Goal: Information Seeking & Learning: Learn about a topic

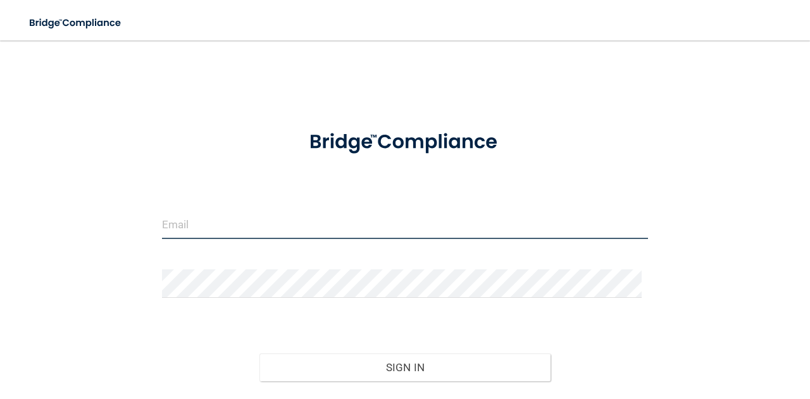
click at [195, 232] on input "email" at bounding box center [405, 225] width 486 height 28
type input "[EMAIL_ADDRESS][DOMAIN_NAME]"
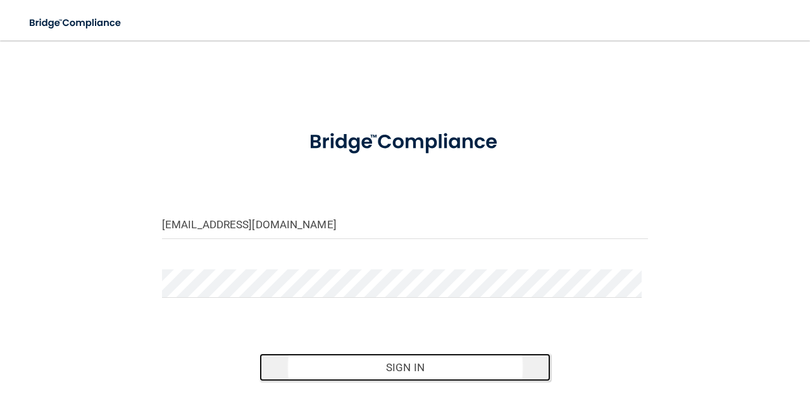
click at [387, 363] on button "Sign In" at bounding box center [405, 368] width 292 height 28
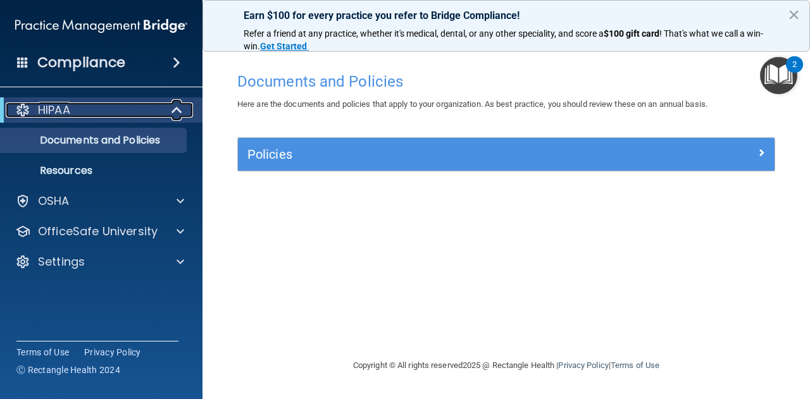
click at [179, 109] on span at bounding box center [178, 110] width 11 height 15
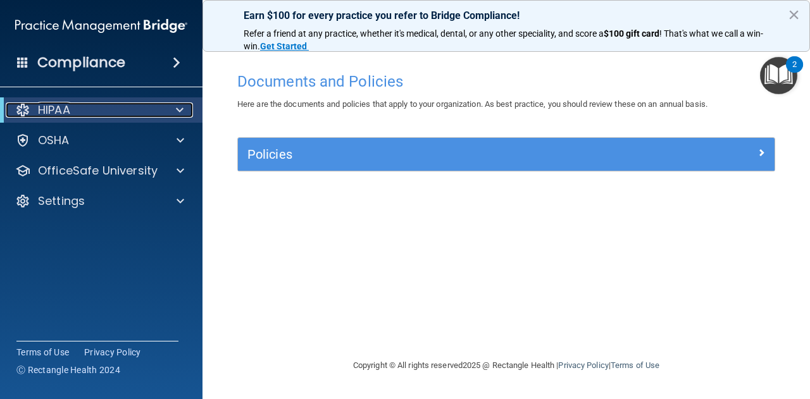
click at [179, 109] on span at bounding box center [180, 110] width 8 height 15
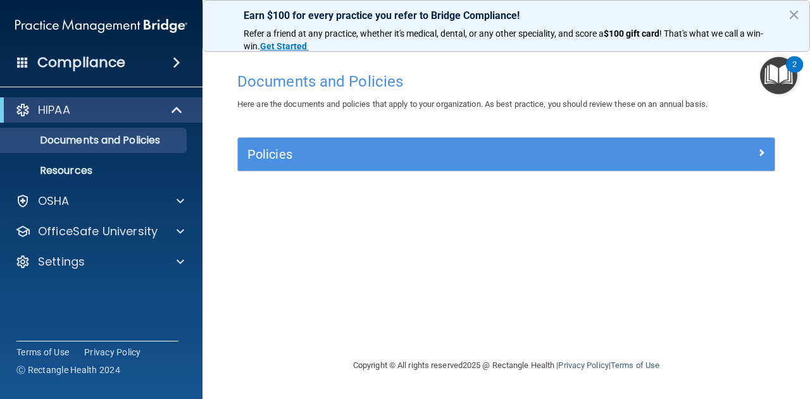
click at [773, 75] on img "Open Resource Center, 2 new notifications" at bounding box center [778, 75] width 37 height 37
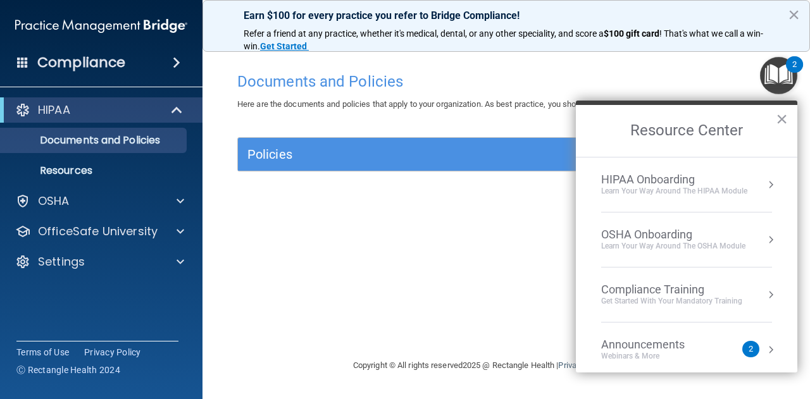
click at [748, 189] on div "HIPAA Onboarding Learn Your Way around the HIPAA module" at bounding box center [686, 185] width 171 height 24
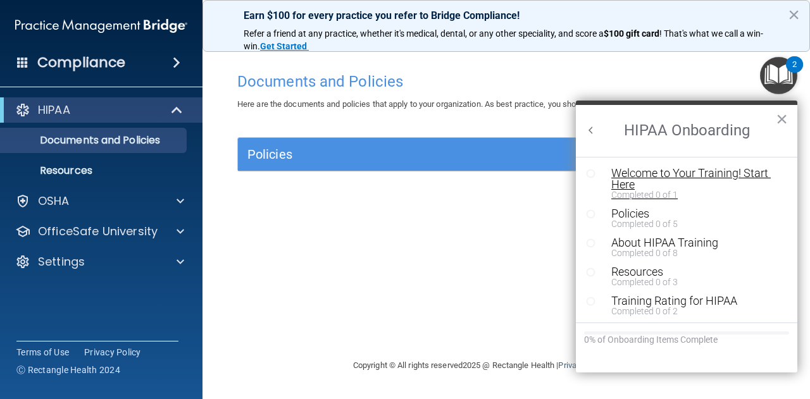
click at [629, 170] on div "Welcome to Your Training! Start Here" at bounding box center [690, 179] width 159 height 23
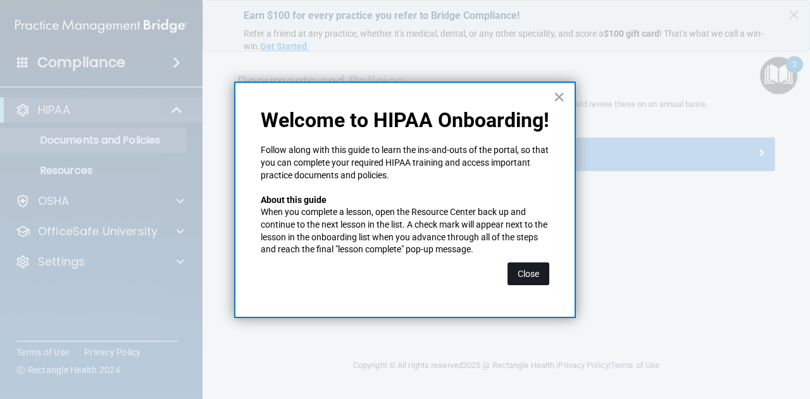
click at [529, 277] on button "Close" at bounding box center [529, 274] width 42 height 23
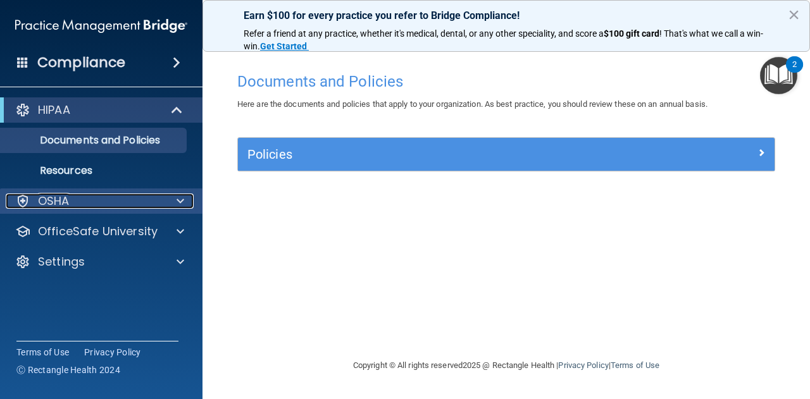
click at [185, 198] on div at bounding box center [179, 201] width 32 height 15
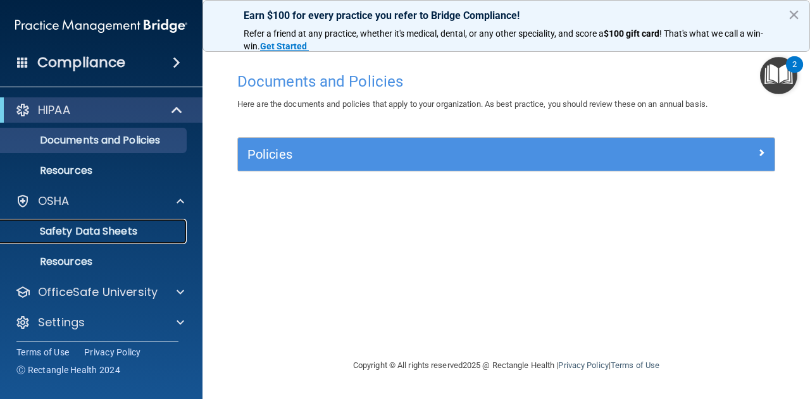
click at [112, 232] on p "Safety Data Sheets" at bounding box center [94, 231] width 173 height 13
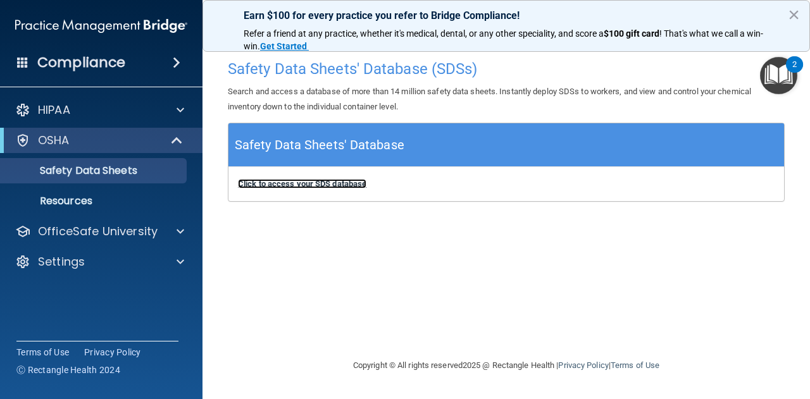
click at [306, 181] on b "Click to access your SDS database" at bounding box center [302, 183] width 128 height 9
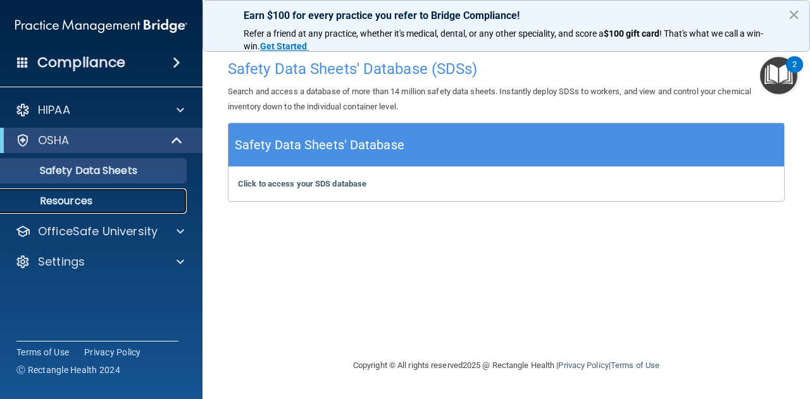
click at [75, 203] on p "Resources" at bounding box center [94, 201] width 173 height 13
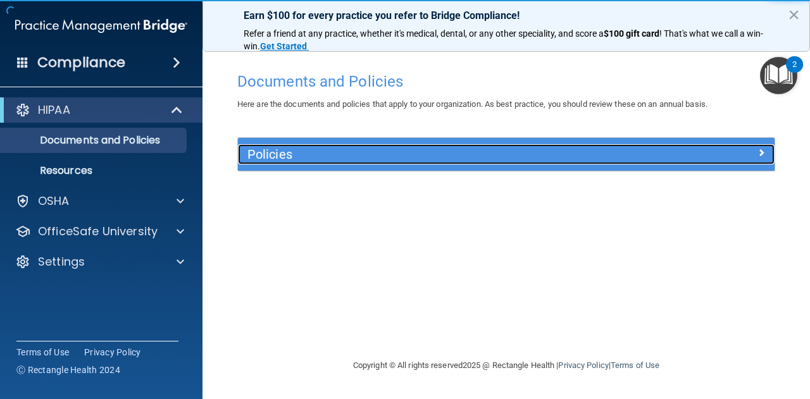
click at [761, 151] on span at bounding box center [762, 152] width 8 height 15
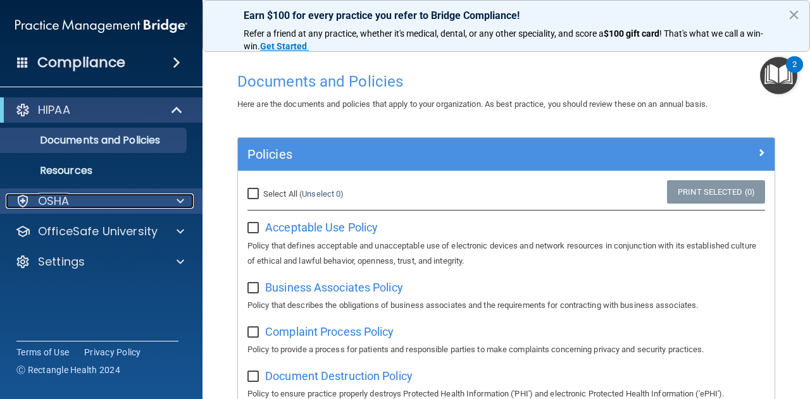
click at [177, 202] on span at bounding box center [181, 201] width 8 height 15
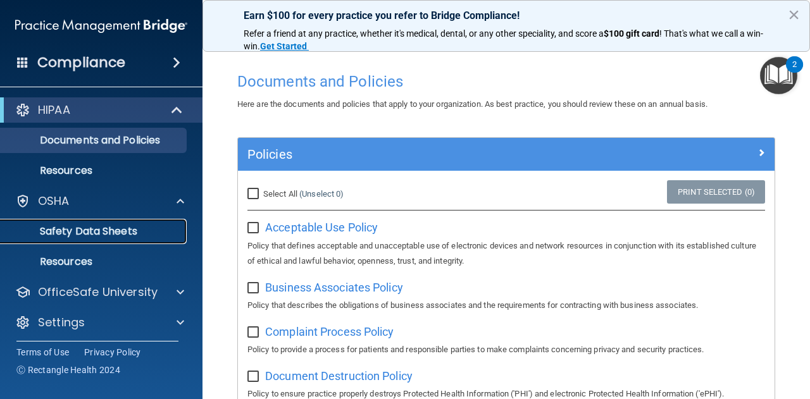
click at [118, 231] on p "Safety Data Sheets" at bounding box center [94, 231] width 173 height 13
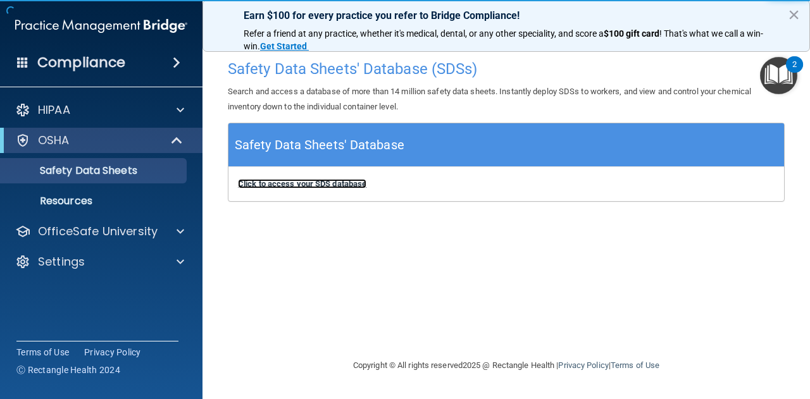
click at [284, 183] on b "Click to access your SDS database" at bounding box center [302, 183] width 128 height 9
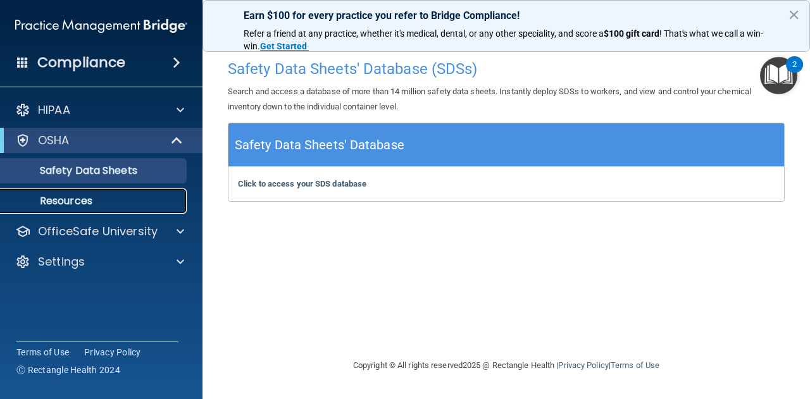
click at [85, 201] on p "Resources" at bounding box center [94, 201] width 173 height 13
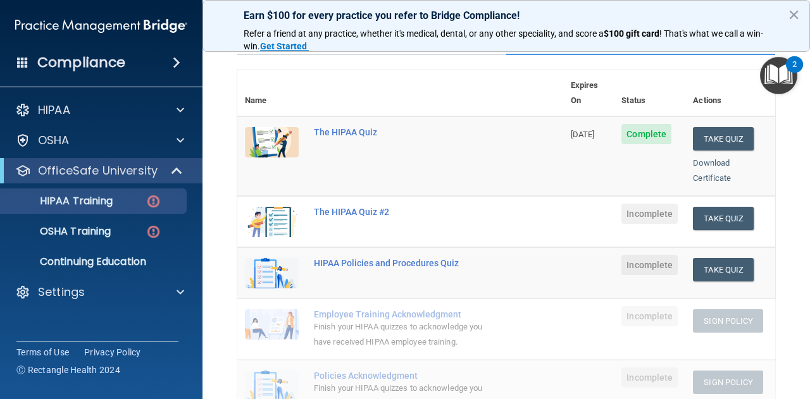
scroll to position [111, 0]
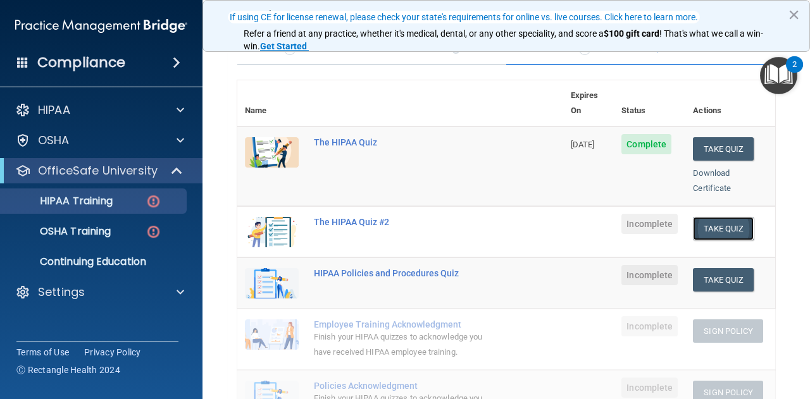
click at [715, 217] on button "Take Quiz" at bounding box center [723, 228] width 61 height 23
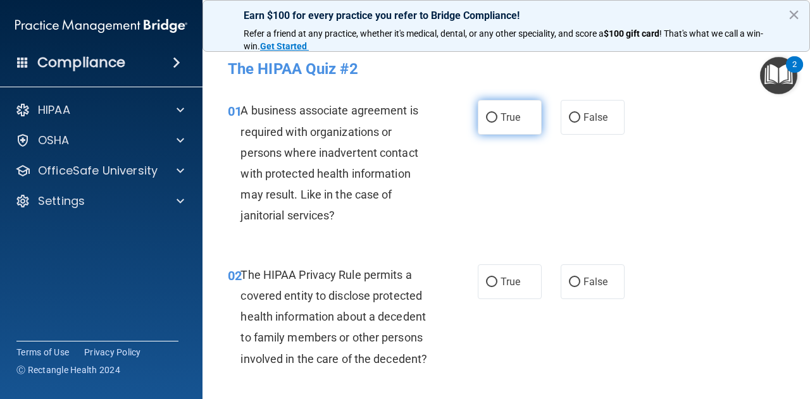
click at [486, 115] on input "True" at bounding box center [491, 117] width 11 height 9
radio input "true"
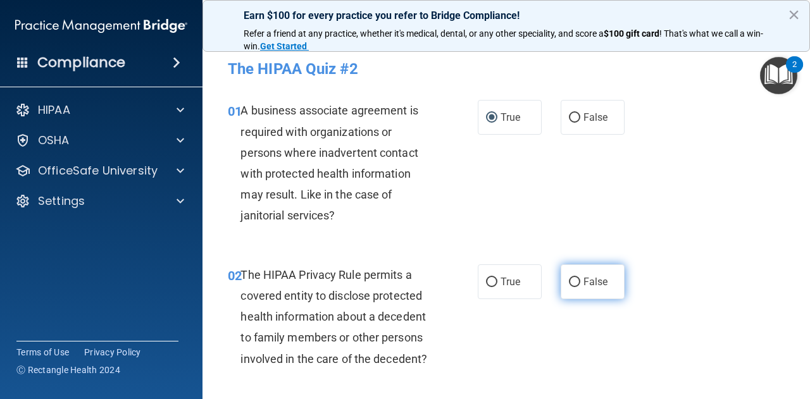
click at [578, 289] on label "False" at bounding box center [593, 282] width 64 height 35
click at [578, 287] on input "False" at bounding box center [574, 282] width 11 height 9
radio input "true"
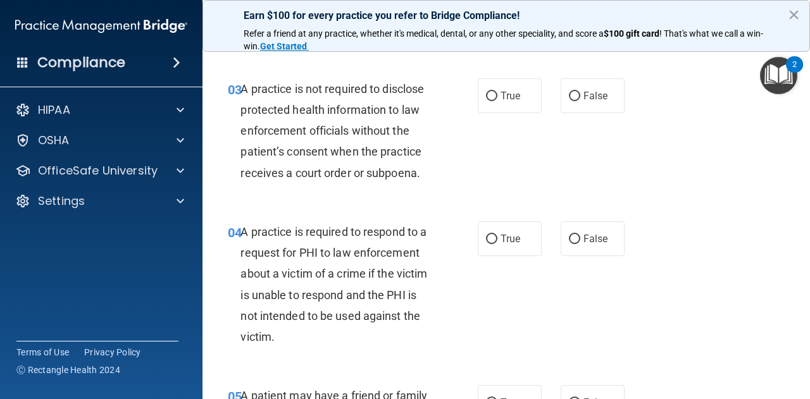
scroll to position [354, 0]
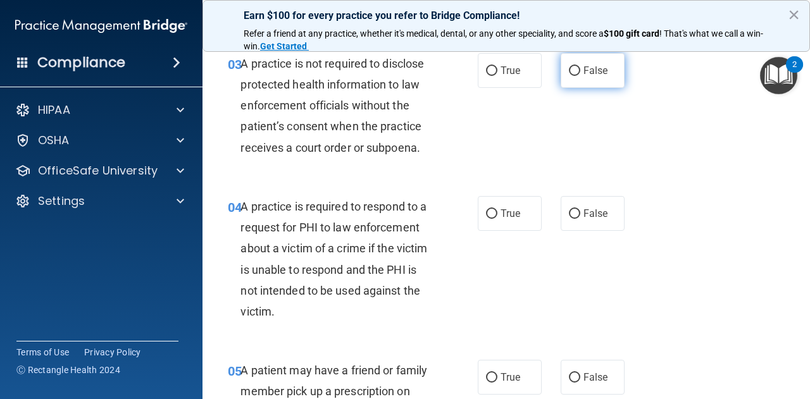
click at [569, 66] on input "False" at bounding box center [574, 70] width 11 height 9
radio input "true"
click at [486, 213] on input "True" at bounding box center [491, 213] width 11 height 9
radio input "true"
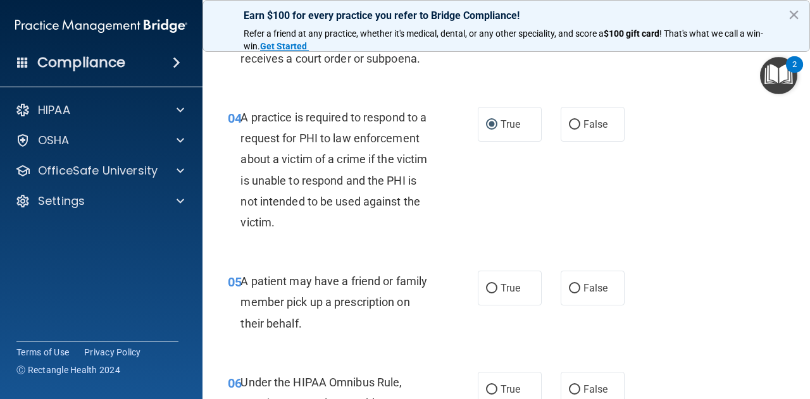
scroll to position [444, 0]
click at [573, 290] on input "False" at bounding box center [574, 288] width 11 height 9
radio input "true"
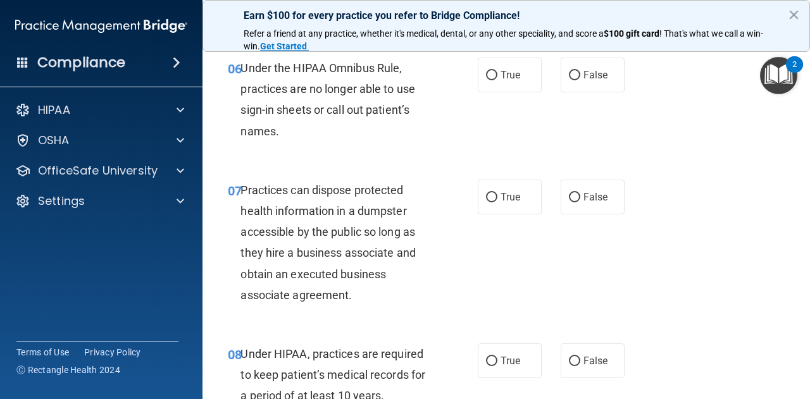
scroll to position [766, 0]
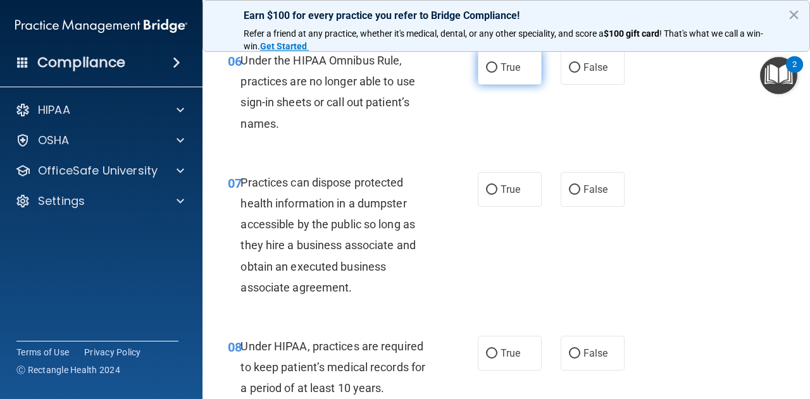
click at [491, 71] on input "True" at bounding box center [491, 67] width 11 height 9
radio input "true"
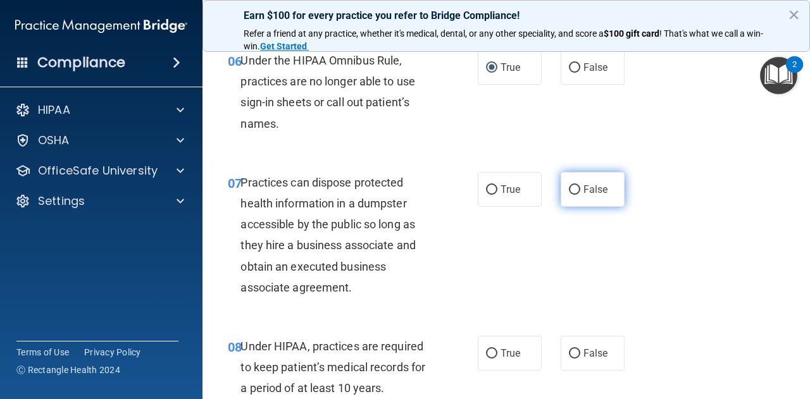
click at [569, 190] on input "False" at bounding box center [574, 189] width 11 height 9
radio input "true"
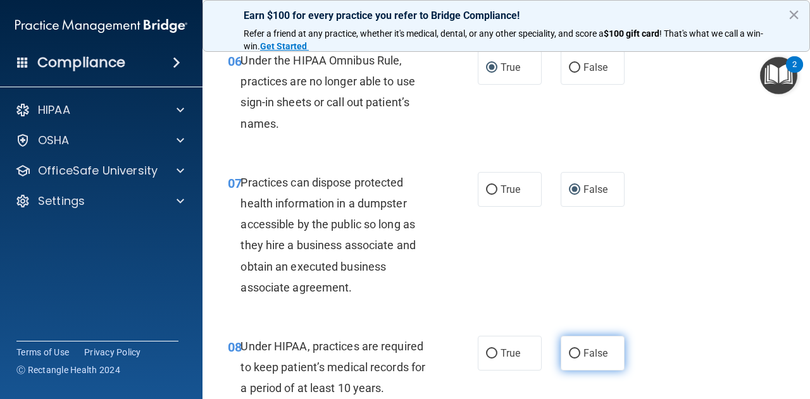
click at [572, 357] on input "False" at bounding box center [574, 353] width 11 height 9
radio input "true"
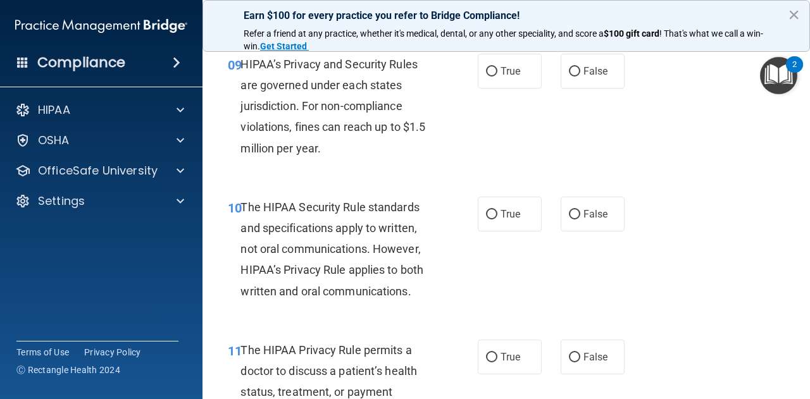
scroll to position [1149, 0]
click at [491, 72] on input "True" at bounding box center [491, 71] width 11 height 9
radio input "true"
click at [491, 216] on input "True" at bounding box center [491, 214] width 11 height 9
radio input "true"
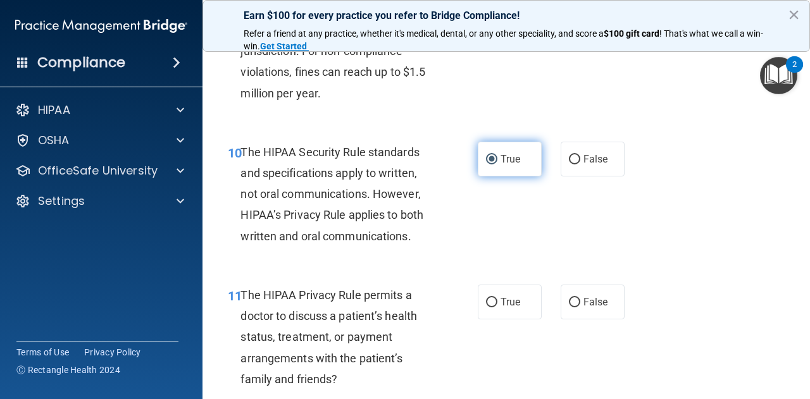
scroll to position [1204, 0]
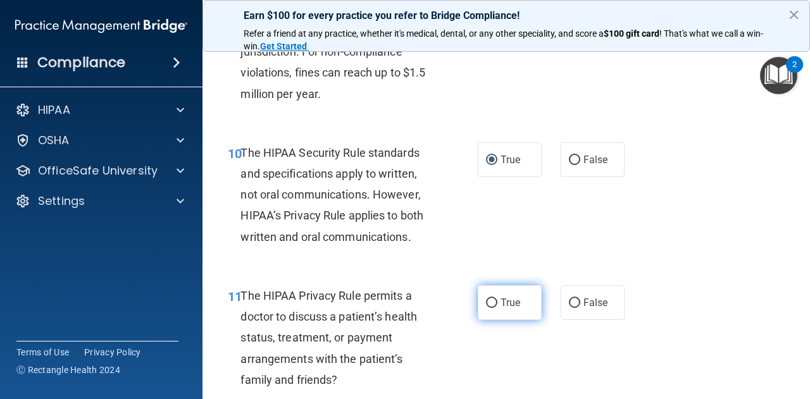
click at [490, 301] on input "True" at bounding box center [491, 303] width 11 height 9
radio input "true"
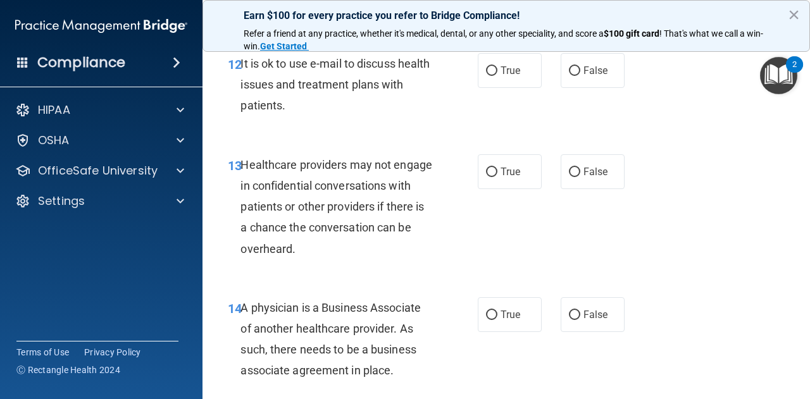
scroll to position [1581, 0]
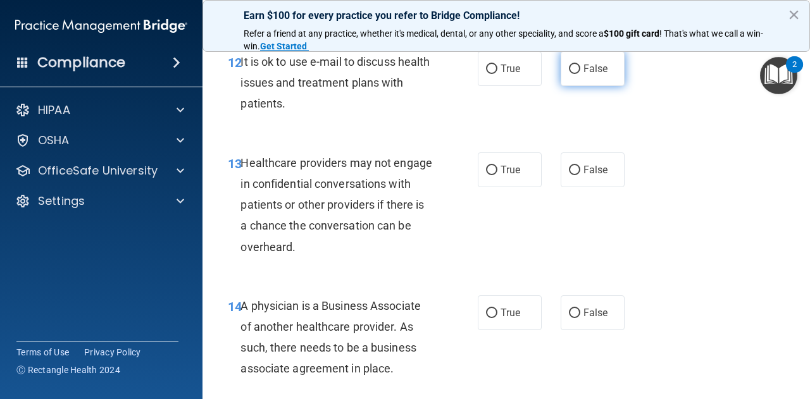
click at [573, 68] on input "False" at bounding box center [574, 69] width 11 height 9
radio input "true"
click at [573, 163] on label "False" at bounding box center [593, 170] width 64 height 35
click at [573, 166] on input "False" at bounding box center [574, 170] width 11 height 9
radio input "true"
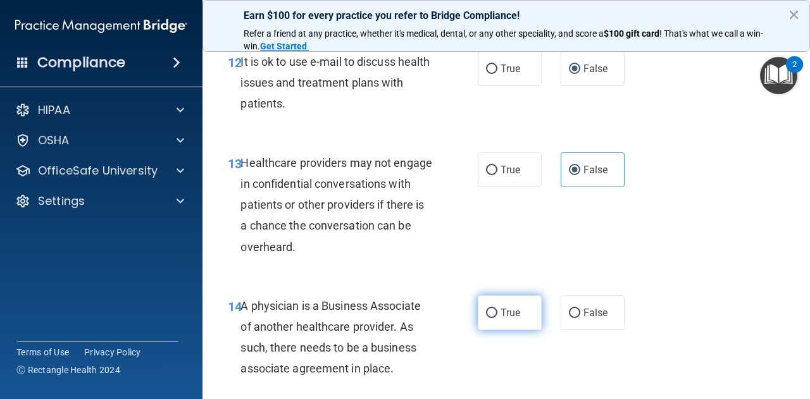
click at [489, 315] on input "True" at bounding box center [491, 313] width 11 height 9
radio input "true"
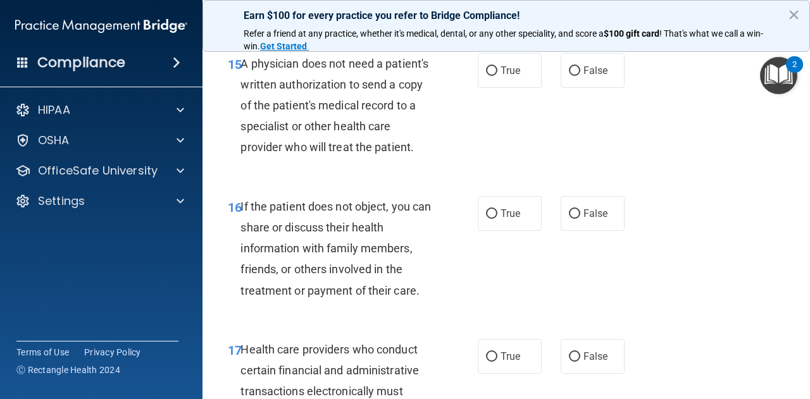
scroll to position [1944, 0]
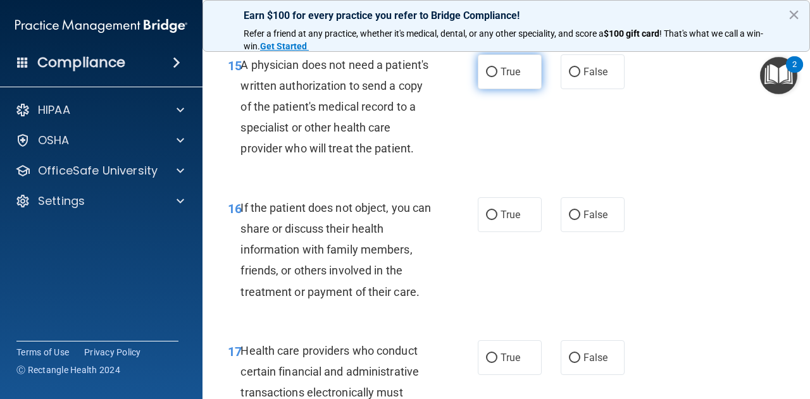
click at [492, 71] on input "True" at bounding box center [491, 72] width 11 height 9
radio input "true"
click at [490, 220] on input "True" at bounding box center [491, 215] width 11 height 9
radio input "true"
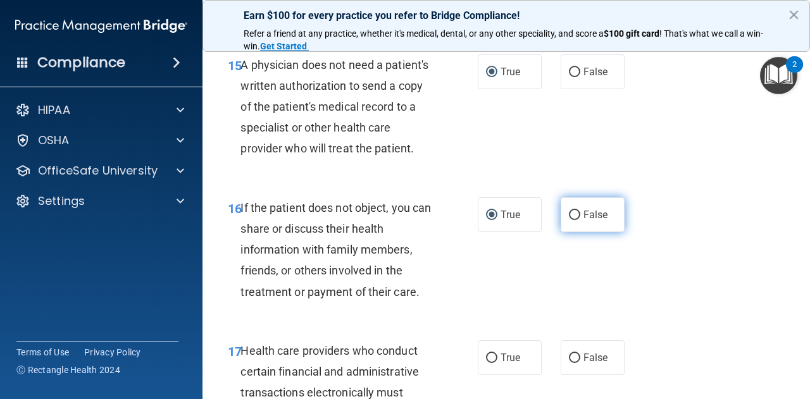
click at [584, 221] on span "False" at bounding box center [596, 215] width 25 height 12
click at [580, 220] on input "False" at bounding box center [574, 215] width 11 height 9
radio input "true"
radio input "false"
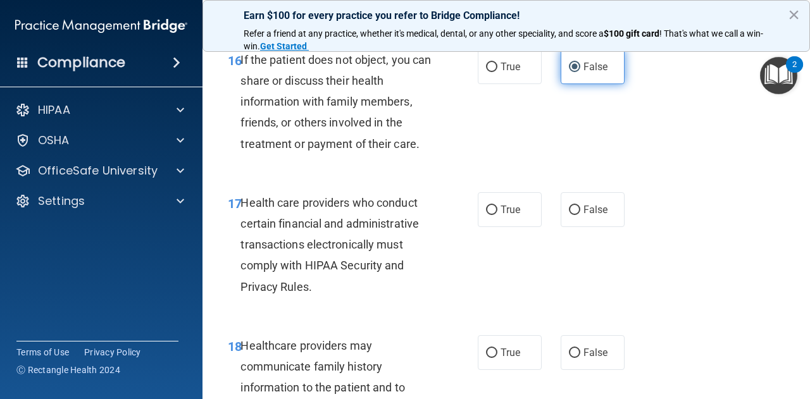
scroll to position [2090, 0]
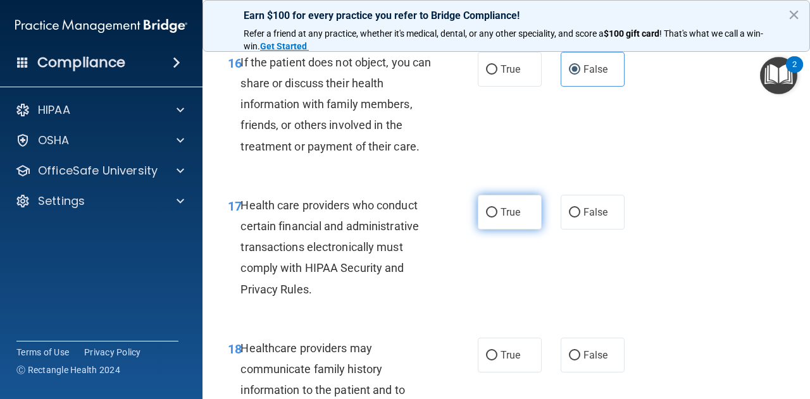
click at [492, 218] on input "True" at bounding box center [491, 212] width 11 height 9
radio input "true"
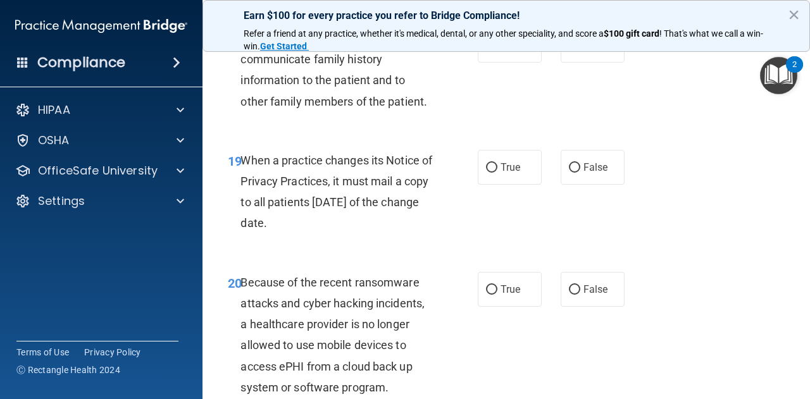
scroll to position [2401, 0]
click at [574, 50] on input "False" at bounding box center [574, 45] width 11 height 9
radio input "true"
click at [489, 172] on input "True" at bounding box center [491, 167] width 11 height 9
radio input "true"
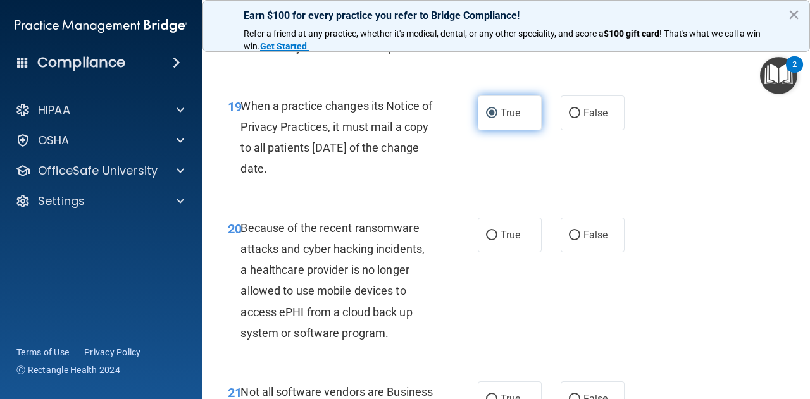
scroll to position [2453, 0]
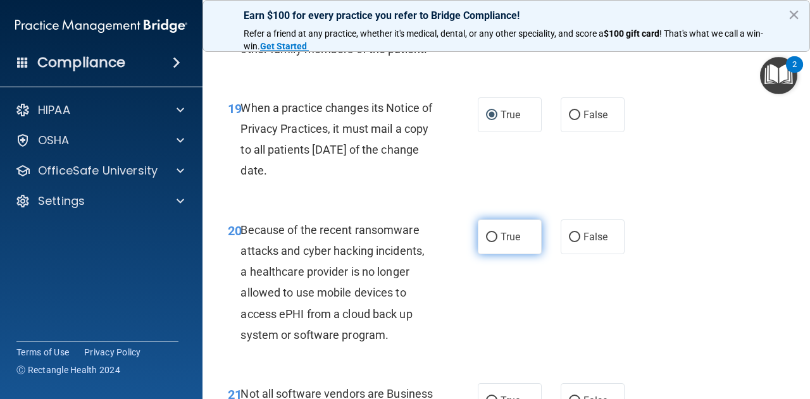
click at [487, 242] on input "True" at bounding box center [491, 237] width 11 height 9
radio input "true"
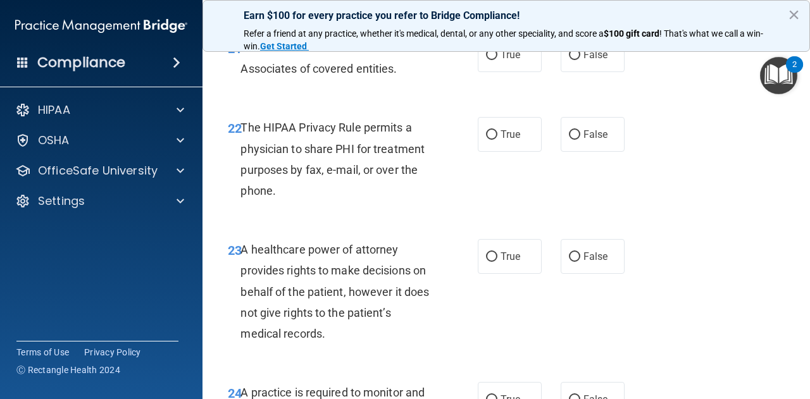
scroll to position [2798, 0]
click at [491, 61] on input "True" at bounding box center [491, 55] width 11 height 9
radio input "true"
click at [489, 141] on input "True" at bounding box center [491, 135] width 11 height 9
radio input "true"
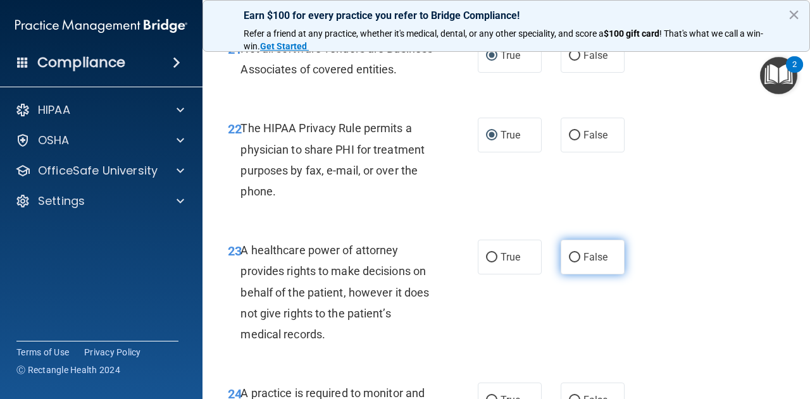
click at [572, 263] on input "False" at bounding box center [574, 257] width 11 height 9
radio input "true"
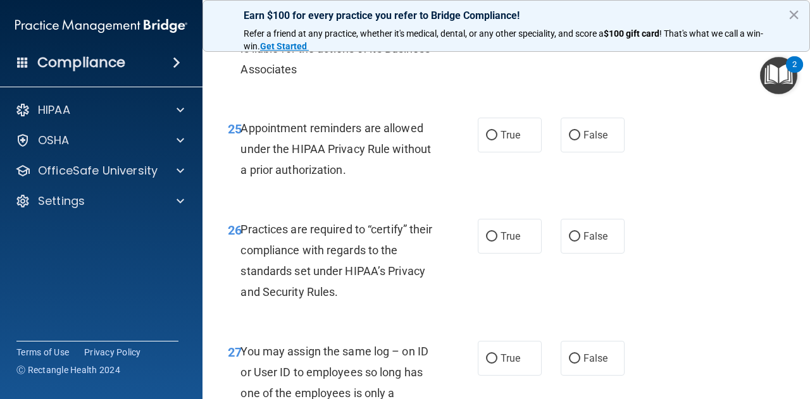
scroll to position [3165, 0]
click at [487, 39] on input "True" at bounding box center [491, 33] width 11 height 9
radio input "true"
click at [486, 140] on input "True" at bounding box center [491, 134] width 11 height 9
radio input "true"
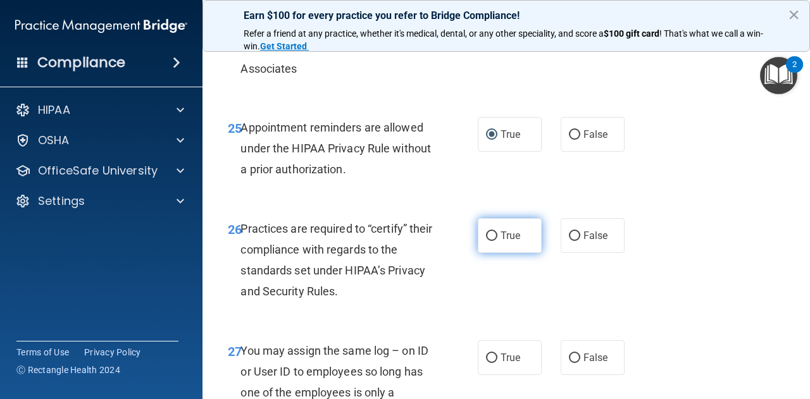
click at [509, 242] on span "True" at bounding box center [511, 236] width 20 height 12
click at [497, 241] on input "True" at bounding box center [491, 236] width 11 height 9
radio input "true"
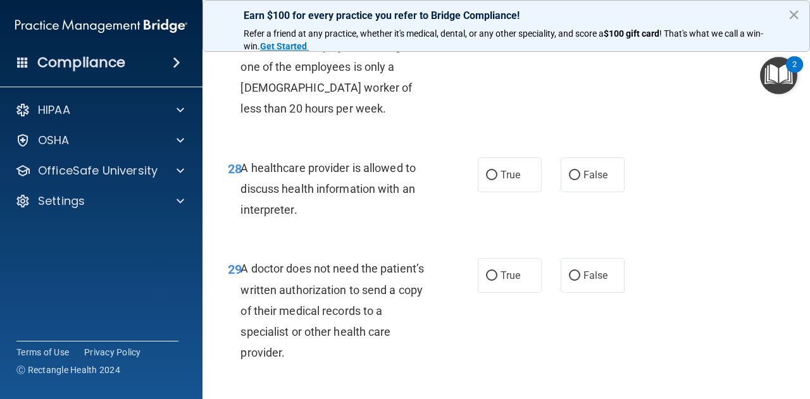
scroll to position [3491, 0]
click at [574, 37] on input "False" at bounding box center [574, 32] width 11 height 9
radio input "true"
click at [572, 180] on input "False" at bounding box center [574, 175] width 11 height 9
radio input "true"
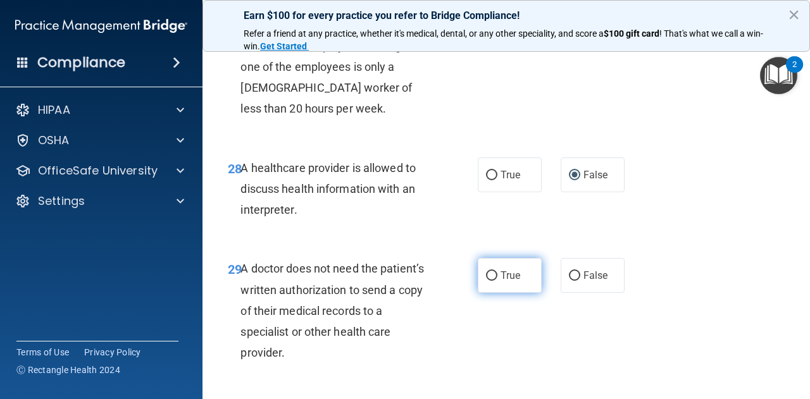
click at [486, 281] on input "True" at bounding box center [491, 276] width 11 height 9
radio input "true"
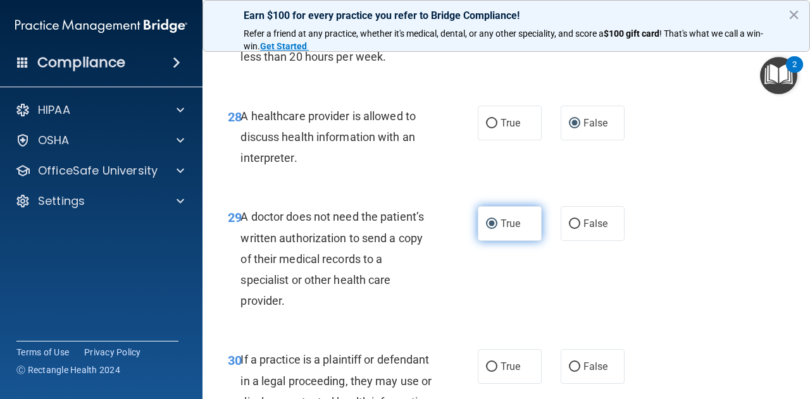
scroll to position [3723, 0]
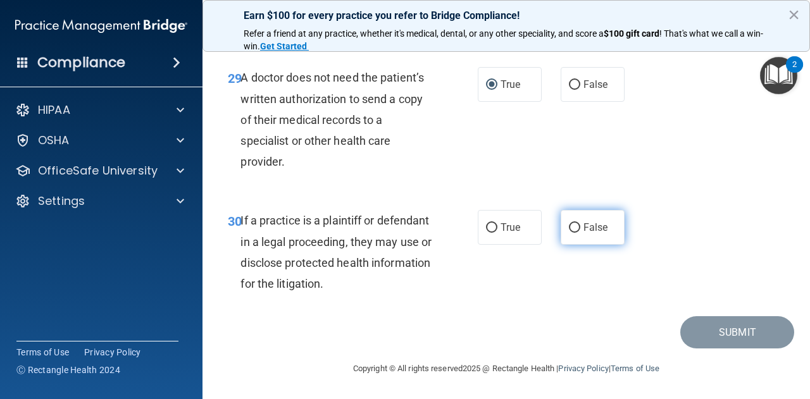
click at [573, 230] on input "False" at bounding box center [574, 227] width 11 height 9
radio input "true"
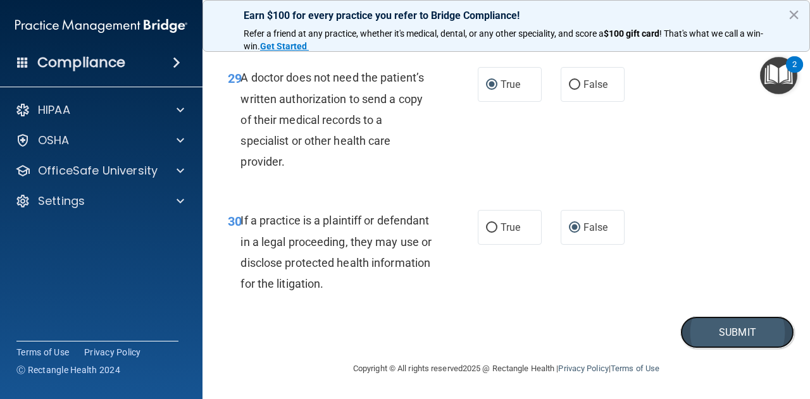
click at [733, 333] on button "Submit" at bounding box center [737, 332] width 114 height 32
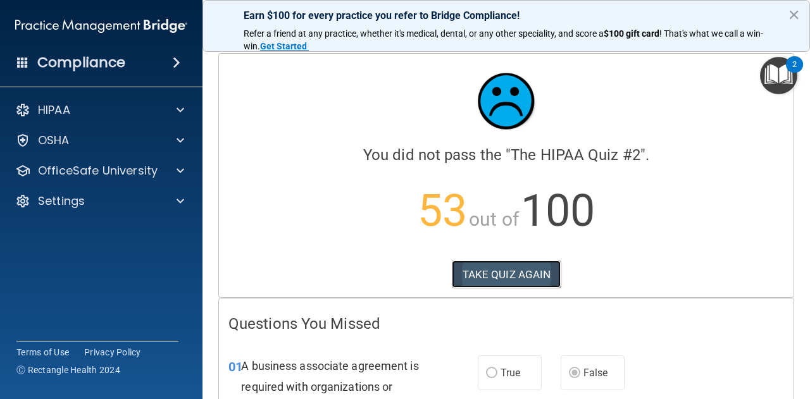
click at [539, 270] on button "TAKE QUIZ AGAIN" at bounding box center [506, 275] width 109 height 28
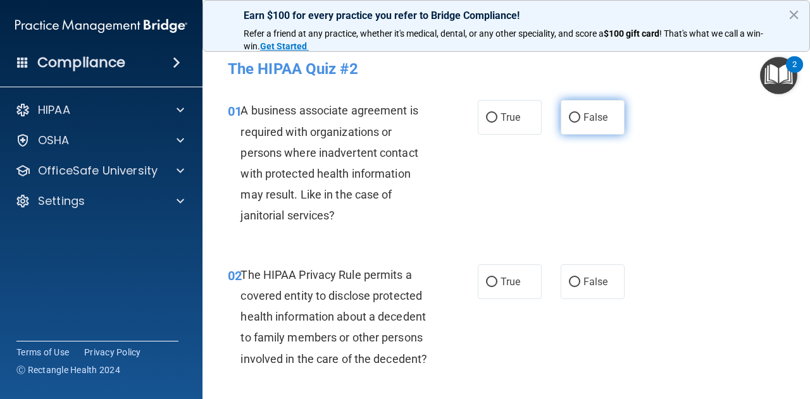
click at [572, 116] on input "False" at bounding box center [574, 117] width 11 height 9
radio input "true"
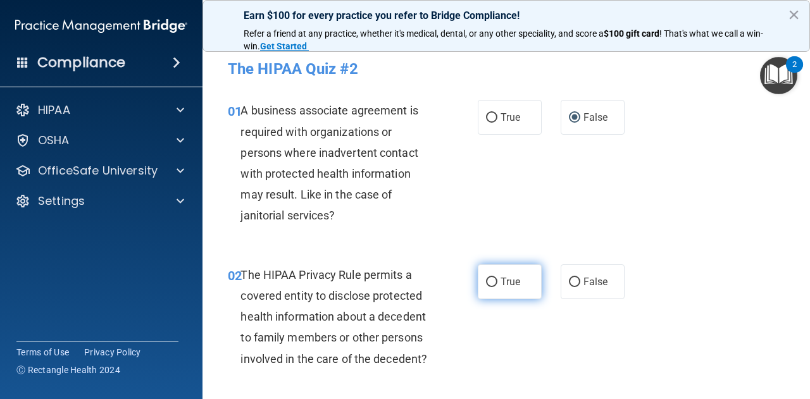
click at [490, 281] on input "True" at bounding box center [491, 282] width 11 height 9
radio input "true"
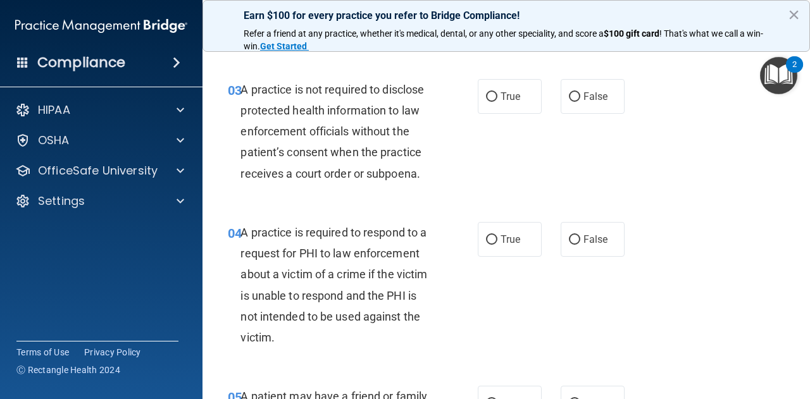
scroll to position [330, 0]
click at [570, 96] on input "False" at bounding box center [574, 95] width 11 height 9
radio input "true"
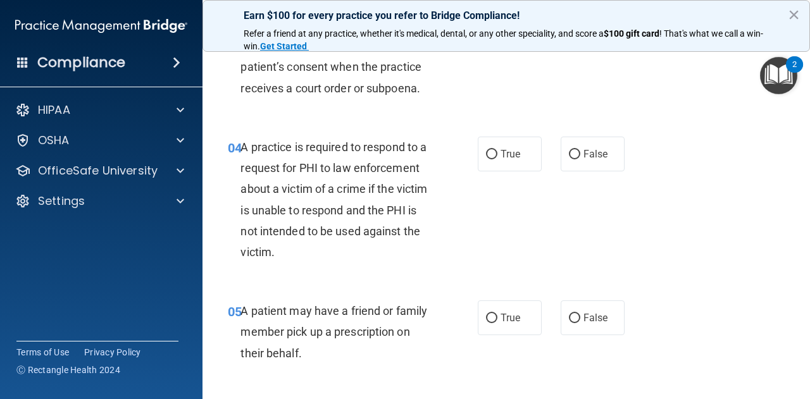
scroll to position [415, 0]
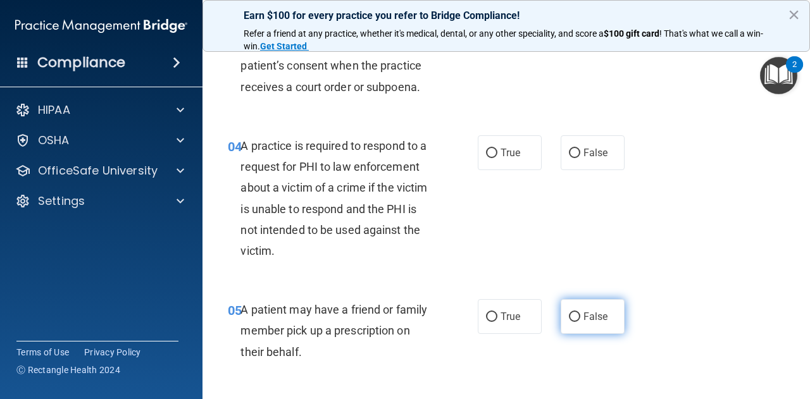
click at [570, 315] on input "False" at bounding box center [574, 317] width 11 height 9
radio input "true"
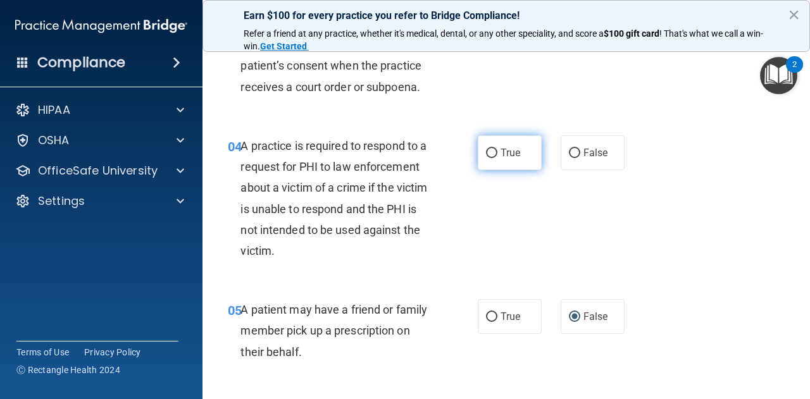
click at [489, 150] on input "True" at bounding box center [491, 153] width 11 height 9
radio input "true"
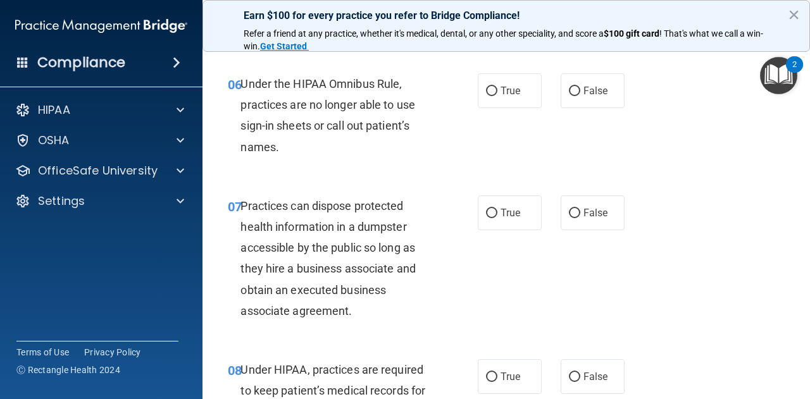
scroll to position [743, 0]
click at [569, 94] on input "False" at bounding box center [574, 90] width 11 height 9
radio input "true"
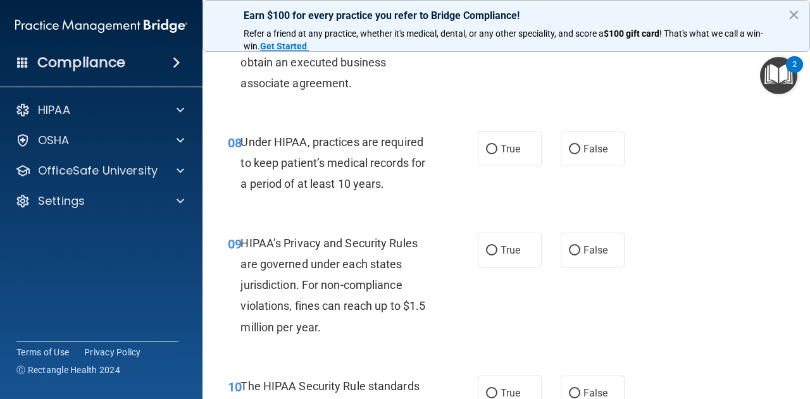
scroll to position [982, 0]
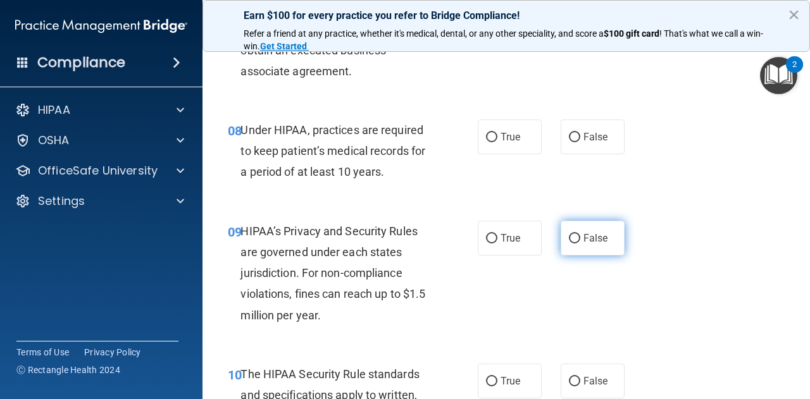
click at [569, 239] on input "False" at bounding box center [574, 238] width 11 height 9
radio input "true"
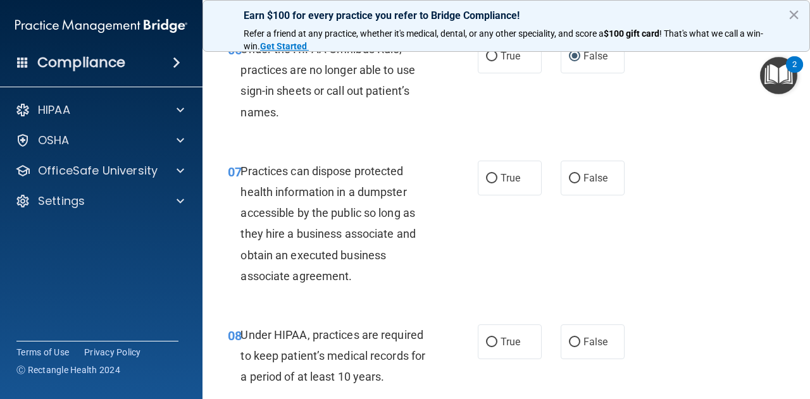
scroll to position [778, 0]
click at [570, 179] on input "False" at bounding box center [574, 177] width 11 height 9
radio input "true"
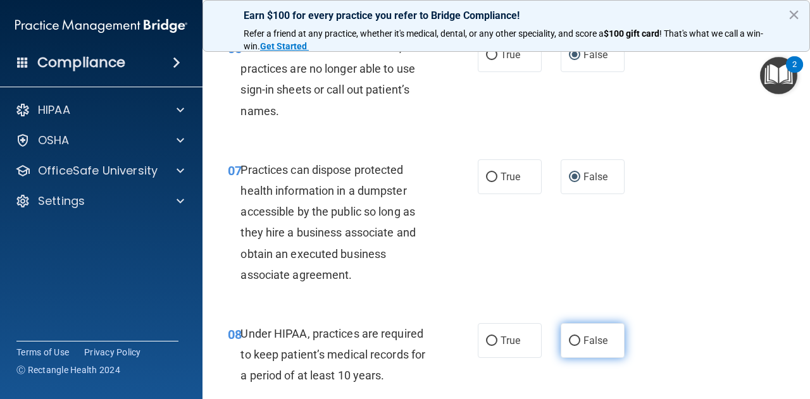
click at [570, 343] on input "False" at bounding box center [574, 341] width 11 height 9
radio input "true"
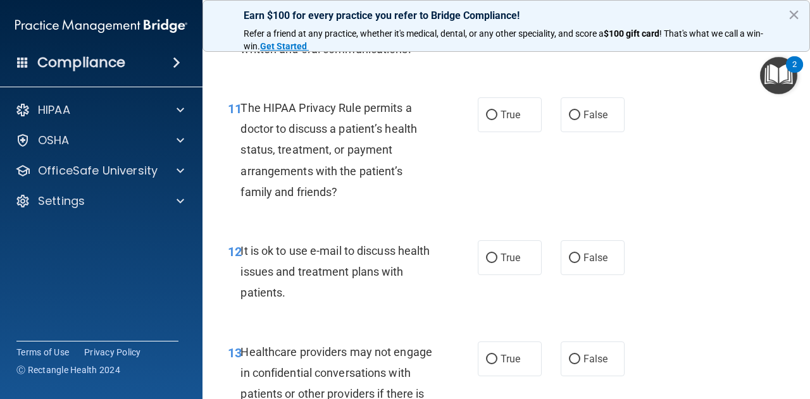
scroll to position [1393, 0]
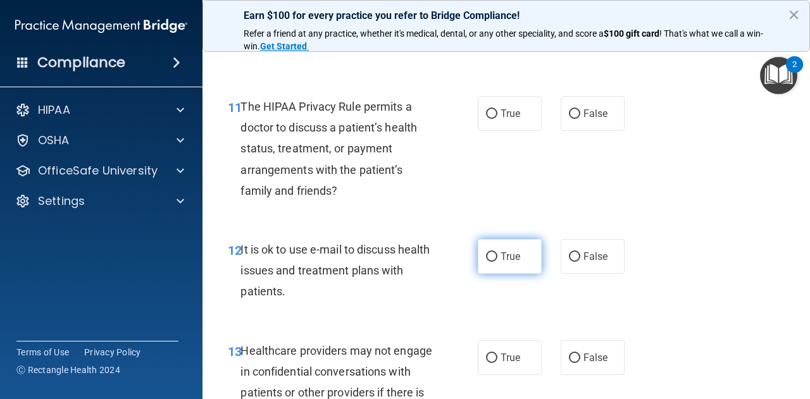
click at [486, 261] on input "True" at bounding box center [491, 257] width 11 height 9
radio input "true"
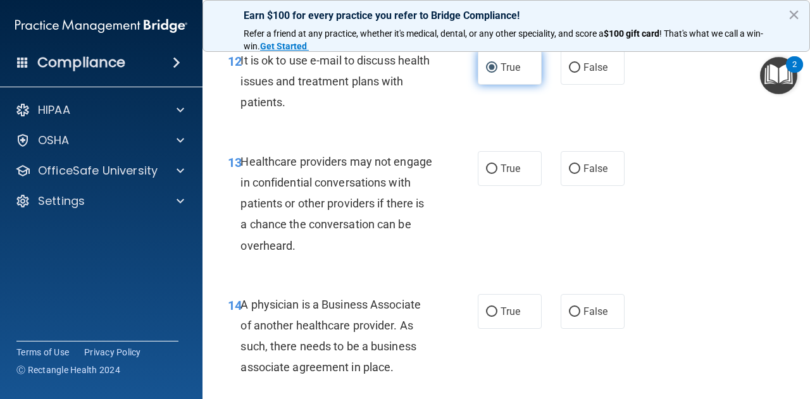
scroll to position [1584, 0]
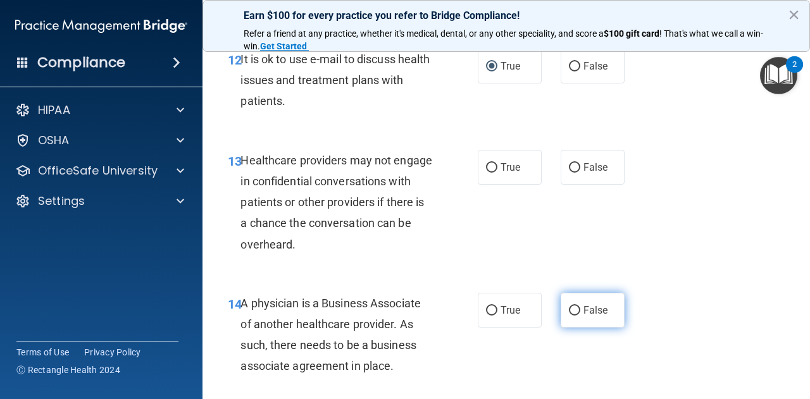
click at [569, 313] on input "False" at bounding box center [574, 310] width 11 height 9
radio input "true"
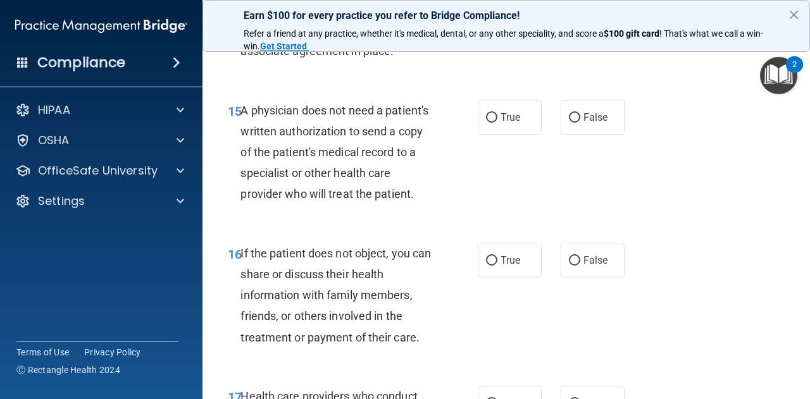
scroll to position [1899, 0]
click at [487, 266] on input "True" at bounding box center [491, 260] width 11 height 9
radio input "true"
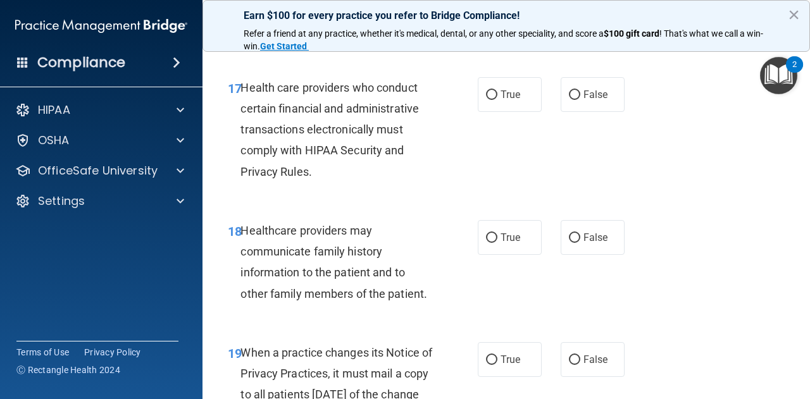
scroll to position [2209, 0]
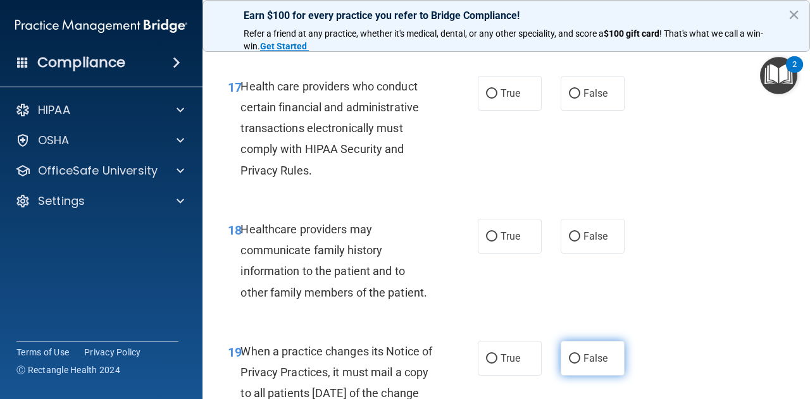
click at [569, 364] on input "False" at bounding box center [574, 358] width 11 height 9
radio input "true"
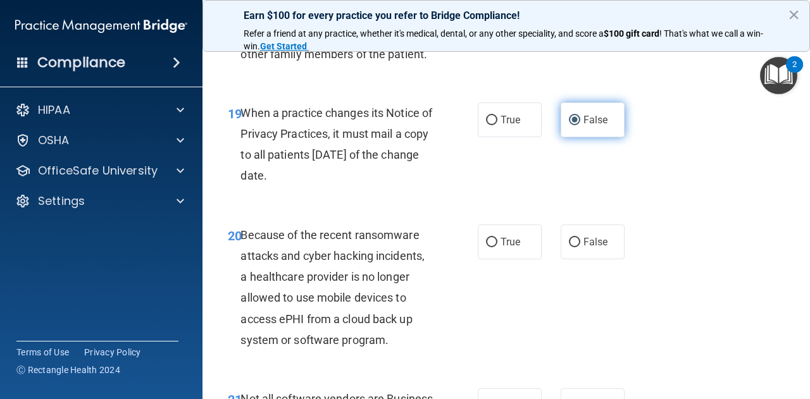
scroll to position [2456, 0]
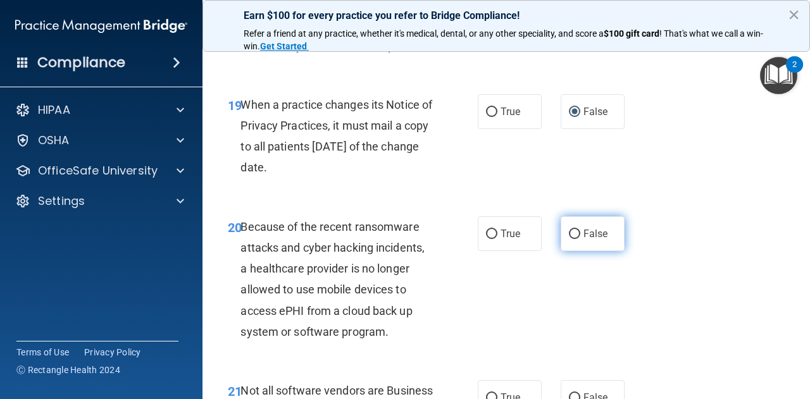
click at [571, 239] on input "False" at bounding box center [574, 234] width 11 height 9
radio input "true"
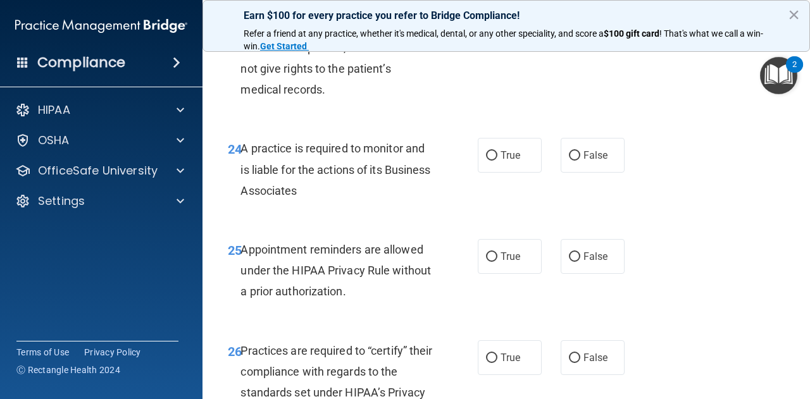
scroll to position [3046, 0]
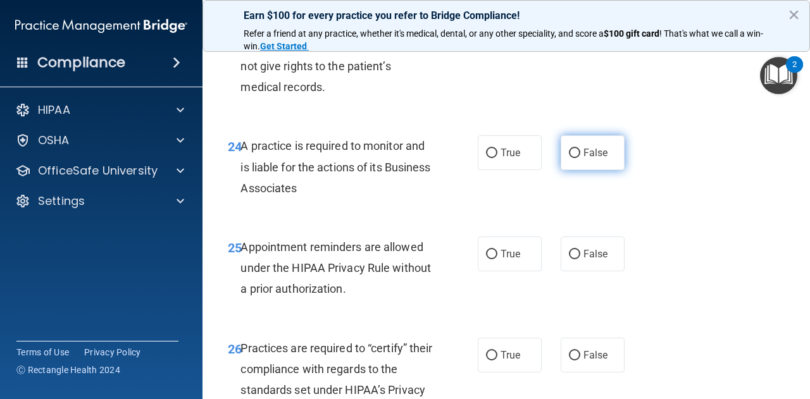
click at [569, 158] on input "False" at bounding box center [574, 153] width 11 height 9
radio input "true"
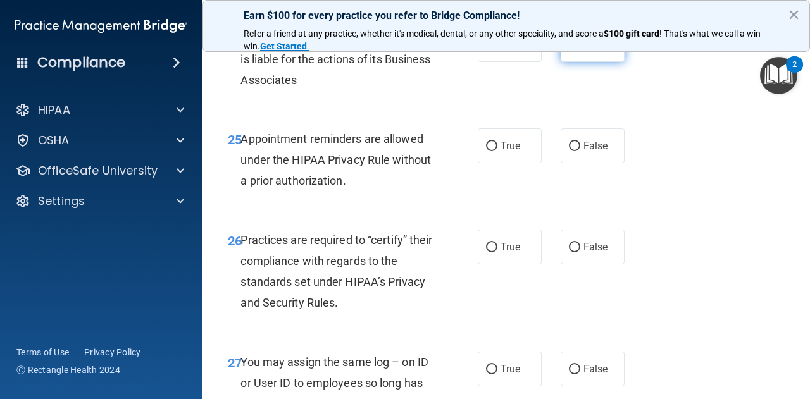
scroll to position [3158, 0]
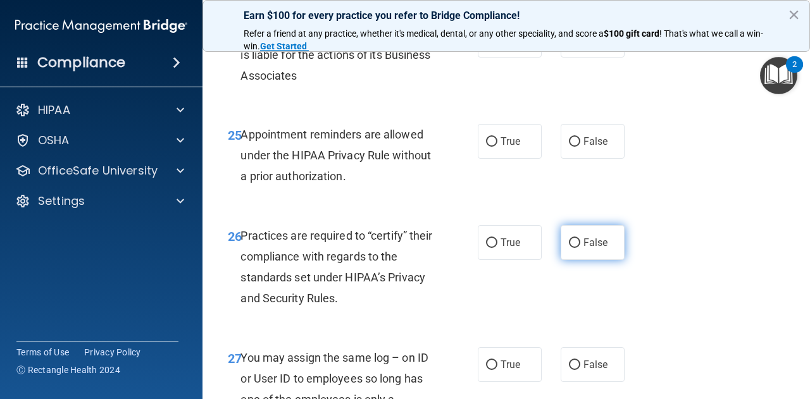
click at [569, 248] on input "False" at bounding box center [574, 243] width 11 height 9
radio input "true"
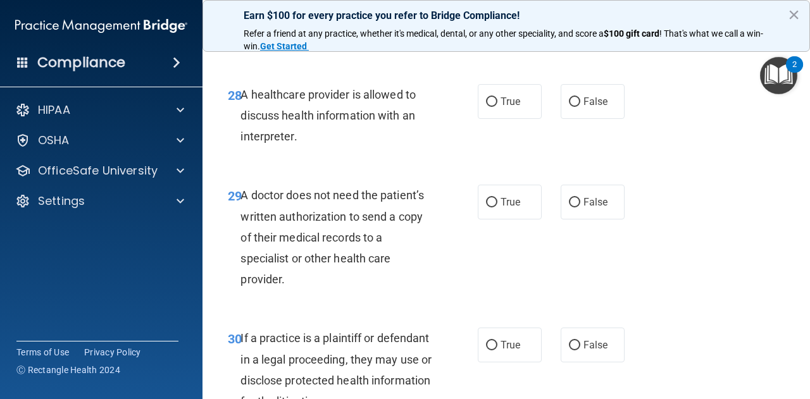
scroll to position [3565, 0]
click at [486, 106] on input "True" at bounding box center [491, 101] width 11 height 9
radio input "true"
click at [487, 350] on input "True" at bounding box center [491, 345] width 11 height 9
radio input "true"
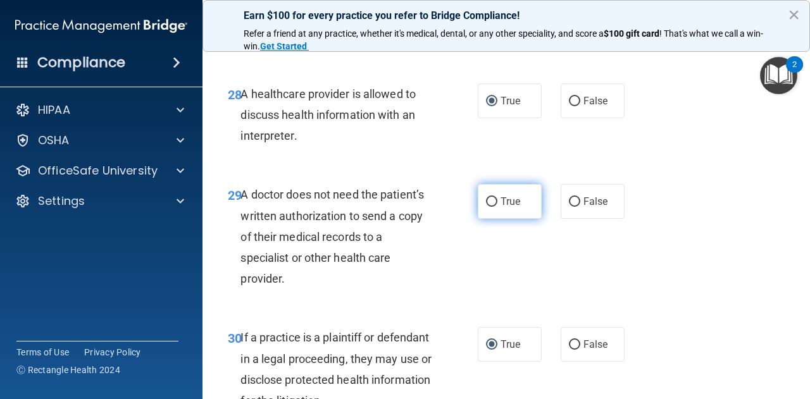
click at [492, 207] on input "True" at bounding box center [491, 201] width 11 height 9
radio input "true"
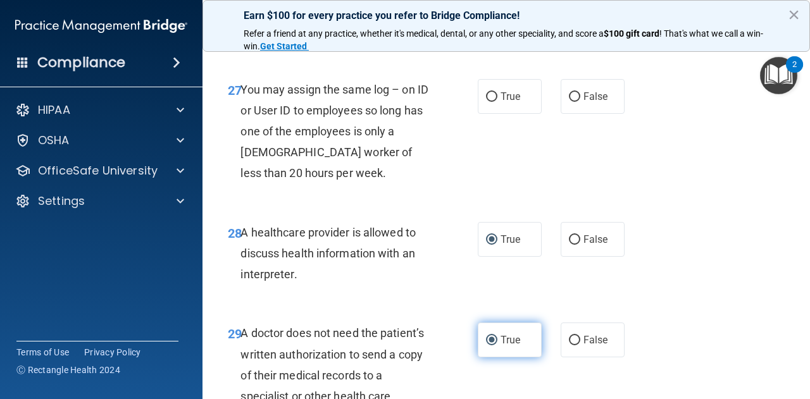
scroll to position [3420, 0]
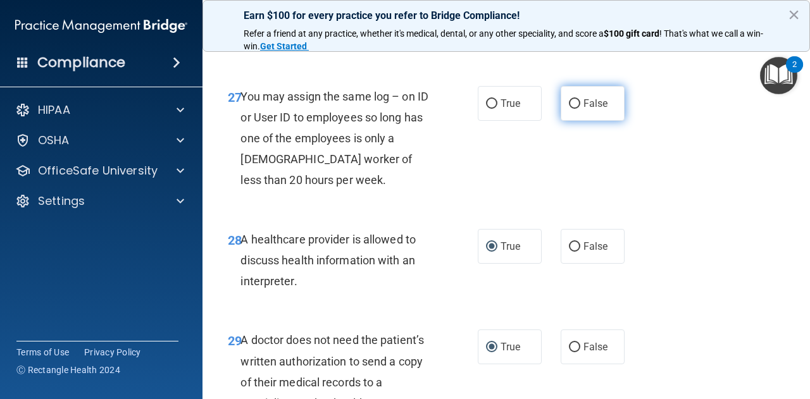
click at [569, 109] on input "False" at bounding box center [574, 103] width 11 height 9
radio input "true"
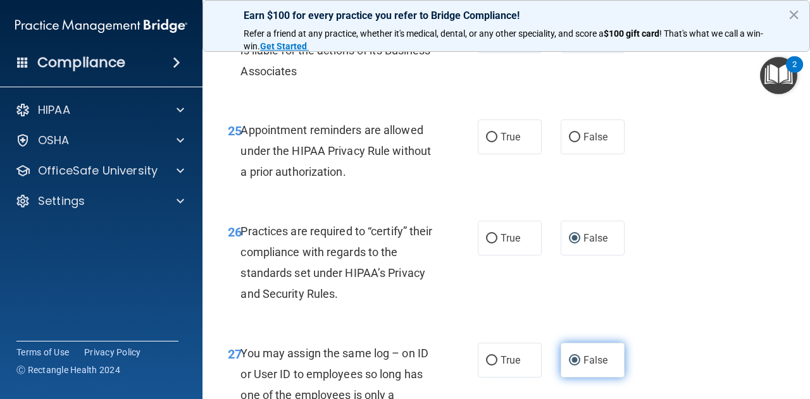
scroll to position [3130, 0]
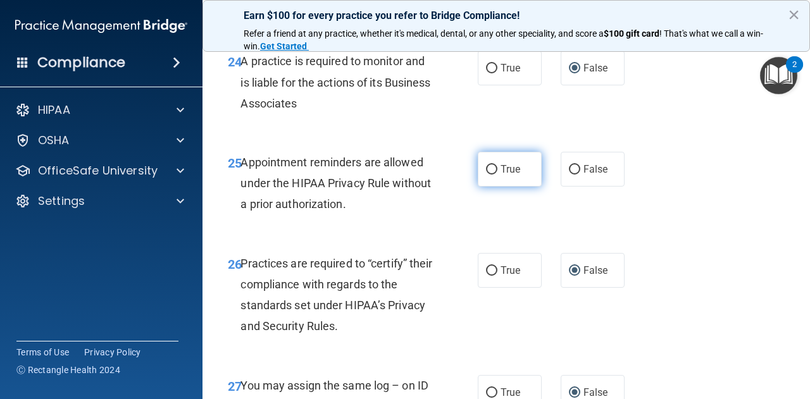
click at [490, 175] on input "True" at bounding box center [491, 169] width 11 height 9
radio input "true"
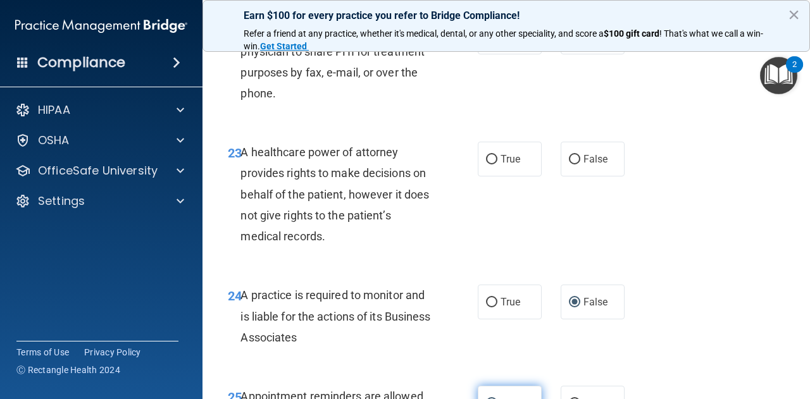
scroll to position [2892, 0]
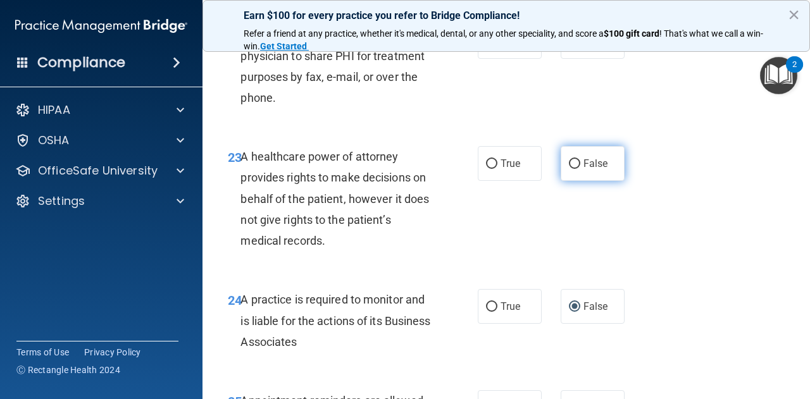
click at [569, 169] on input "False" at bounding box center [574, 163] width 11 height 9
radio input "true"
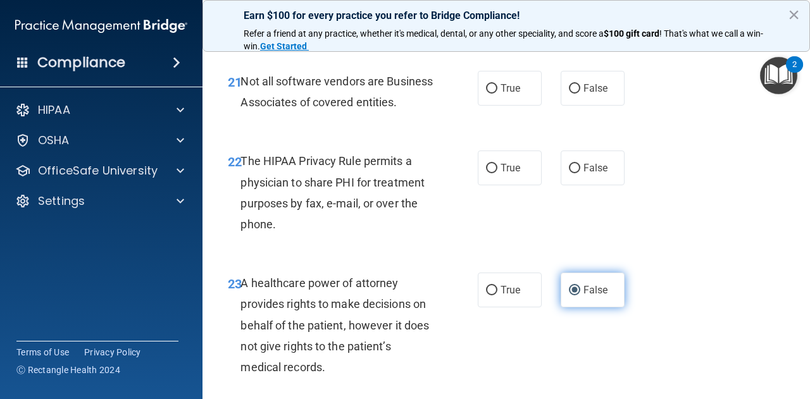
scroll to position [2765, 0]
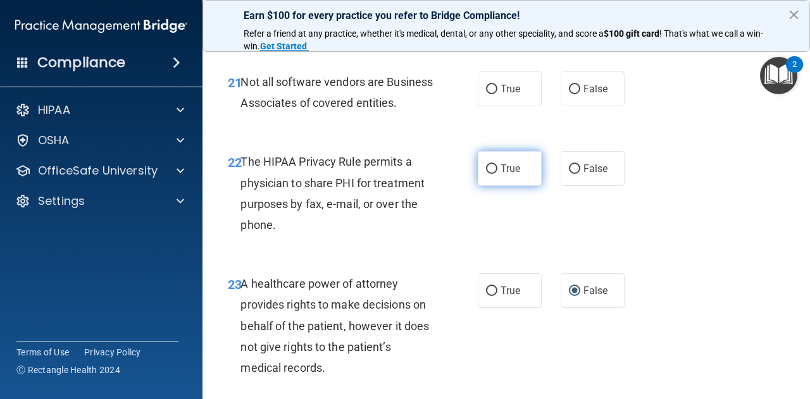
click at [486, 174] on input "True" at bounding box center [491, 169] width 11 height 9
radio input "true"
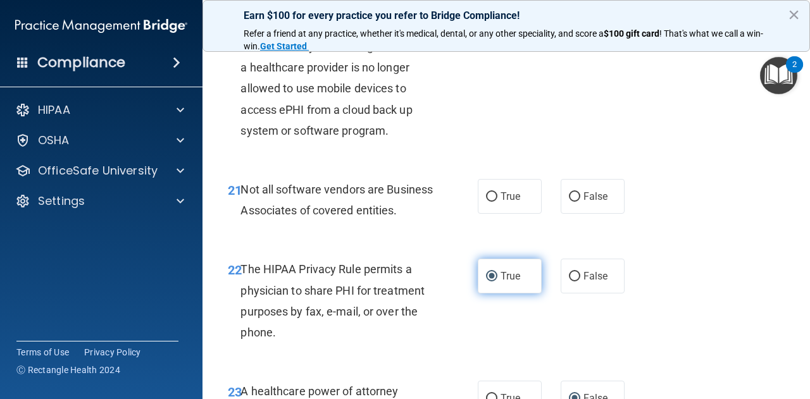
scroll to position [2646, 0]
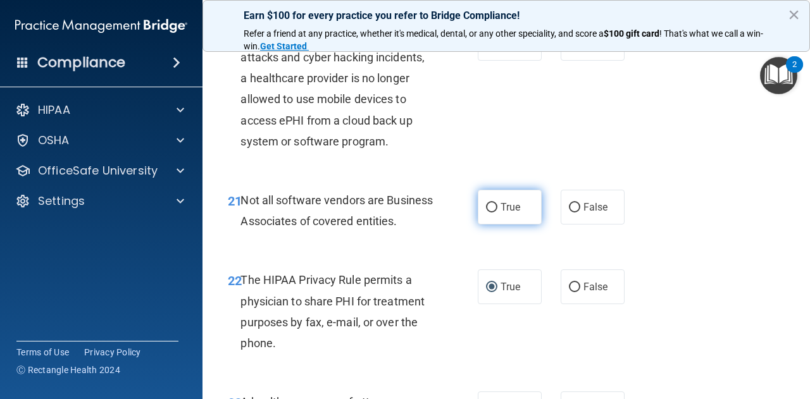
click at [486, 213] on input "True" at bounding box center [491, 207] width 11 height 9
radio input "true"
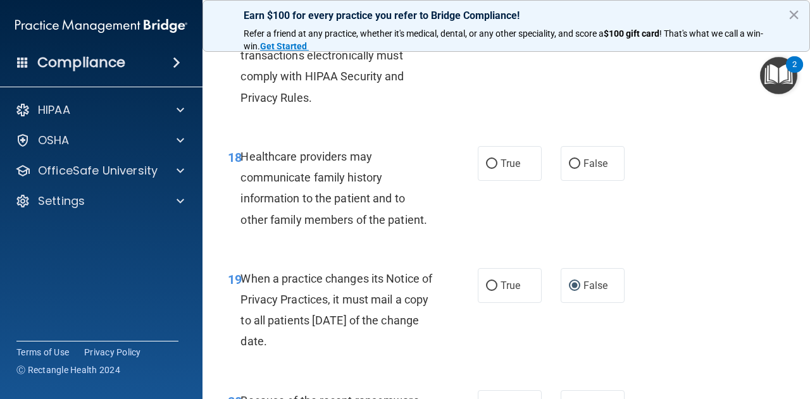
scroll to position [2230, 0]
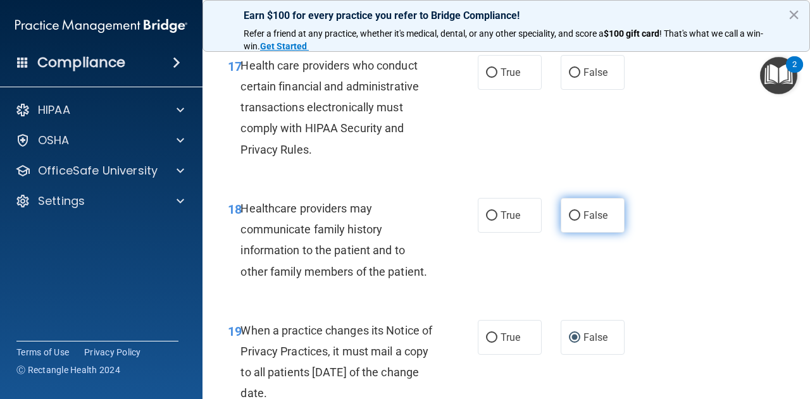
click at [573, 221] on input "False" at bounding box center [574, 215] width 11 height 9
radio input "true"
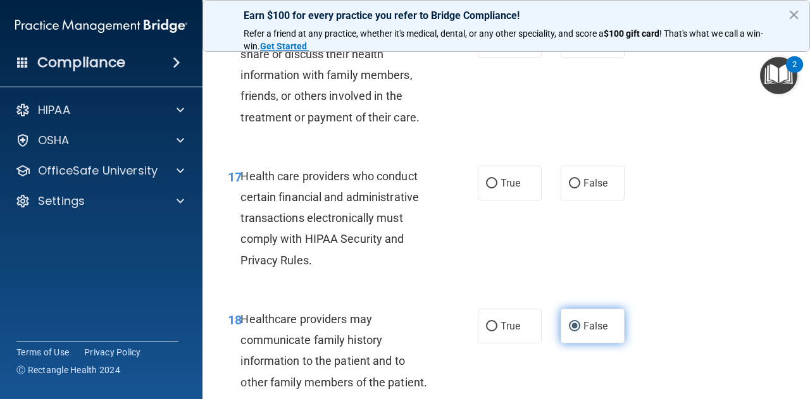
scroll to position [2119, 0]
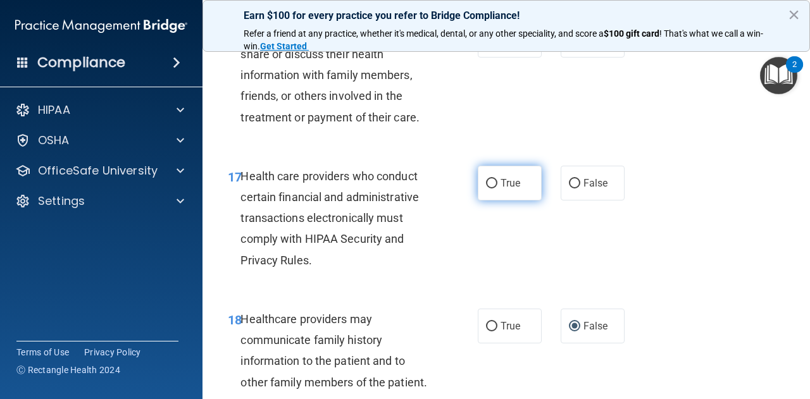
click at [491, 189] on input "True" at bounding box center [491, 183] width 11 height 9
radio input "true"
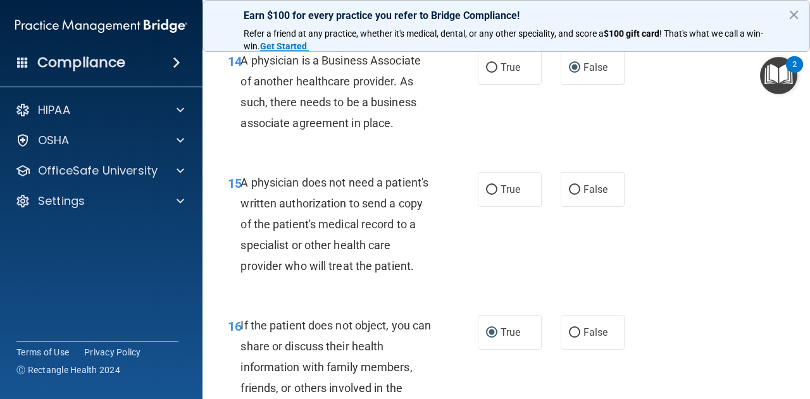
scroll to position [1813, 0]
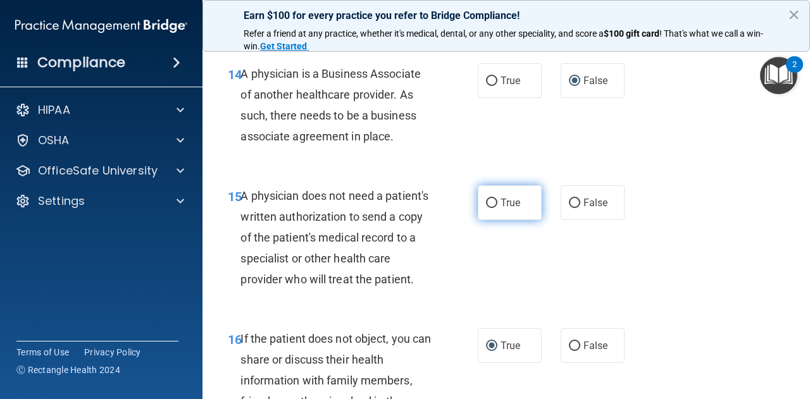
click at [486, 207] on input "True" at bounding box center [491, 203] width 11 height 9
radio input "true"
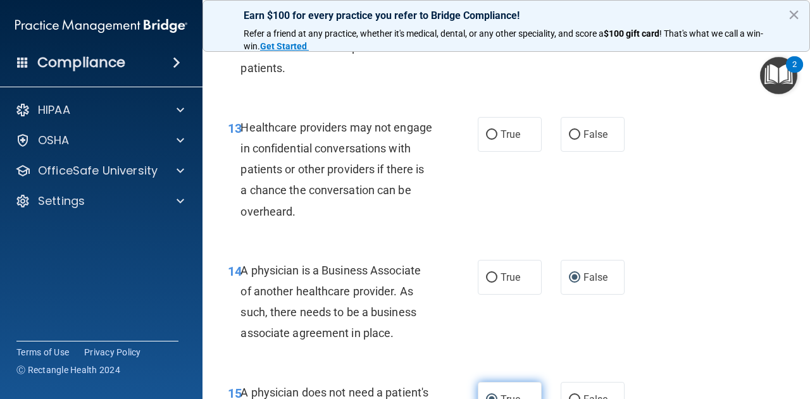
scroll to position [1615, 0]
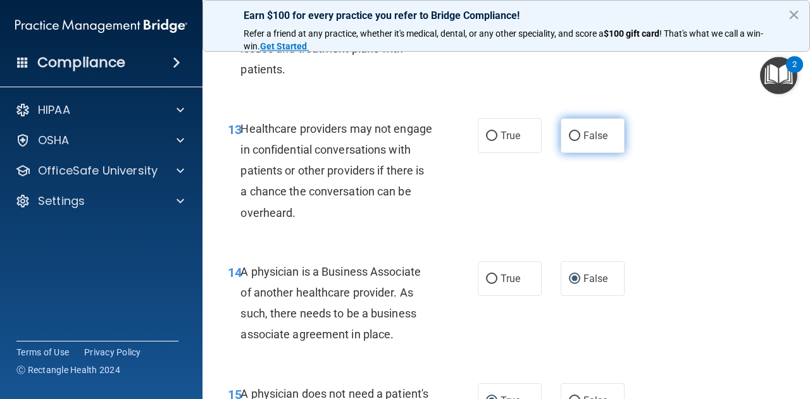
click at [569, 137] on input "False" at bounding box center [574, 136] width 11 height 9
radio input "true"
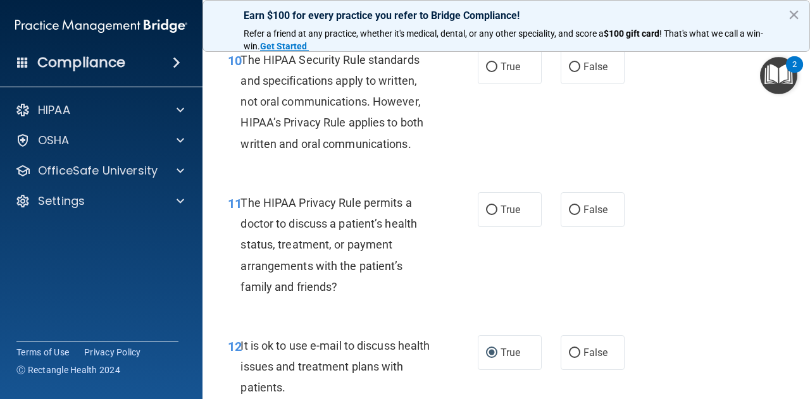
scroll to position [1295, 0]
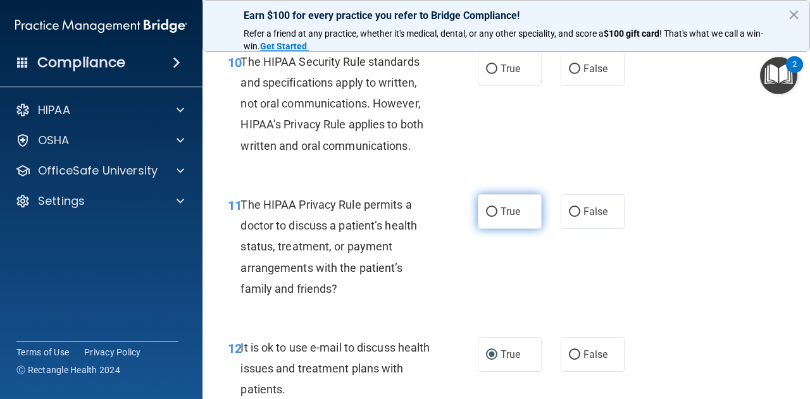
click at [492, 215] on input "True" at bounding box center [491, 212] width 11 height 9
radio input "true"
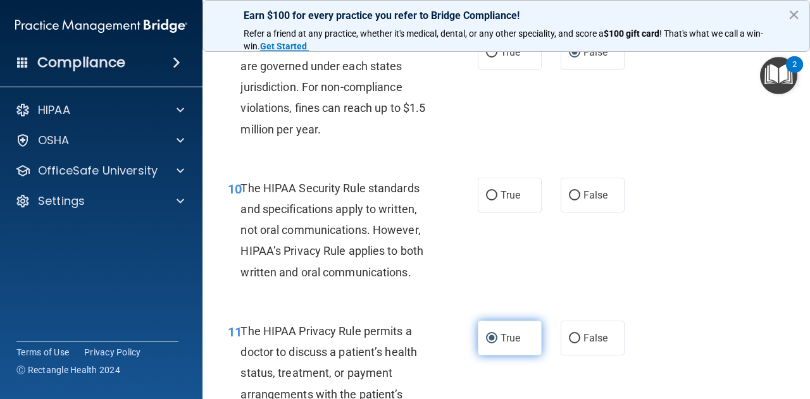
scroll to position [1165, 0]
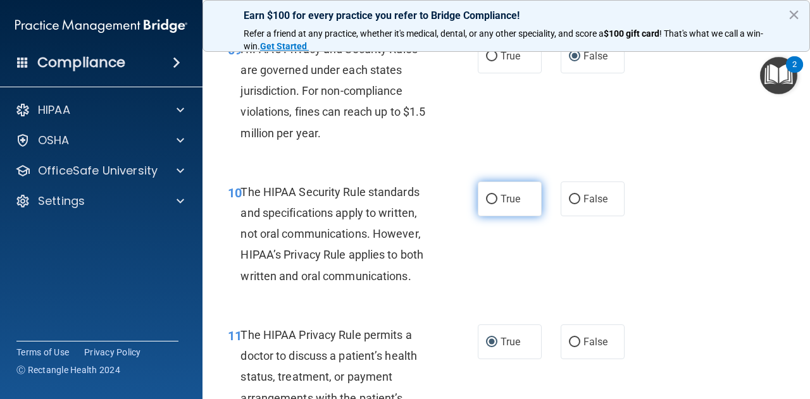
click at [486, 201] on input "True" at bounding box center [491, 199] width 11 height 9
radio input "true"
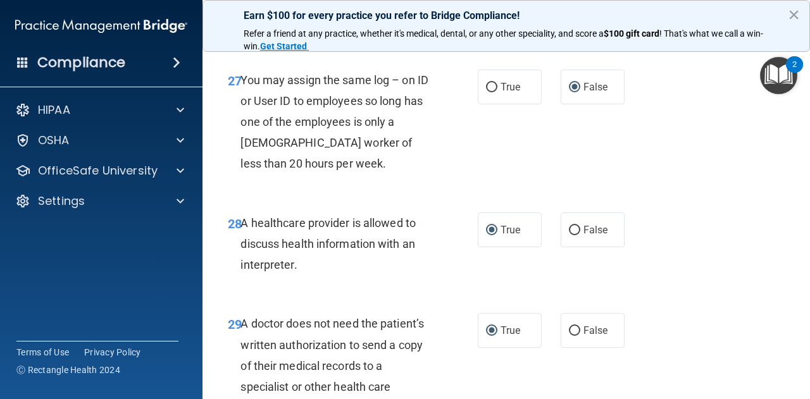
scroll to position [3723, 0]
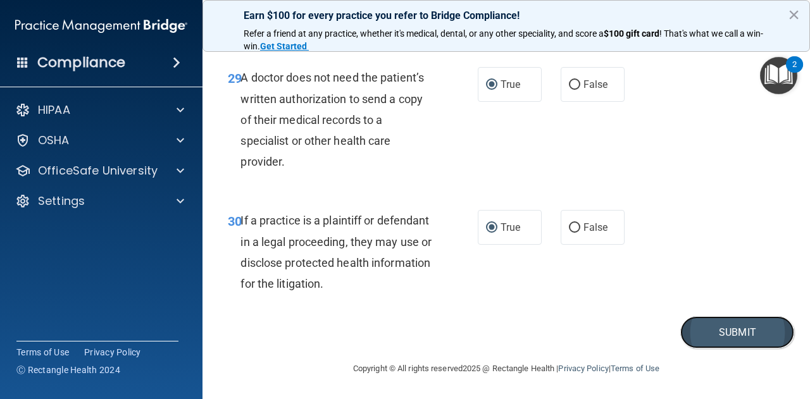
click at [743, 333] on button "Submit" at bounding box center [737, 332] width 114 height 32
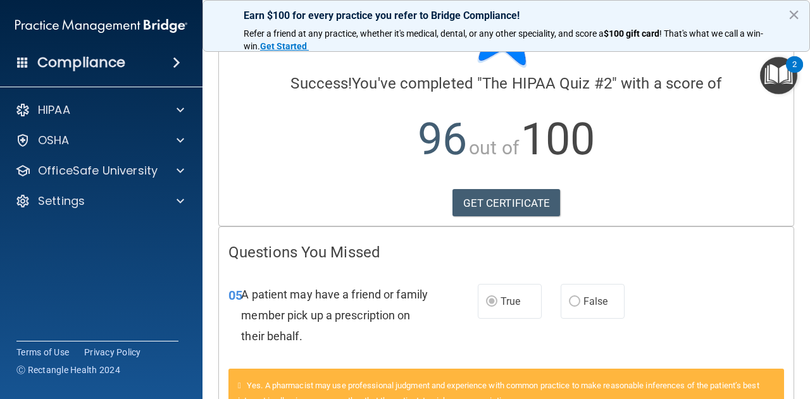
scroll to position [67, 0]
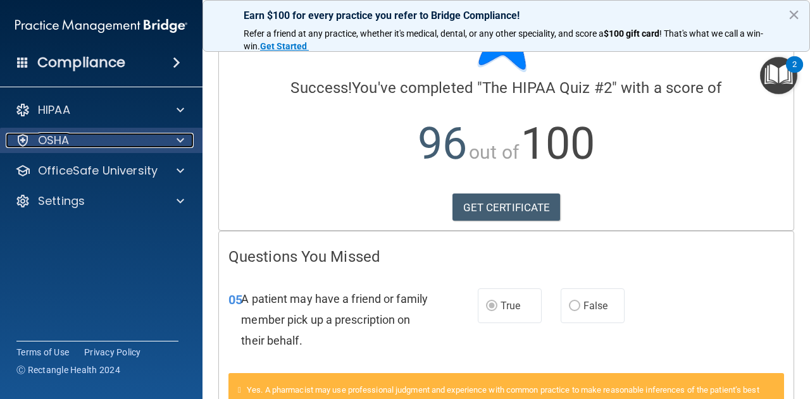
click at [180, 144] on span at bounding box center [181, 140] width 8 height 15
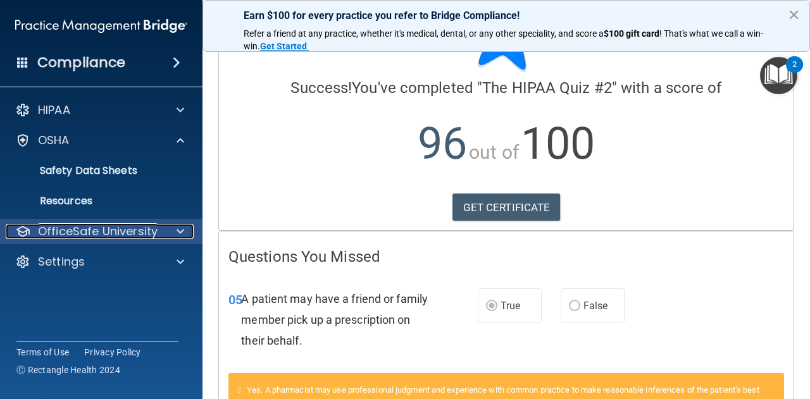
click at [182, 230] on span at bounding box center [181, 231] width 8 height 15
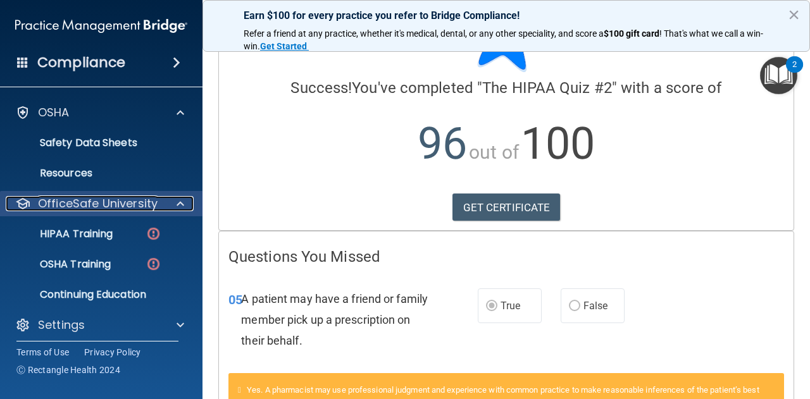
scroll to position [34, 0]
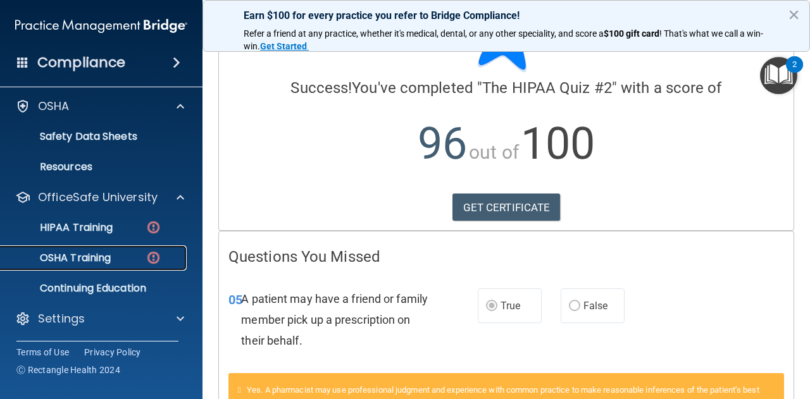
click at [151, 262] on img at bounding box center [154, 258] width 16 height 16
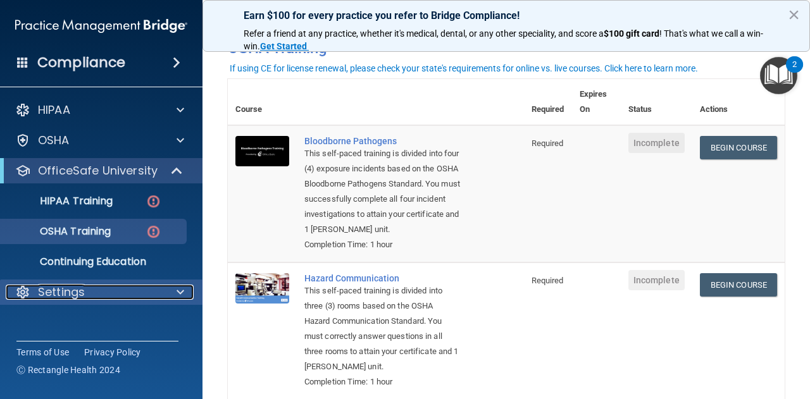
click at [177, 294] on span at bounding box center [181, 292] width 8 height 15
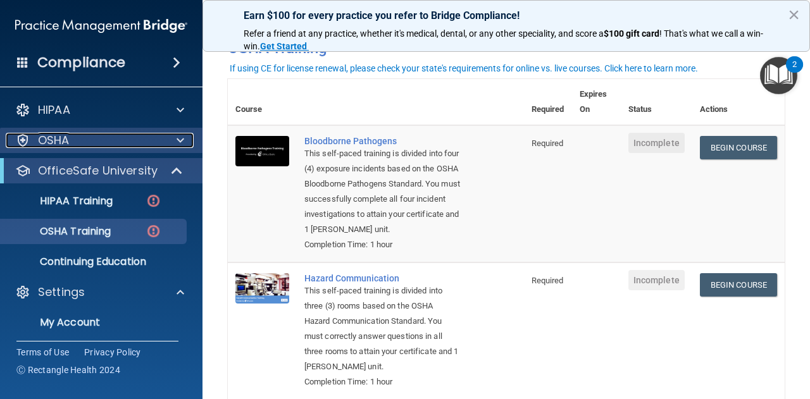
click at [184, 144] on div at bounding box center [179, 140] width 32 height 15
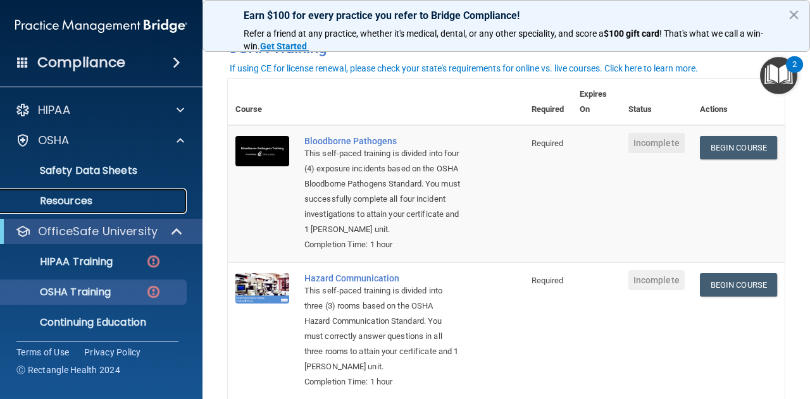
click at [94, 209] on link "Resources" at bounding box center [86, 201] width 199 height 25
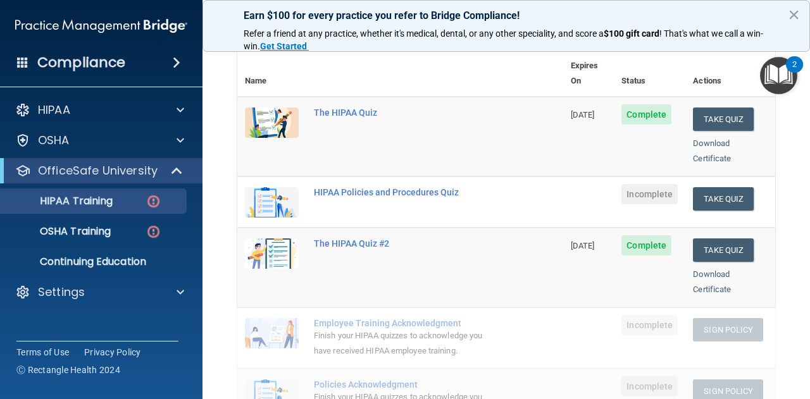
scroll to position [143, 0]
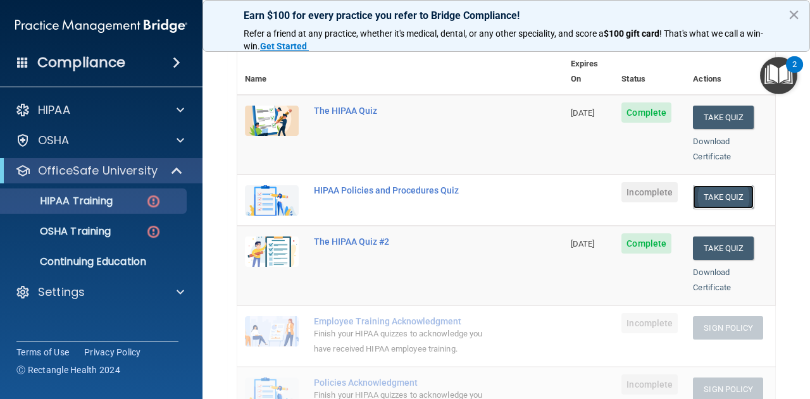
click at [724, 185] on button "Take Quiz" at bounding box center [723, 196] width 61 height 23
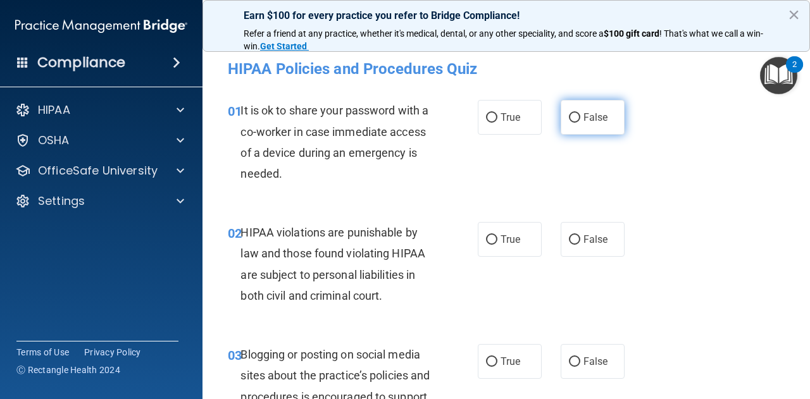
click at [572, 119] on input "False" at bounding box center [574, 117] width 11 height 9
radio input "true"
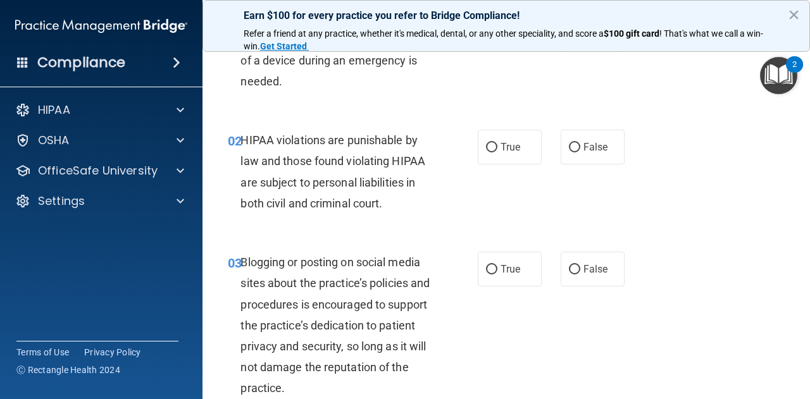
scroll to position [93, 0]
click at [490, 151] on input "True" at bounding box center [491, 146] width 11 height 9
radio input "true"
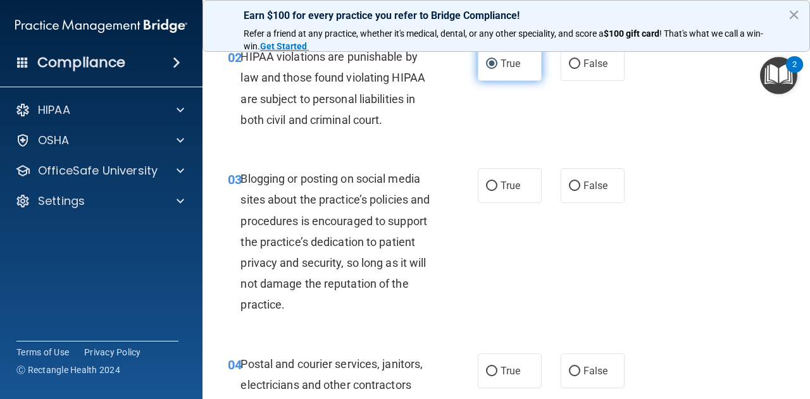
scroll to position [176, 0]
click at [572, 187] on input "False" at bounding box center [574, 186] width 11 height 9
radio input "true"
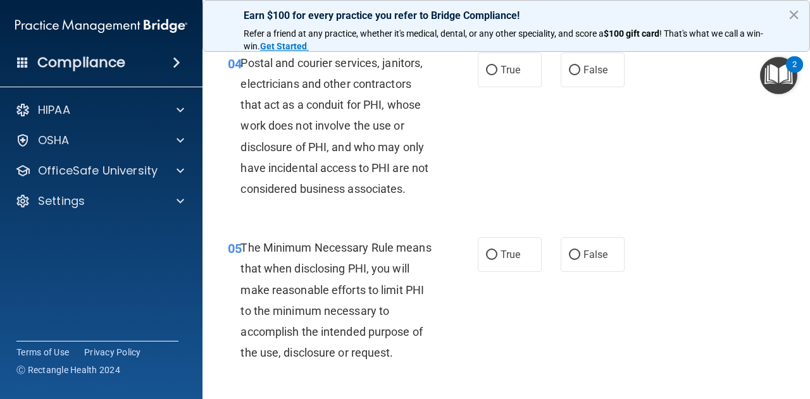
scroll to position [477, 0]
click at [573, 69] on input "False" at bounding box center [574, 70] width 11 height 9
radio input "true"
click at [501, 252] on span "True" at bounding box center [511, 255] width 20 height 12
click at [497, 252] on input "True" at bounding box center [491, 255] width 11 height 9
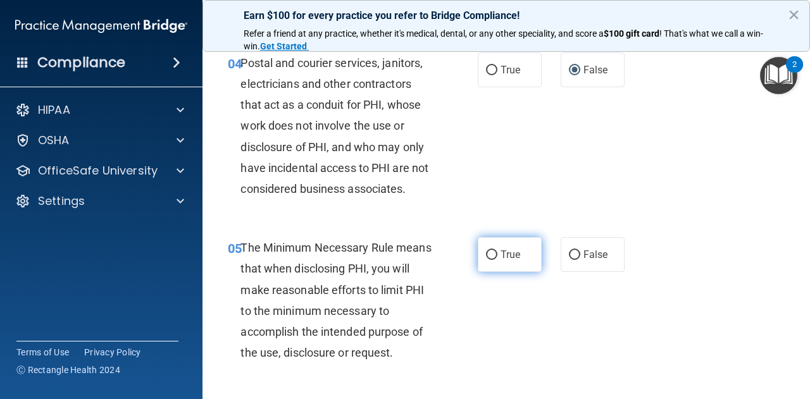
radio input "true"
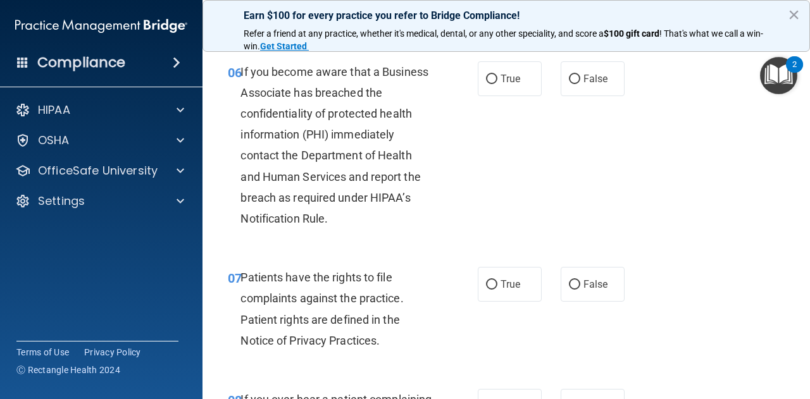
scroll to position [818, 0]
click at [486, 74] on input "True" at bounding box center [491, 78] width 11 height 9
radio input "true"
click at [489, 284] on input "True" at bounding box center [491, 284] width 11 height 9
radio input "true"
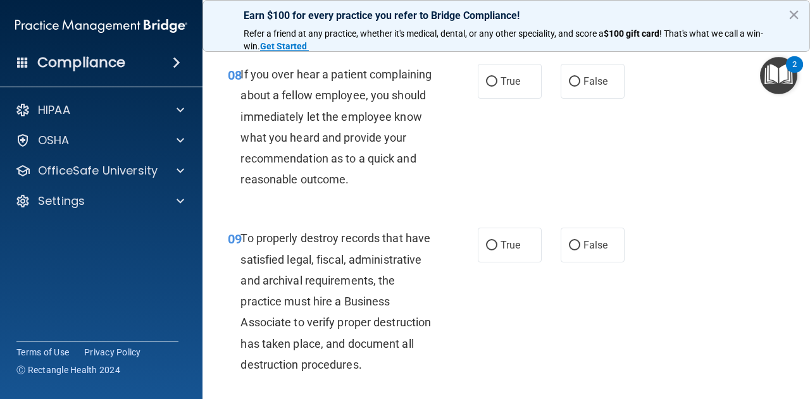
scroll to position [1144, 0]
click at [573, 81] on input "False" at bounding box center [574, 81] width 11 height 9
radio input "true"
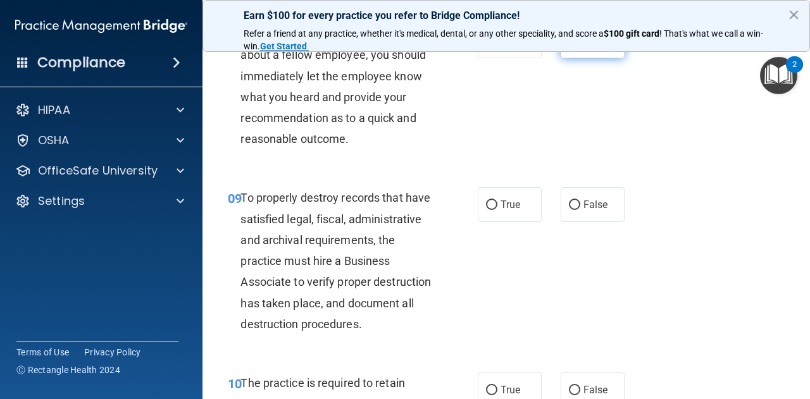
scroll to position [1185, 0]
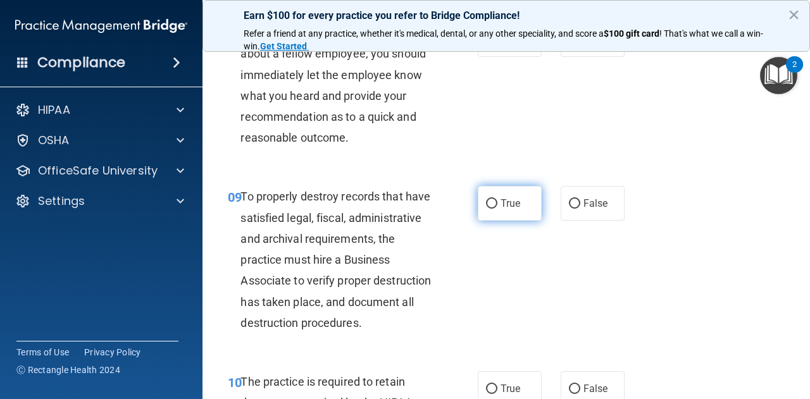
click at [490, 209] on input "True" at bounding box center [491, 203] width 11 height 9
radio input "true"
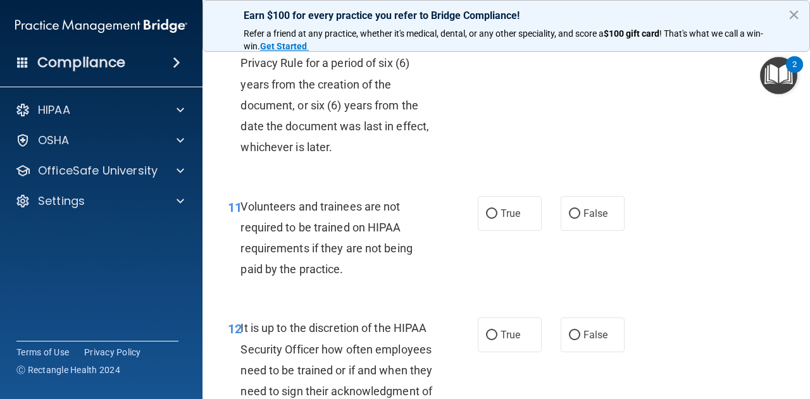
scroll to position [1547, 0]
click at [488, 32] on input "True" at bounding box center [491, 27] width 11 height 9
radio input "true"
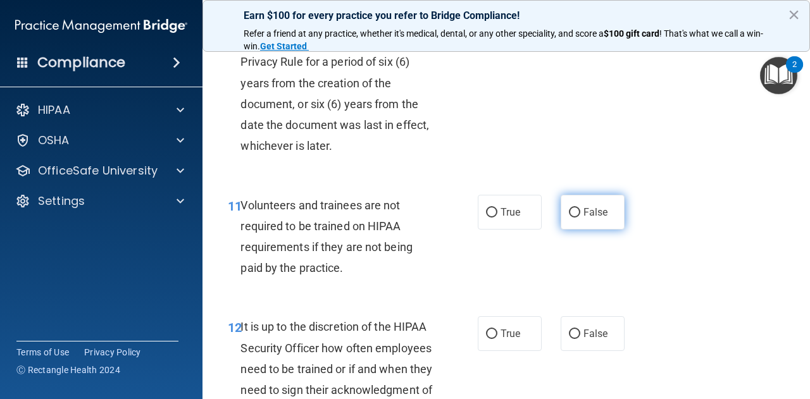
click at [572, 218] on input "False" at bounding box center [574, 212] width 11 height 9
radio input "true"
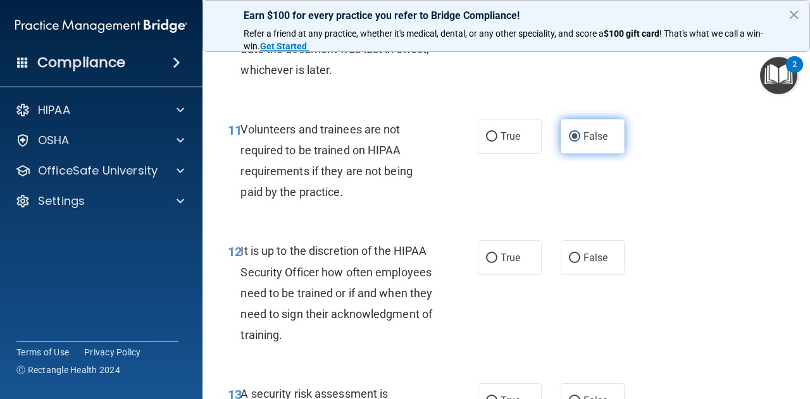
scroll to position [1623, 0]
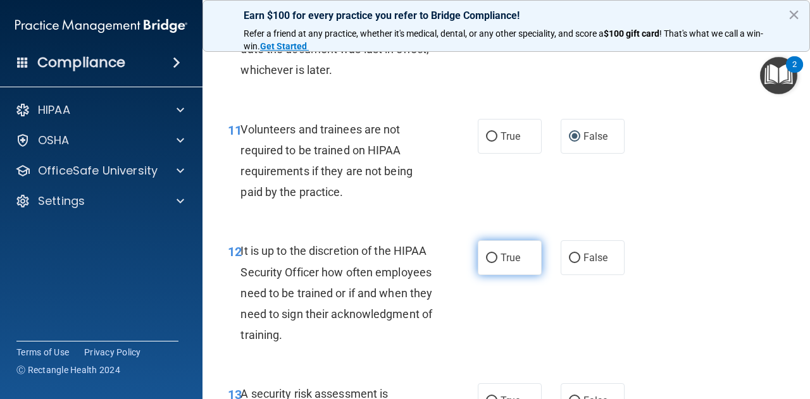
click at [491, 263] on input "True" at bounding box center [491, 258] width 11 height 9
radio input "true"
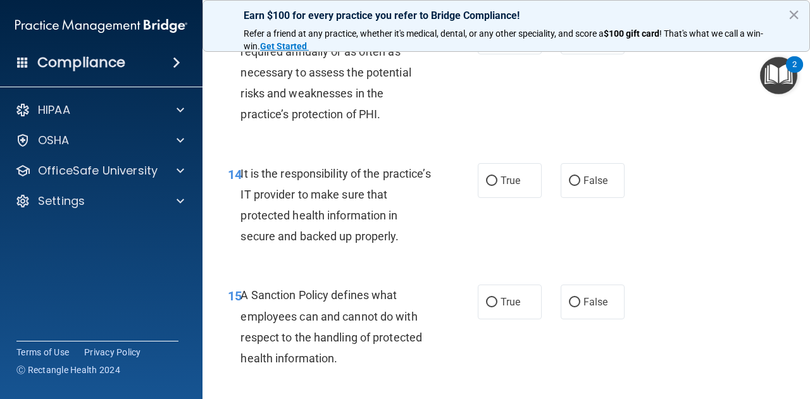
scroll to position [1992, 0]
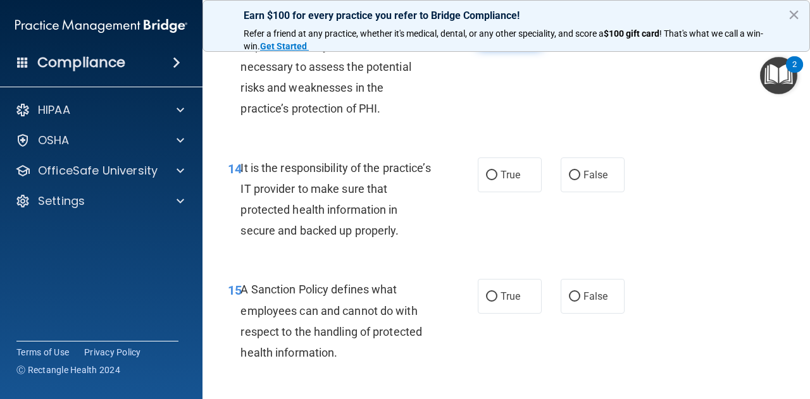
click at [486, 37] on input "True" at bounding box center [491, 31] width 11 height 9
radio input "true"
click at [489, 180] on input "True" at bounding box center [491, 175] width 11 height 9
radio input "true"
click at [572, 180] on input "False" at bounding box center [574, 175] width 11 height 9
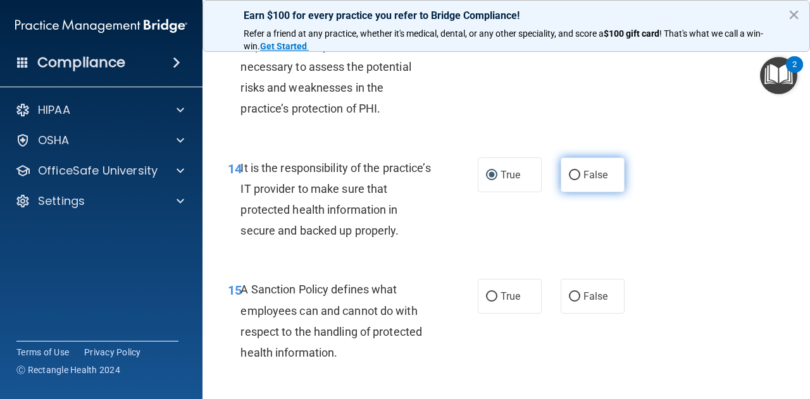
radio input "true"
radio input "false"
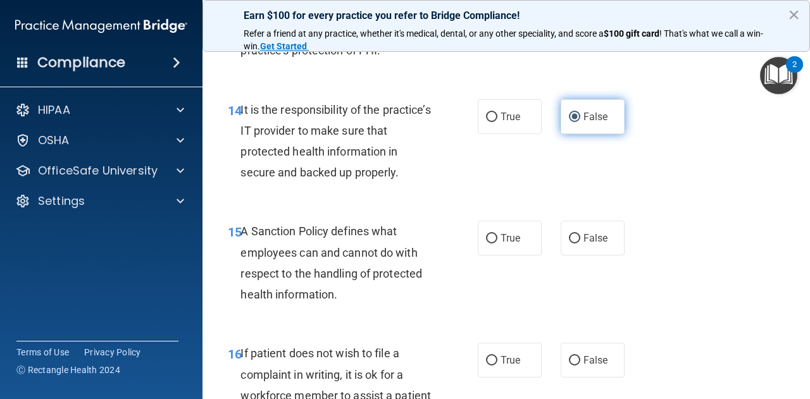
scroll to position [2049, 0]
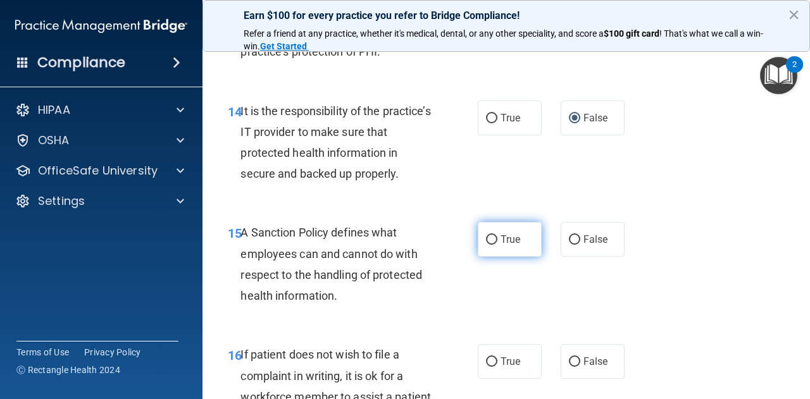
click at [492, 245] on input "True" at bounding box center [491, 239] width 11 height 9
radio input "true"
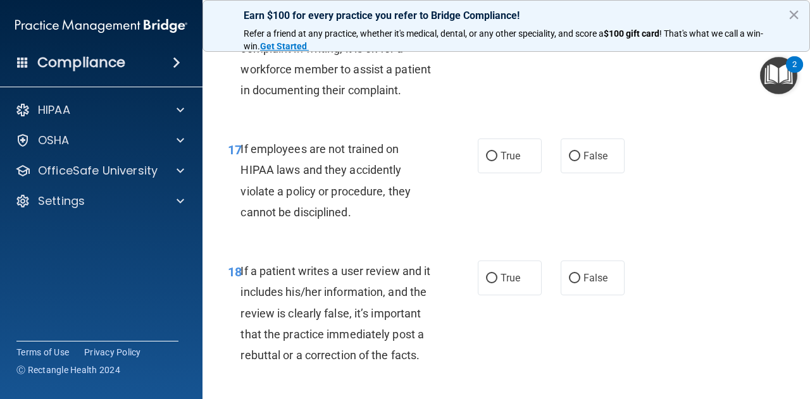
scroll to position [2378, 0]
click at [490, 39] on input "True" at bounding box center [491, 33] width 11 height 9
radio input "true"
click at [486, 161] on input "True" at bounding box center [491, 155] width 11 height 9
radio input "true"
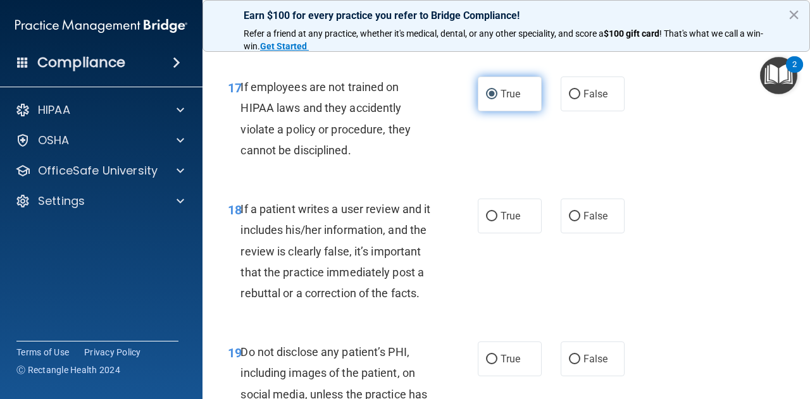
scroll to position [2440, 0]
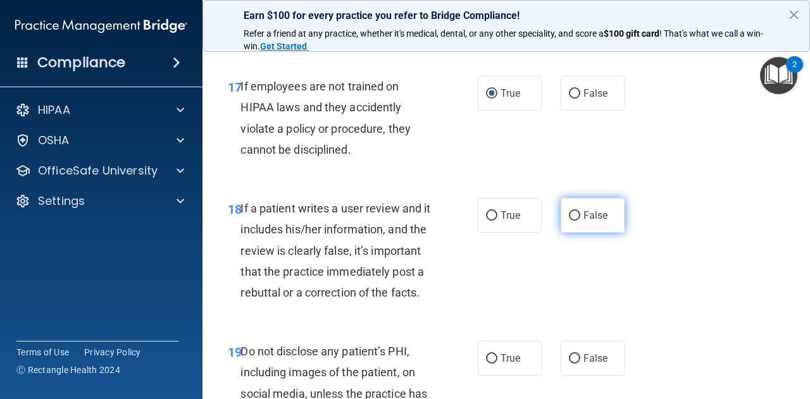
click at [572, 221] on input "False" at bounding box center [574, 215] width 11 height 9
radio input "true"
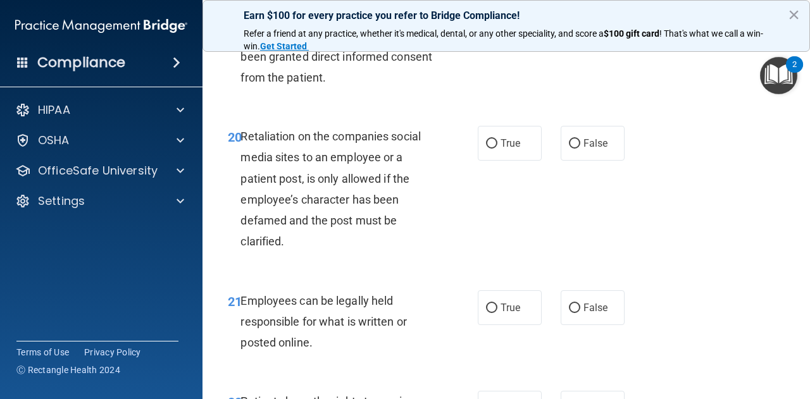
scroll to position [2798, 0]
click at [488, 6] on input "True" at bounding box center [491, 1] width 11 height 9
radio input "true"
click at [569, 149] on input "False" at bounding box center [574, 144] width 11 height 9
radio input "true"
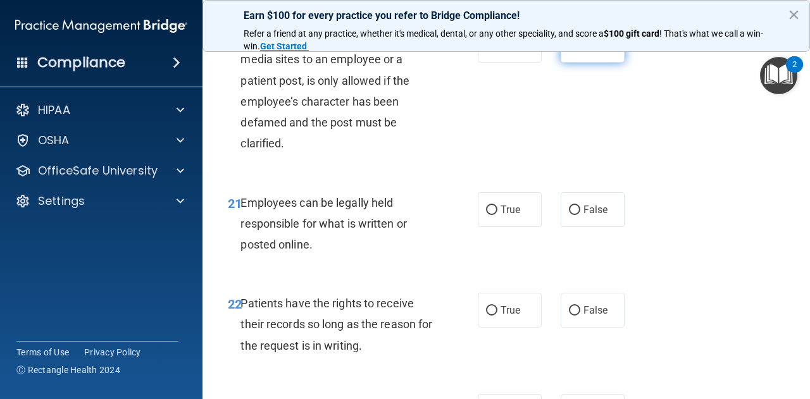
scroll to position [2897, 0]
click at [488, 215] on input "True" at bounding box center [491, 209] width 11 height 9
radio input "true"
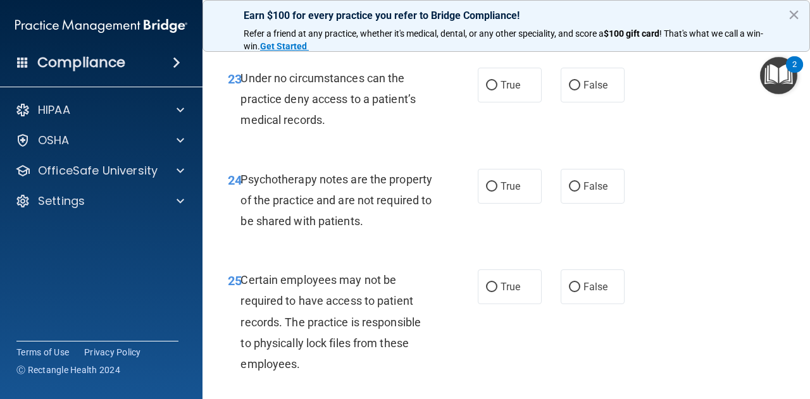
scroll to position [3223, 0]
radio input "true"
click at [495, 102] on label "True" at bounding box center [510, 84] width 64 height 35
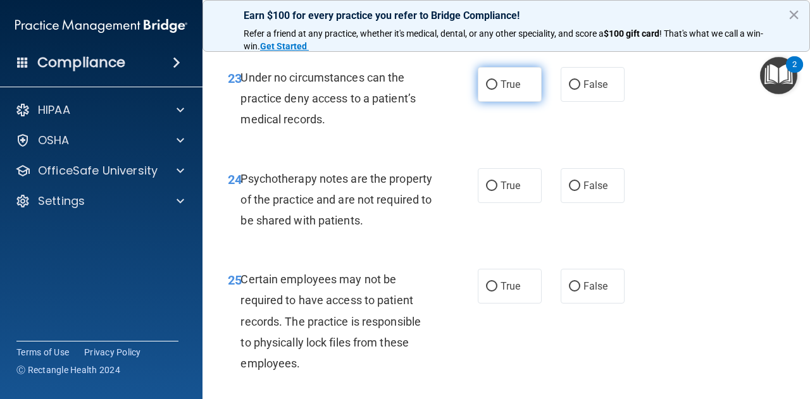
click at [495, 90] on input "True" at bounding box center [491, 84] width 11 height 9
radio input "true"
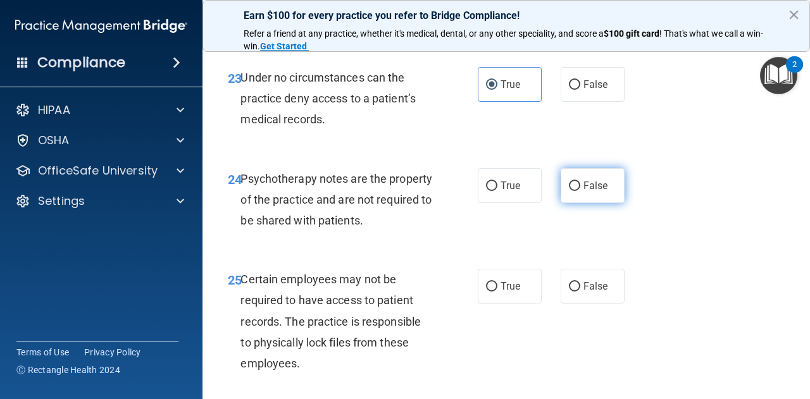
click at [569, 191] on input "False" at bounding box center [574, 186] width 11 height 9
radio input "true"
click at [750, 254] on div "24 Psychotherapy notes are the property of the practice and are not required to…" at bounding box center [506, 203] width 576 height 101
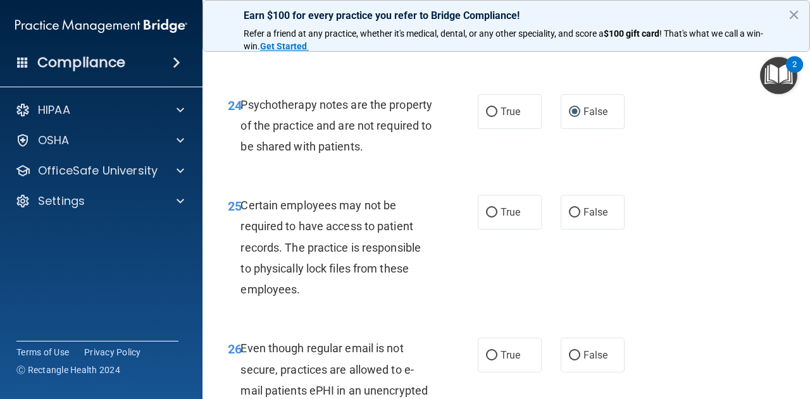
scroll to position [3297, 0]
click at [573, 218] on input "False" at bounding box center [574, 213] width 11 height 9
radio input "true"
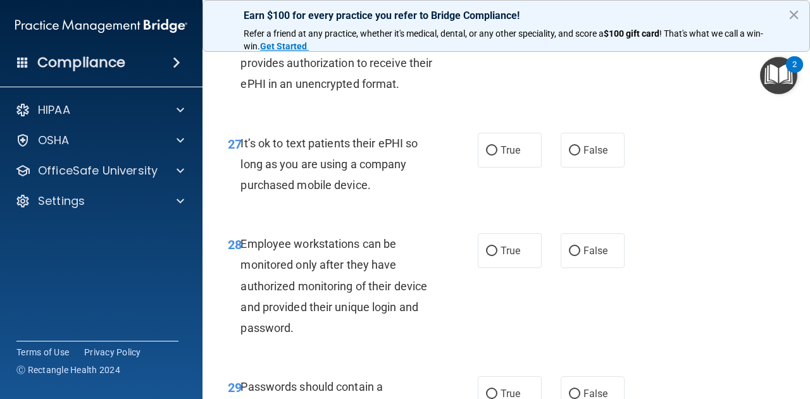
scroll to position [3667, 0]
radio input "true"
click at [571, 156] on input "False" at bounding box center [574, 150] width 11 height 9
radio input "true"
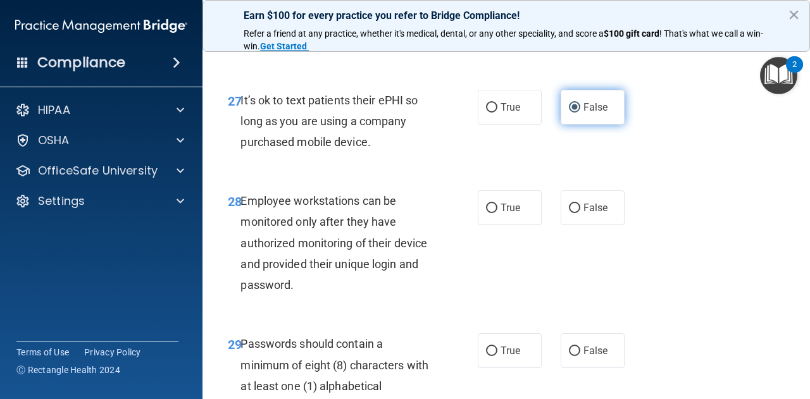
scroll to position [3721, 0]
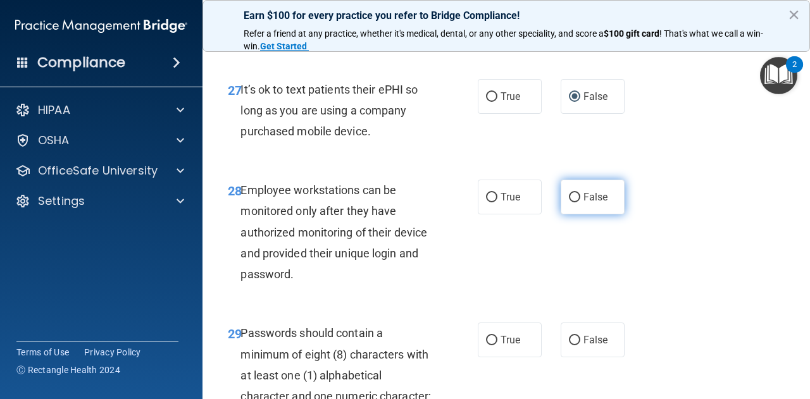
click at [569, 203] on input "False" at bounding box center [574, 197] width 11 height 9
radio input "true"
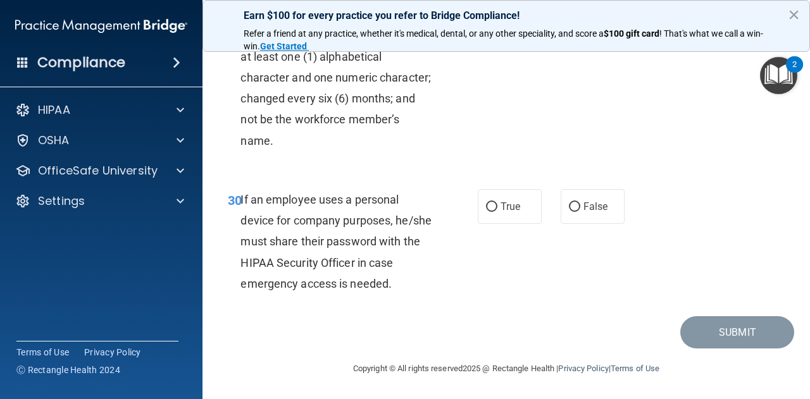
scroll to position [4066, 0]
click at [487, 27] on input "True" at bounding box center [491, 21] width 11 height 9
radio input "true"
click at [573, 212] on input "False" at bounding box center [574, 207] width 11 height 9
radio input "true"
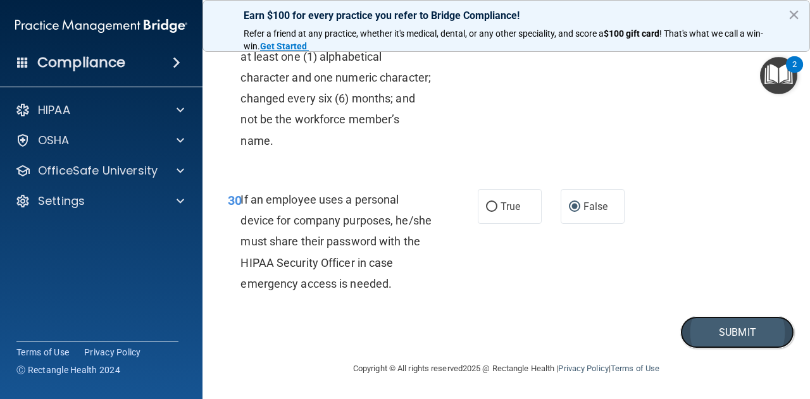
click at [741, 349] on button "Submit" at bounding box center [737, 332] width 114 height 32
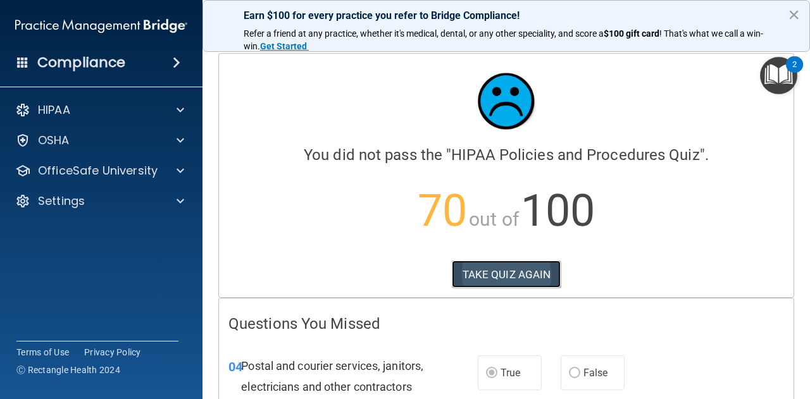
click at [530, 270] on button "TAKE QUIZ AGAIN" at bounding box center [506, 275] width 109 height 28
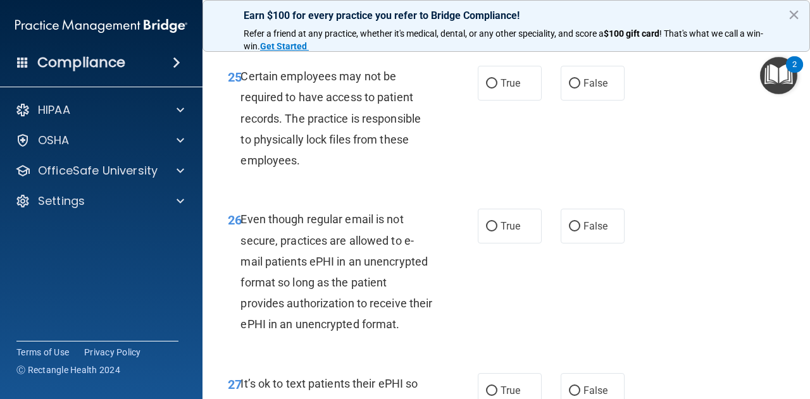
scroll to position [3421, 0]
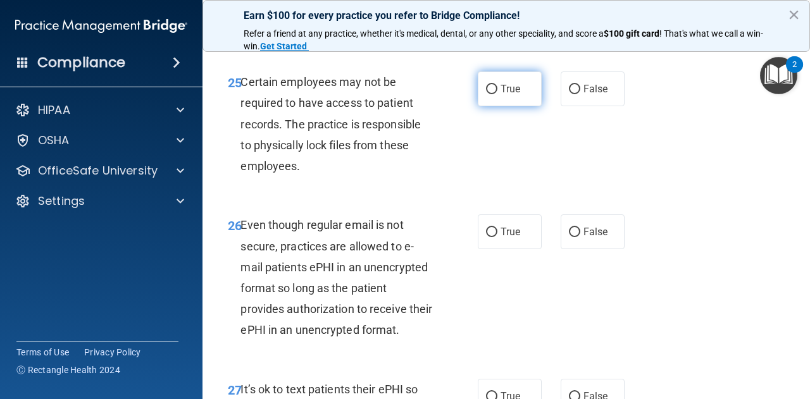
click at [486, 94] on input "True" at bounding box center [491, 89] width 11 height 9
radio input "true"
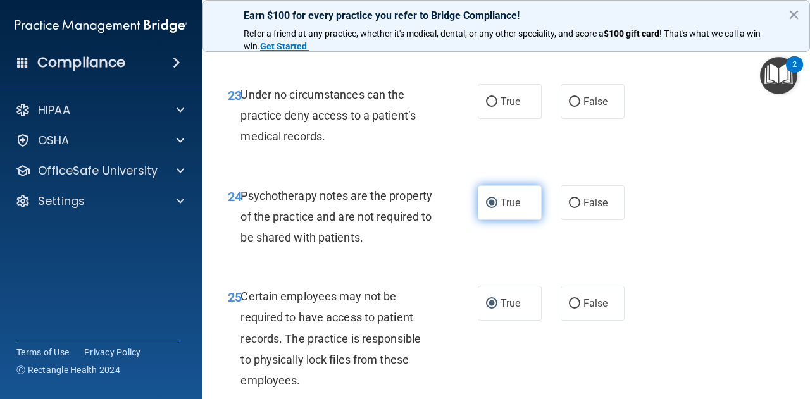
scroll to position [3201, 0]
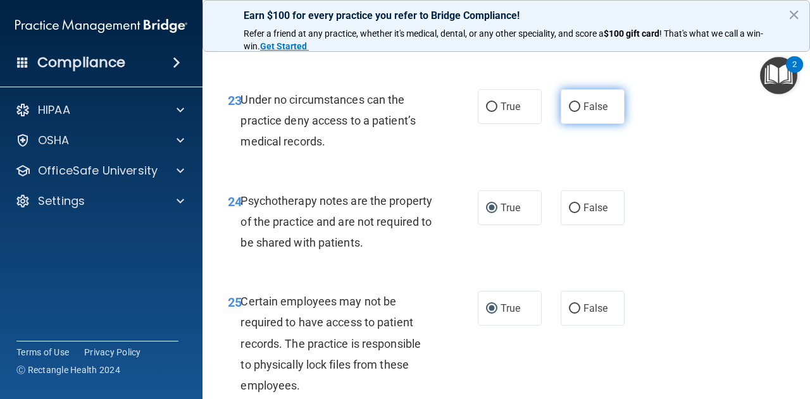
click at [569, 112] on input "False" at bounding box center [574, 107] width 11 height 9
radio input "true"
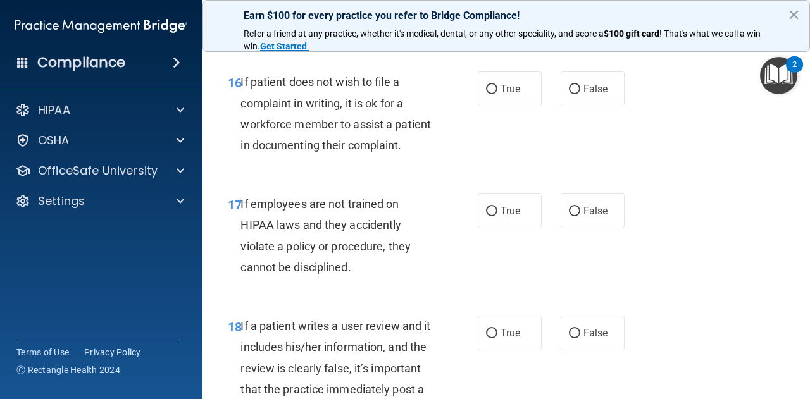
scroll to position [2320, 0]
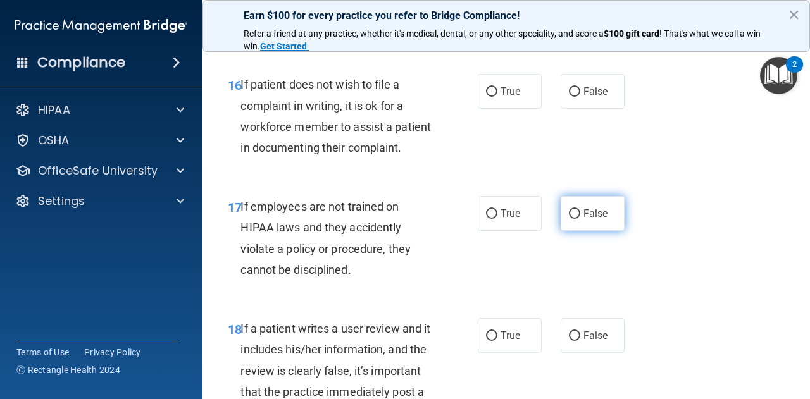
click at [569, 219] on input "False" at bounding box center [574, 213] width 11 height 9
radio input "true"
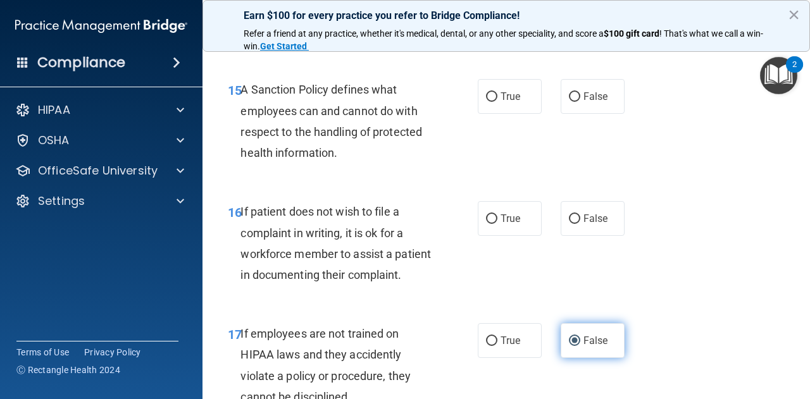
scroll to position [2190, 0]
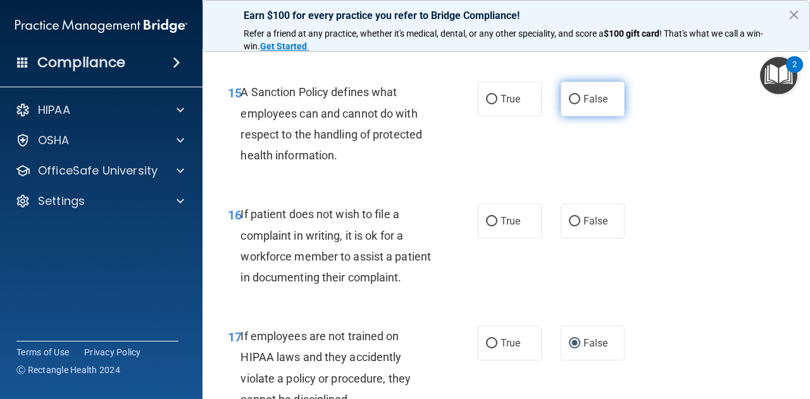
click at [569, 104] on input "False" at bounding box center [574, 99] width 11 height 9
radio input "true"
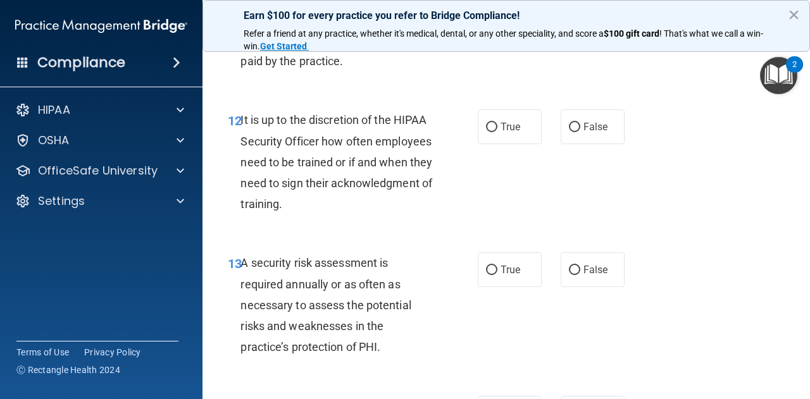
scroll to position [1753, 0]
click at [569, 133] on input "False" at bounding box center [574, 127] width 11 height 9
radio input "true"
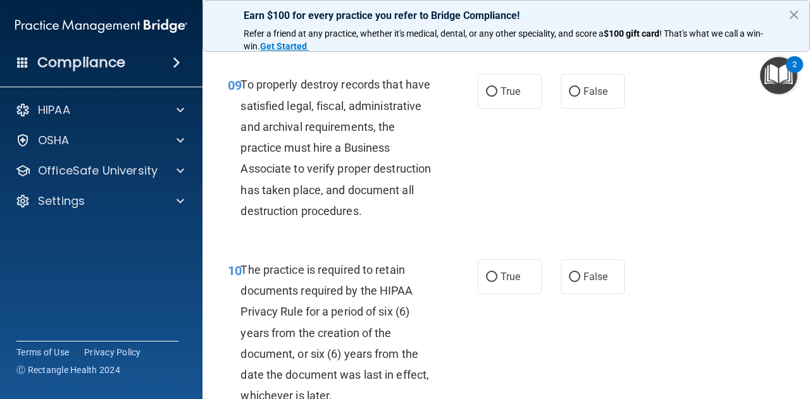
scroll to position [1282, 0]
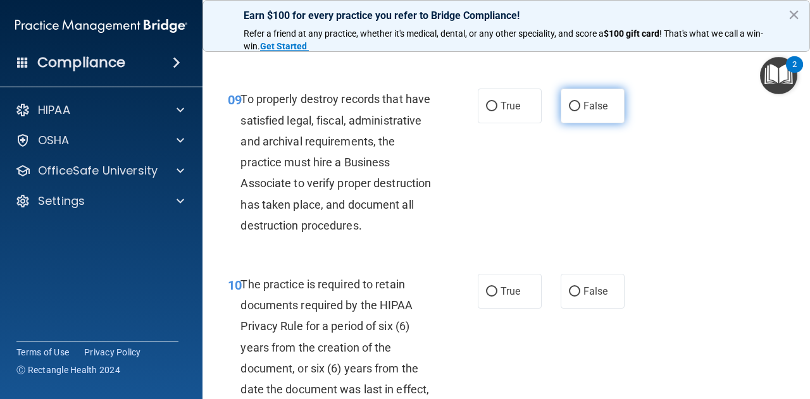
click at [571, 111] on input "False" at bounding box center [574, 106] width 11 height 9
radio input "true"
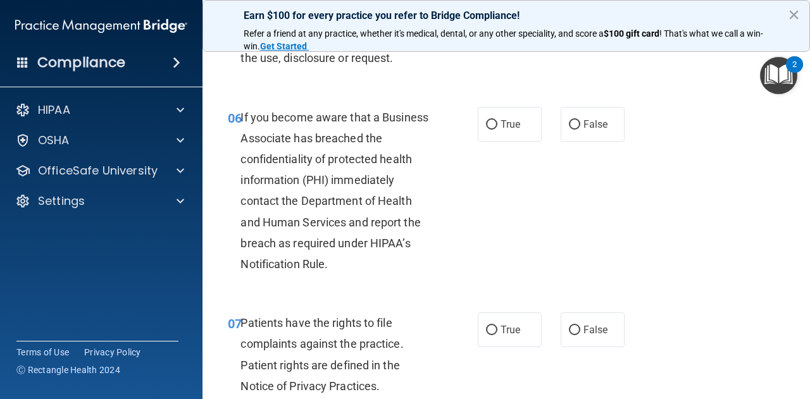
scroll to position [767, 0]
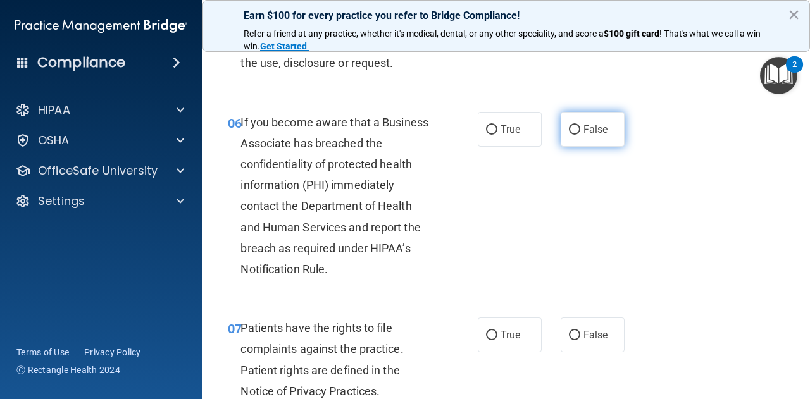
click at [569, 130] on input "False" at bounding box center [574, 129] width 11 height 9
radio input "true"
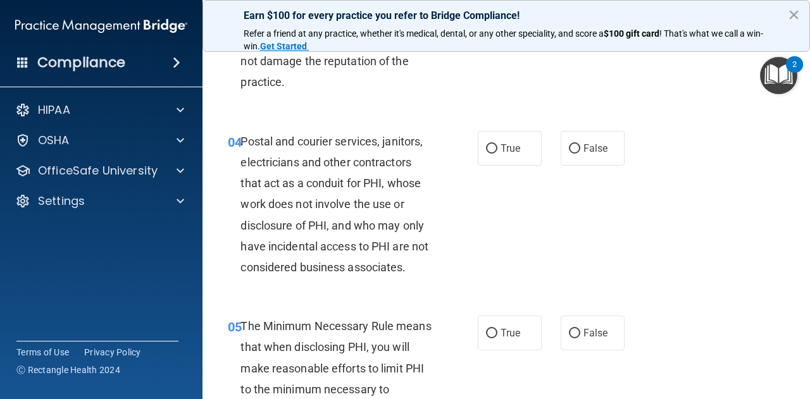
scroll to position [399, 0]
click at [486, 149] on input "True" at bounding box center [491, 148] width 11 height 9
radio input "true"
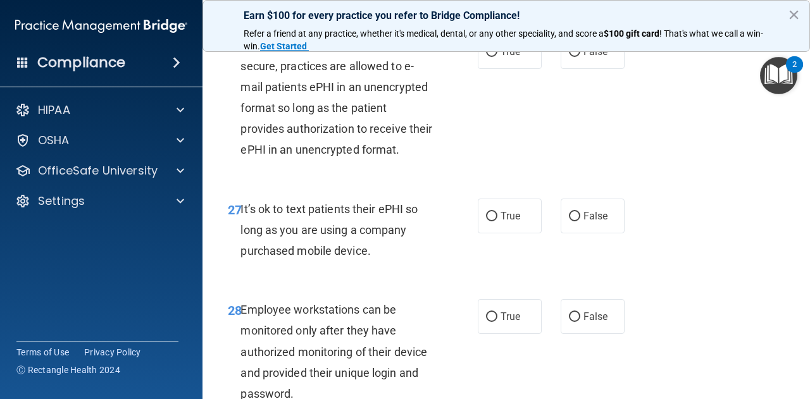
scroll to position [4123, 0]
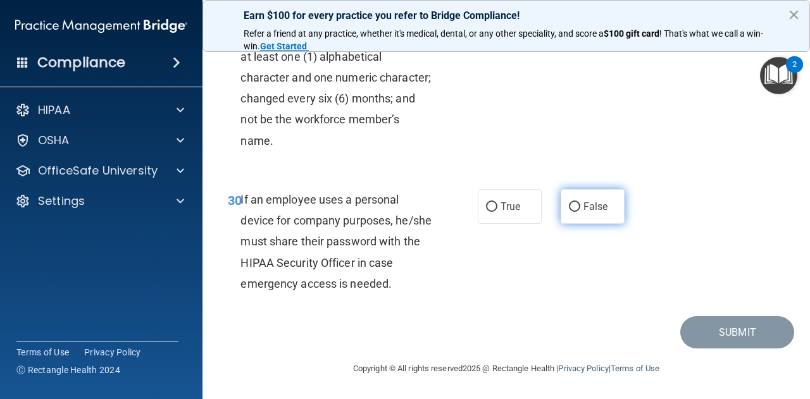
click at [569, 209] on input "False" at bounding box center [574, 207] width 11 height 9
radio input "true"
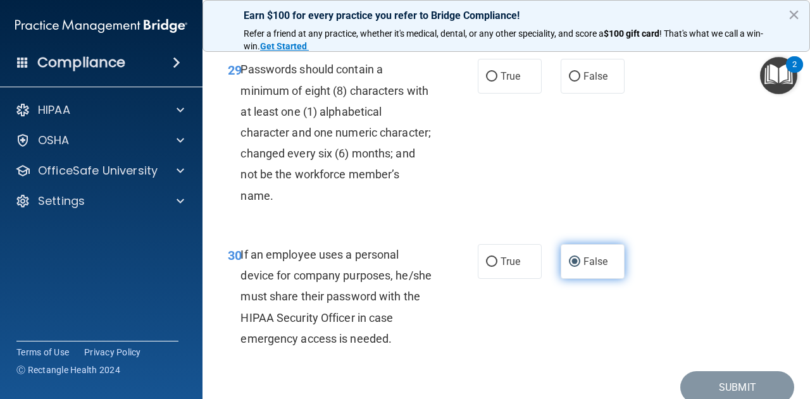
scroll to position [3982, 0]
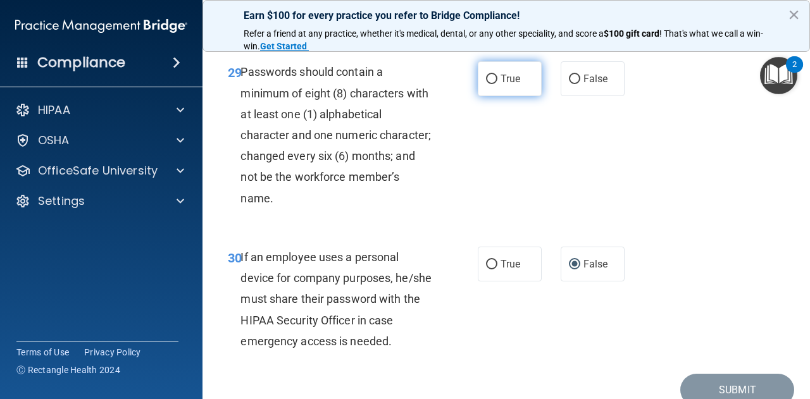
click at [487, 84] on input "True" at bounding box center [491, 79] width 11 height 9
radio input "true"
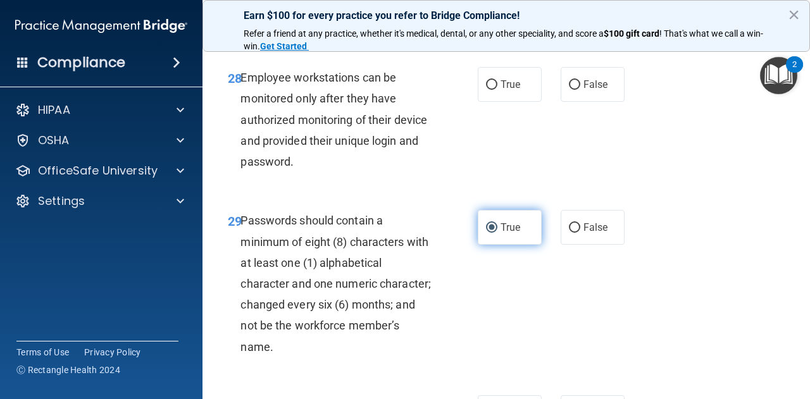
scroll to position [3798, 0]
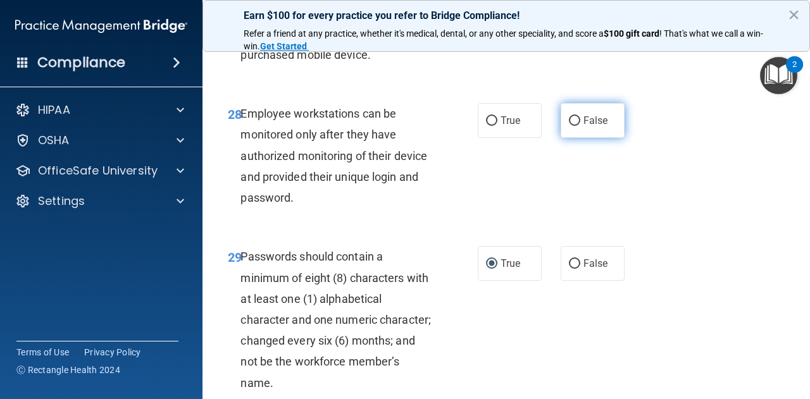
click at [570, 126] on input "False" at bounding box center [574, 120] width 11 height 9
radio input "true"
click at [571, 25] on input "False" at bounding box center [574, 20] width 11 height 9
radio input "true"
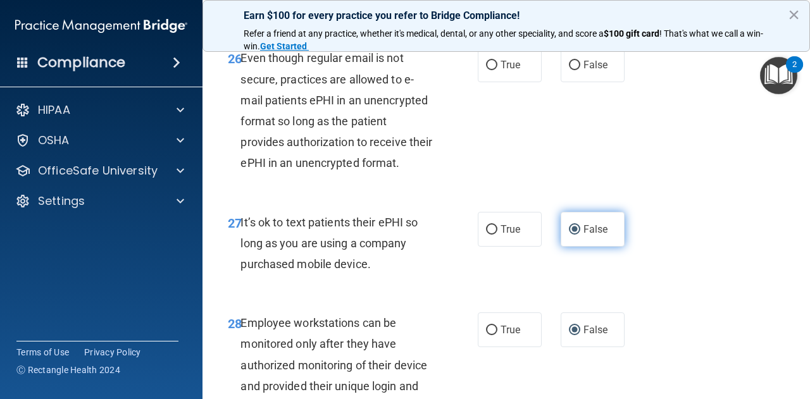
scroll to position [3587, 0]
click at [487, 71] on input "True" at bounding box center [491, 65] width 11 height 9
radio input "true"
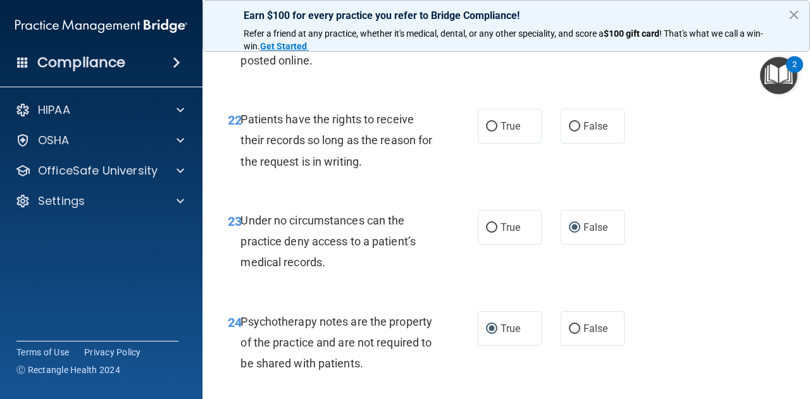
scroll to position [3079, 0]
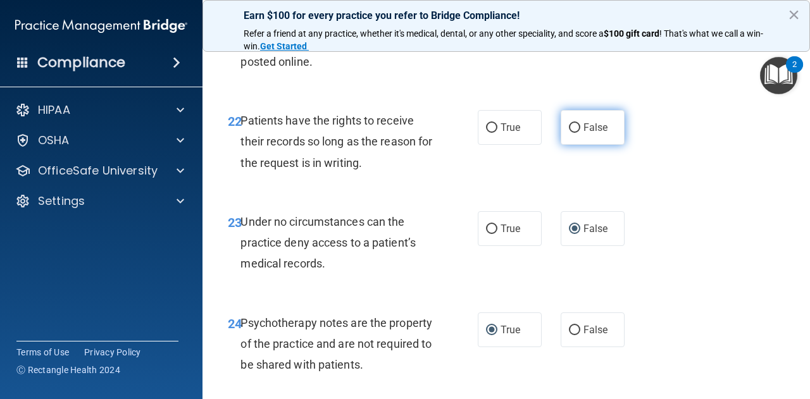
click at [569, 133] on input "False" at bounding box center [574, 127] width 11 height 9
radio input "true"
click at [486, 32] on input "True" at bounding box center [491, 27] width 11 height 9
radio input "true"
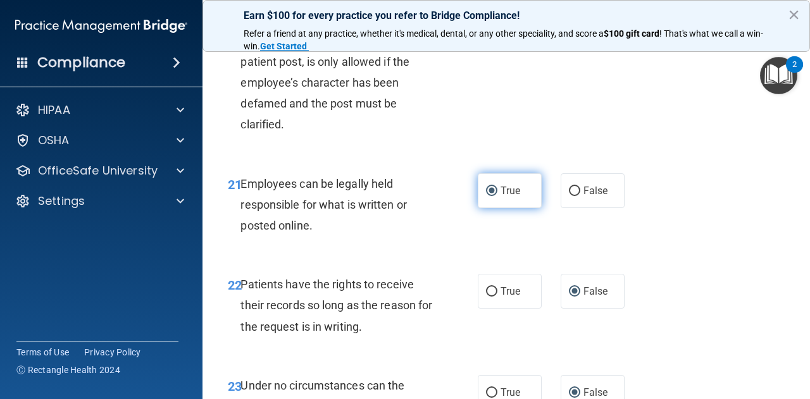
scroll to position [2876, 0]
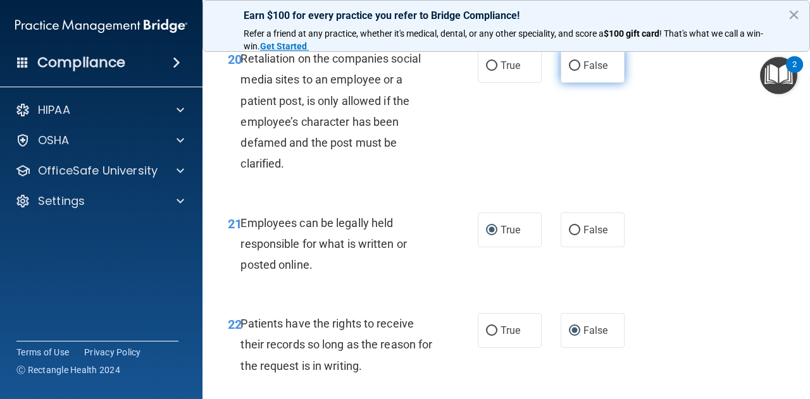
click at [572, 71] on input "False" at bounding box center [574, 65] width 11 height 9
radio input "true"
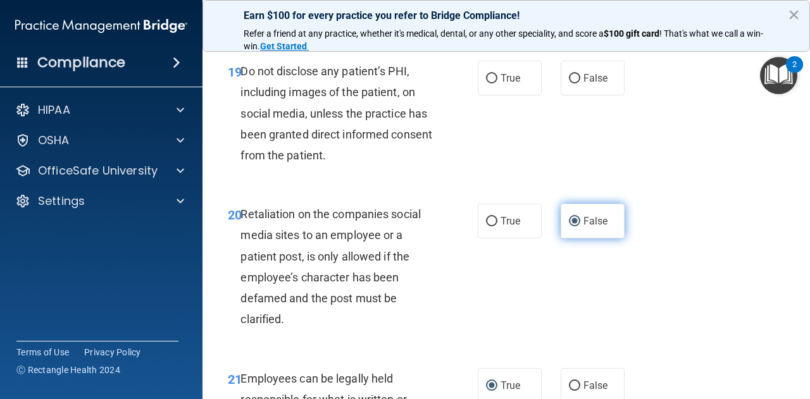
scroll to position [2718, 0]
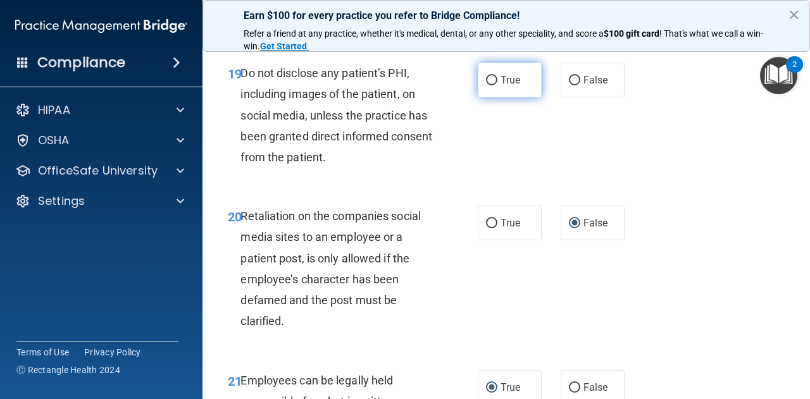
click at [489, 85] on input "True" at bounding box center [491, 80] width 11 height 9
radio input "true"
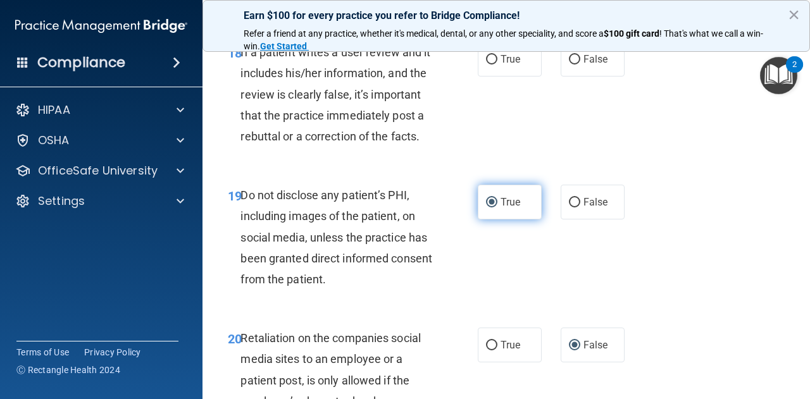
scroll to position [2594, 0]
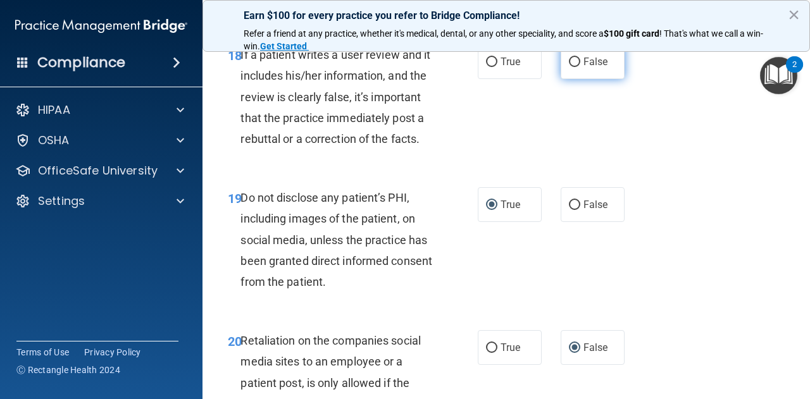
click at [569, 67] on input "False" at bounding box center [574, 62] width 11 height 9
radio input "true"
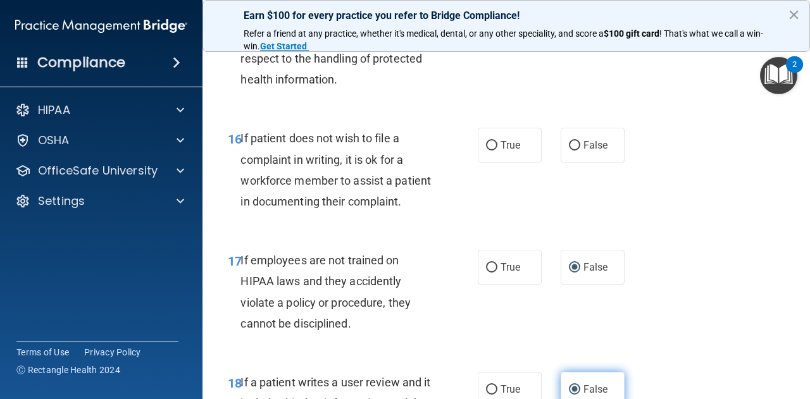
scroll to position [2265, 0]
click at [486, 151] on input "True" at bounding box center [491, 146] width 11 height 9
radio input "true"
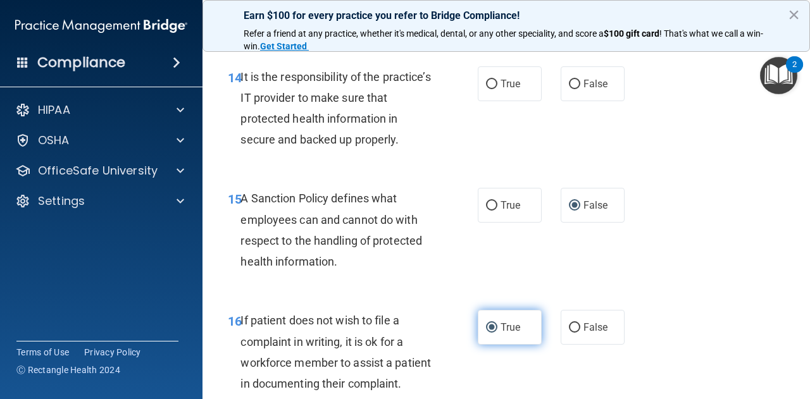
scroll to position [2082, 0]
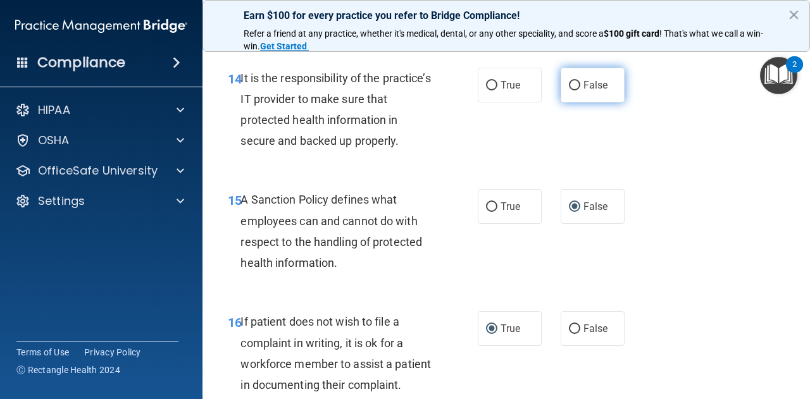
click at [569, 91] on input "False" at bounding box center [574, 85] width 11 height 9
radio input "true"
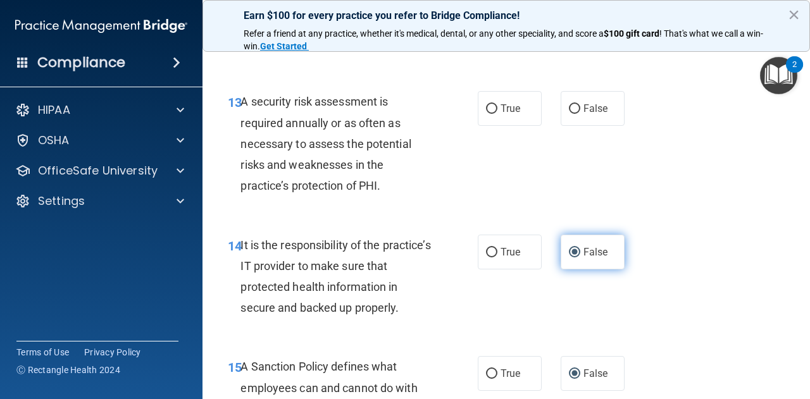
scroll to position [1911, 0]
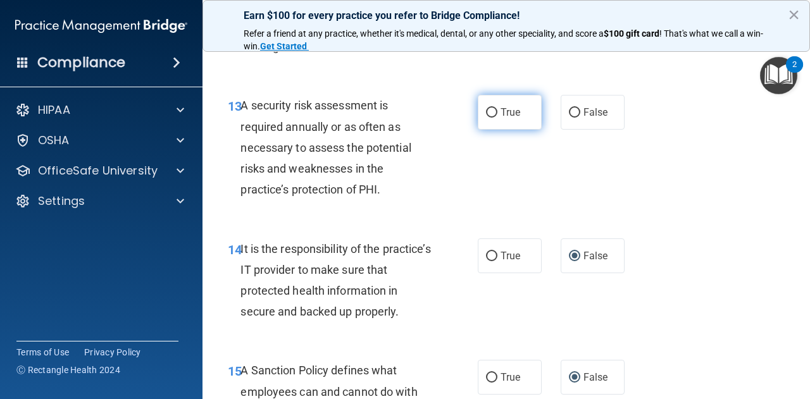
click at [486, 118] on input "True" at bounding box center [491, 112] width 11 height 9
radio input "true"
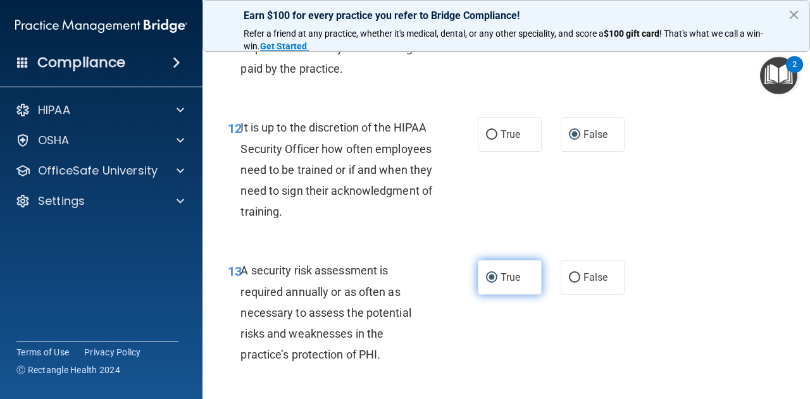
scroll to position [1738, 0]
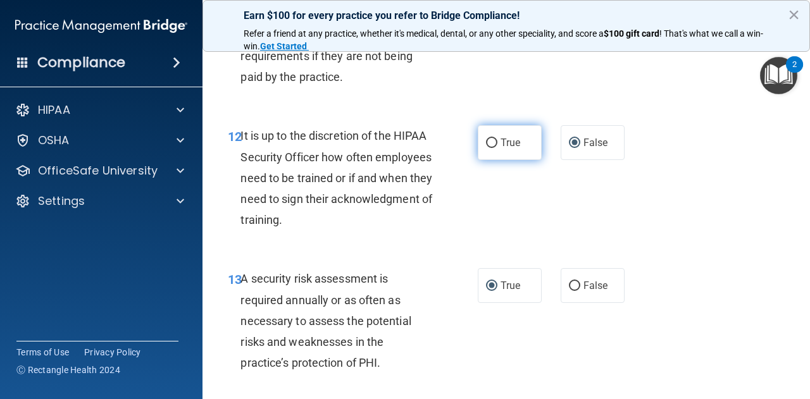
click at [486, 148] on input "True" at bounding box center [491, 143] width 11 height 9
radio input "true"
radio input "false"
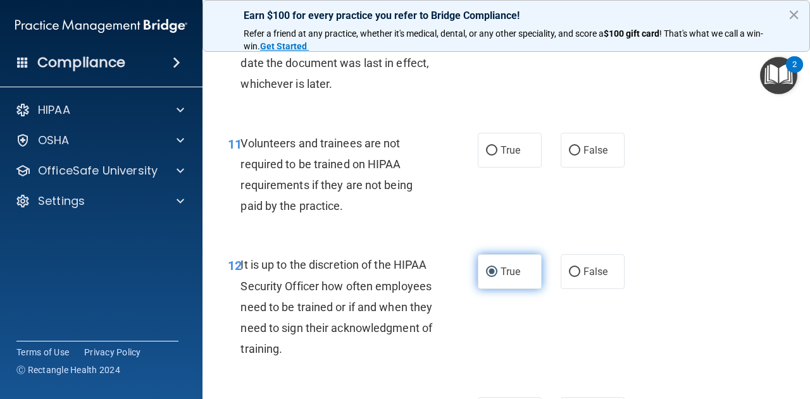
scroll to position [1609, 0]
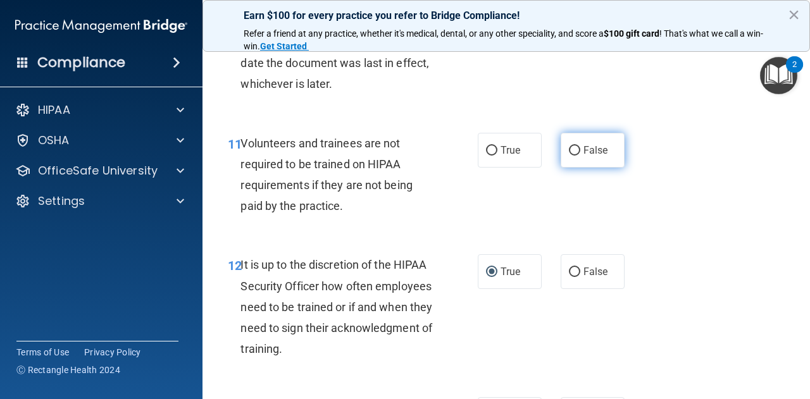
click at [569, 156] on input "False" at bounding box center [574, 150] width 11 height 9
radio input "true"
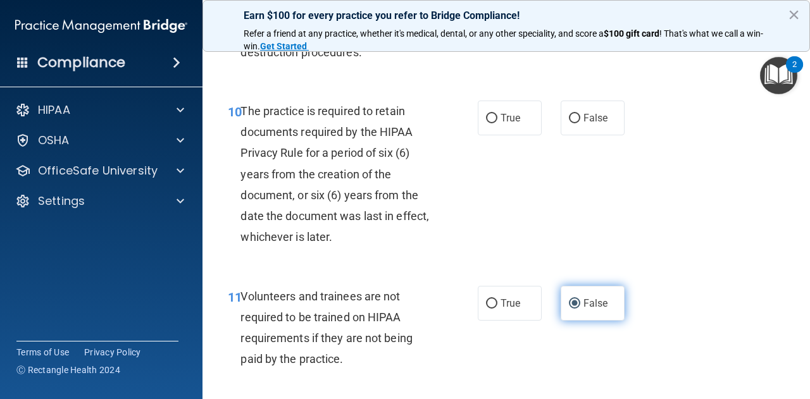
scroll to position [1454, 0]
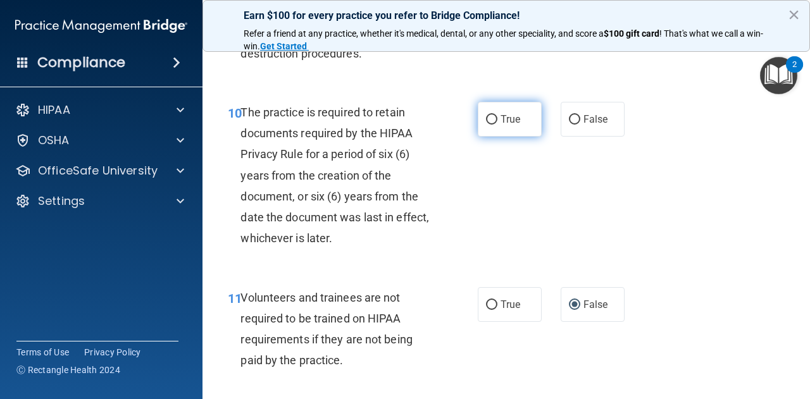
click at [487, 125] on input "True" at bounding box center [491, 119] width 11 height 9
radio input "true"
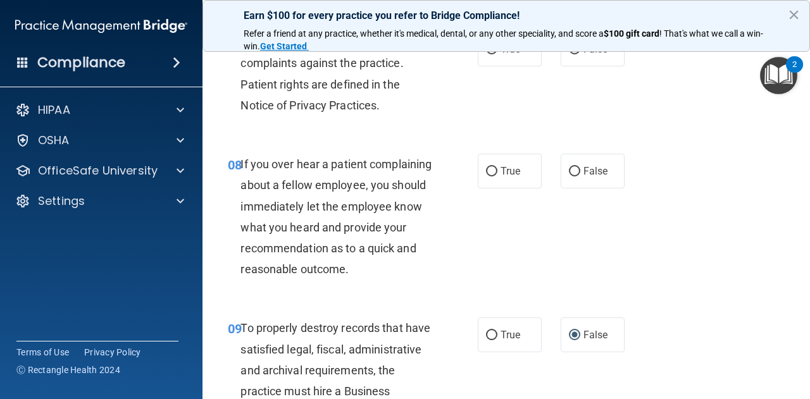
scroll to position [1046, 0]
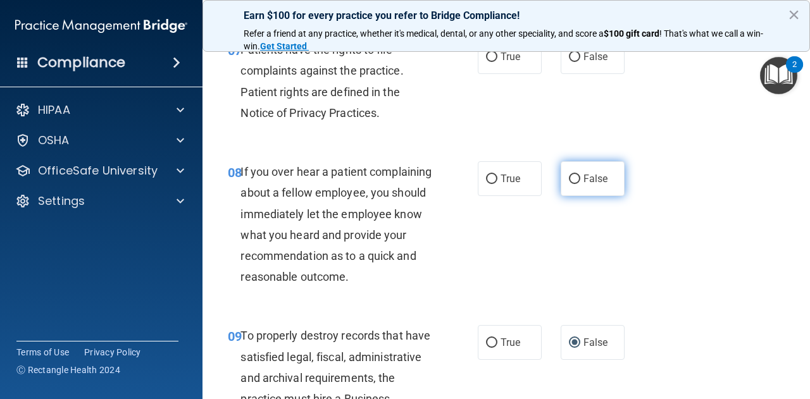
click at [569, 179] on input "False" at bounding box center [574, 179] width 11 height 9
radio input "true"
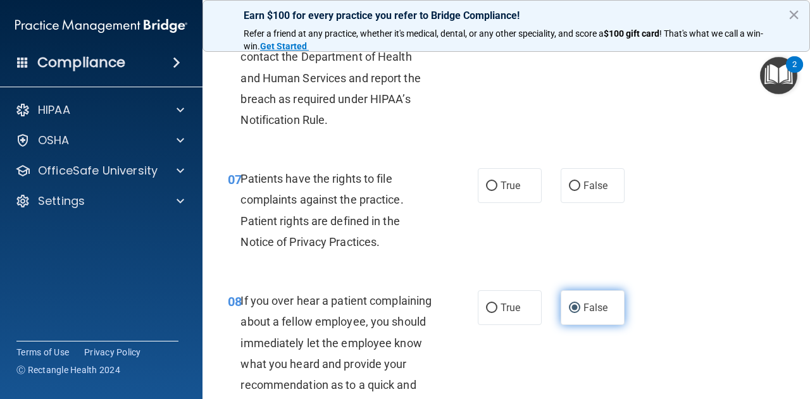
scroll to position [910, 0]
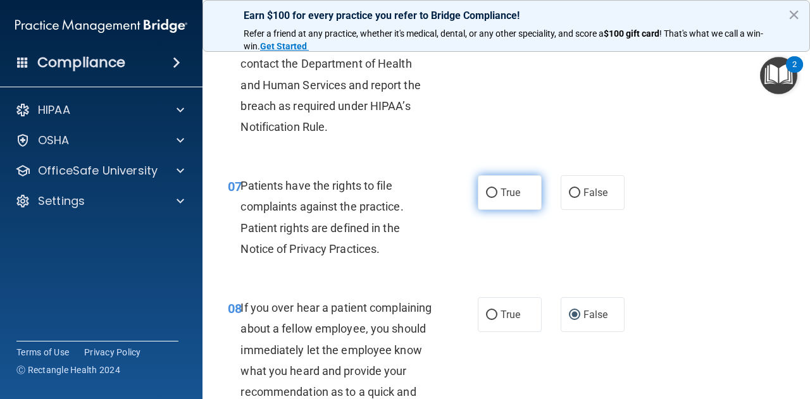
click at [487, 192] on input "True" at bounding box center [491, 193] width 11 height 9
radio input "true"
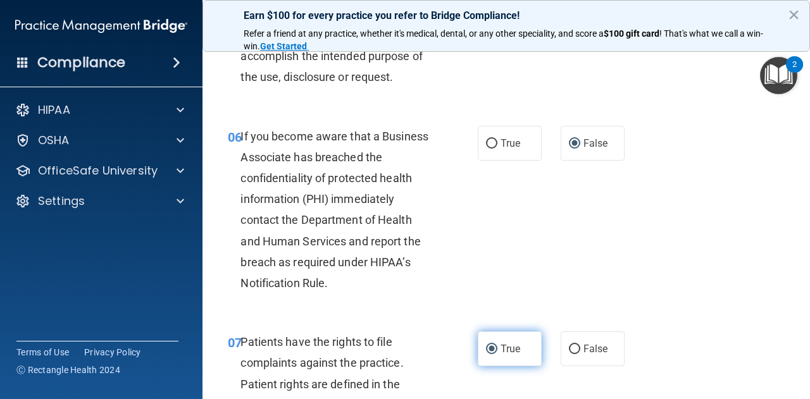
scroll to position [751, 0]
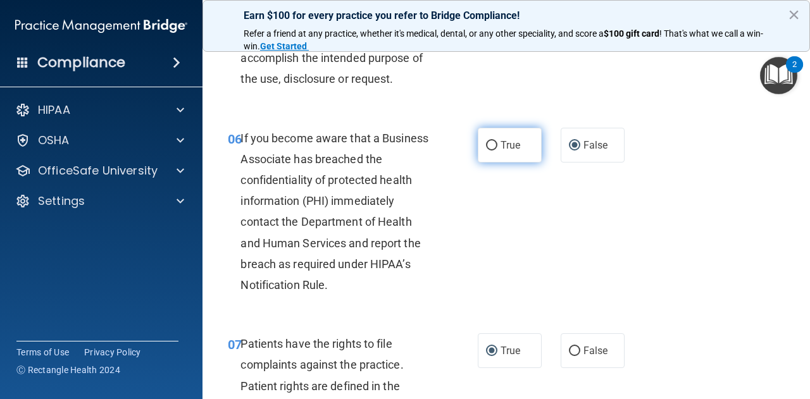
click at [486, 146] on input "True" at bounding box center [491, 145] width 11 height 9
radio input "true"
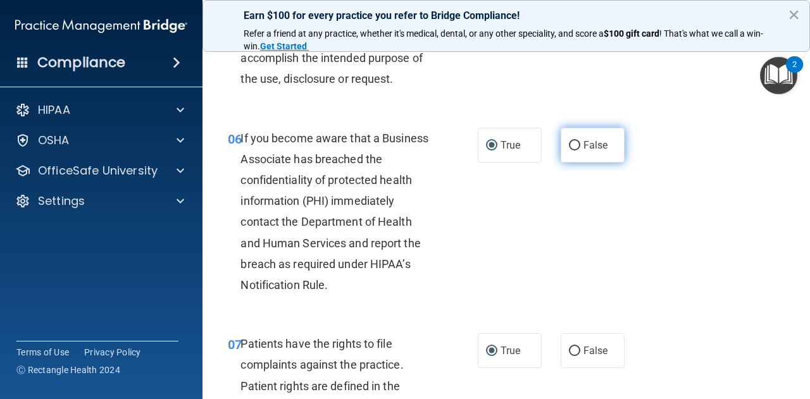
click at [573, 146] on input "False" at bounding box center [574, 145] width 11 height 9
radio input "true"
radio input "false"
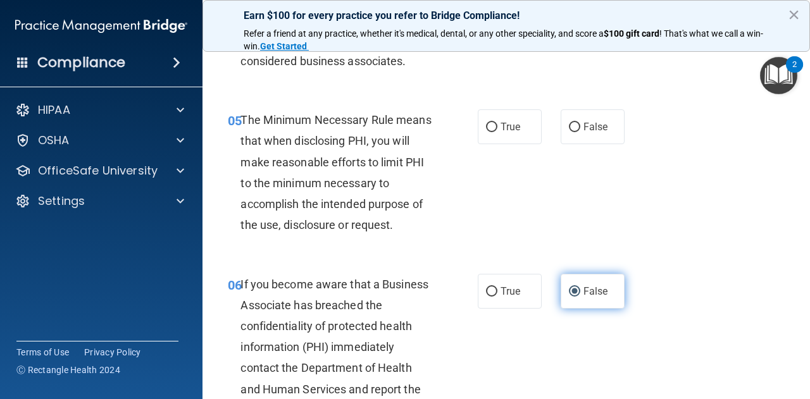
scroll to position [604, 0]
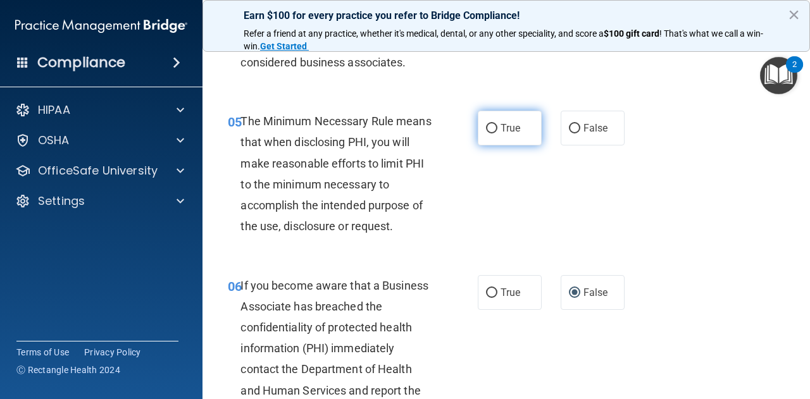
click at [486, 124] on input "True" at bounding box center [491, 128] width 11 height 9
radio input "true"
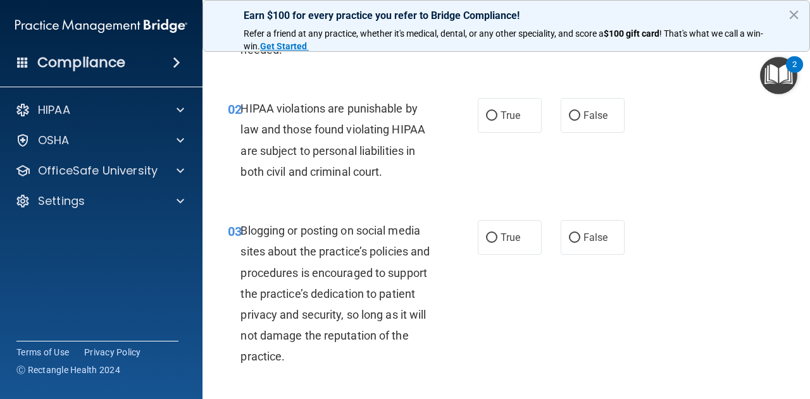
scroll to position [121, 0]
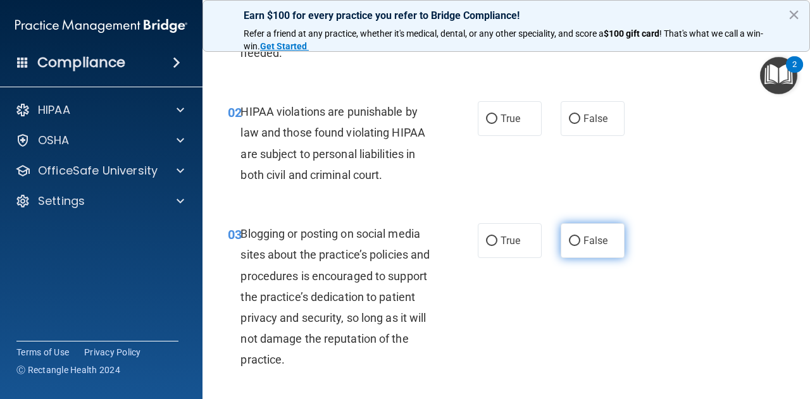
click at [569, 244] on input "False" at bounding box center [574, 241] width 11 height 9
radio input "true"
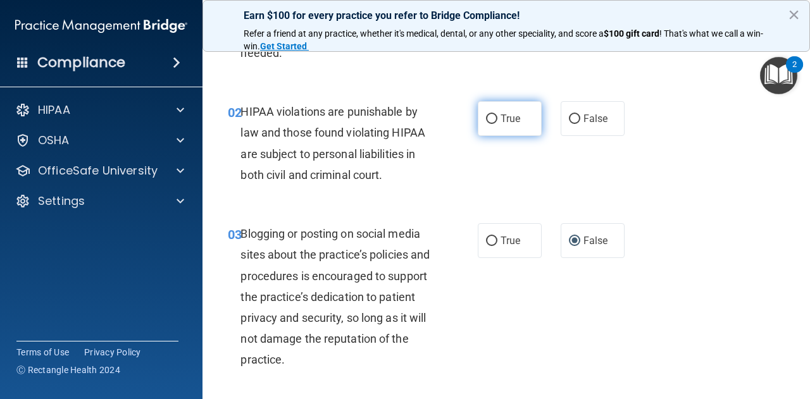
click at [487, 119] on input "True" at bounding box center [491, 119] width 11 height 9
radio input "true"
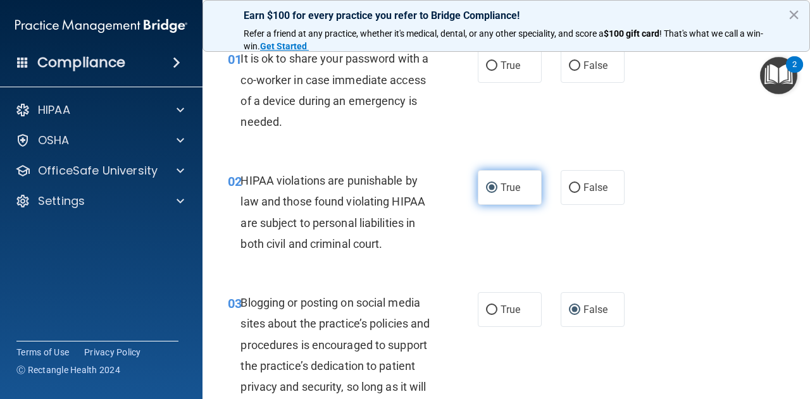
scroll to position [0, 0]
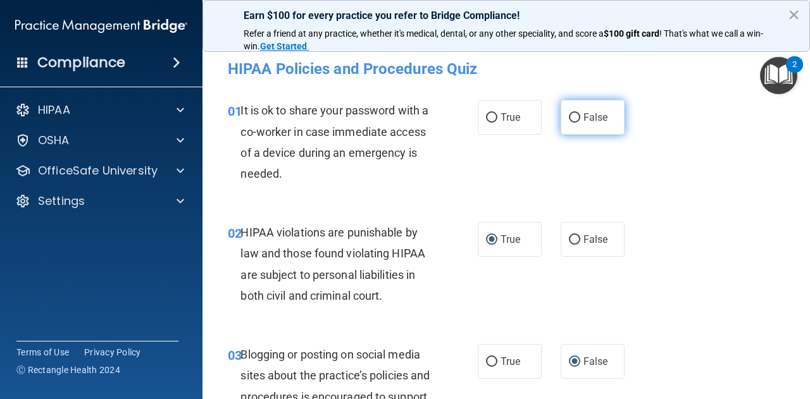
click at [569, 120] on input "False" at bounding box center [574, 117] width 11 height 9
radio input "true"
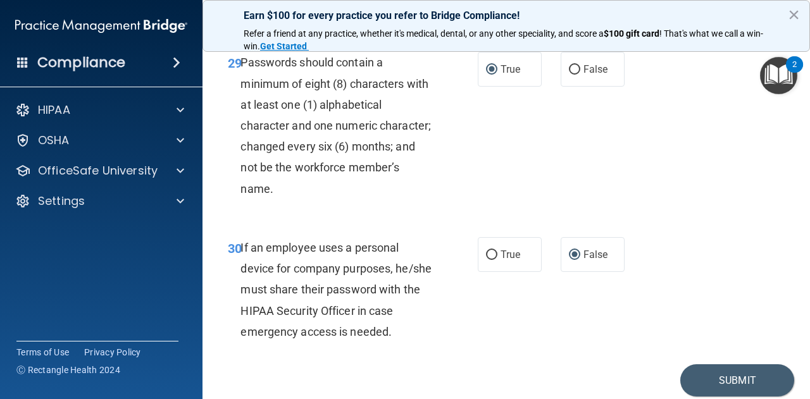
scroll to position [4123, 0]
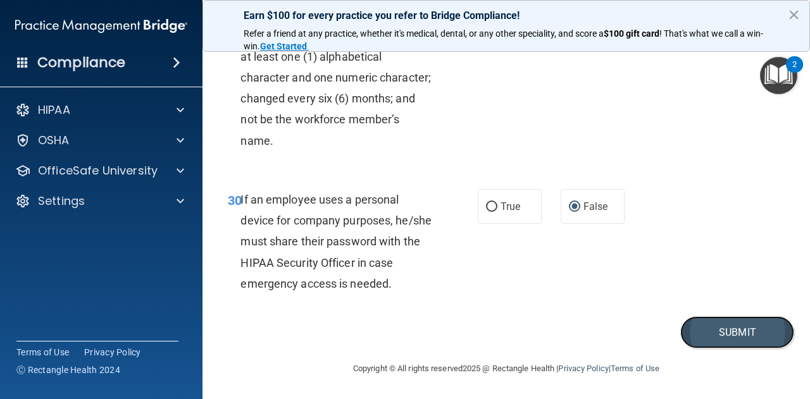
click at [739, 334] on button "Submit" at bounding box center [737, 332] width 114 height 32
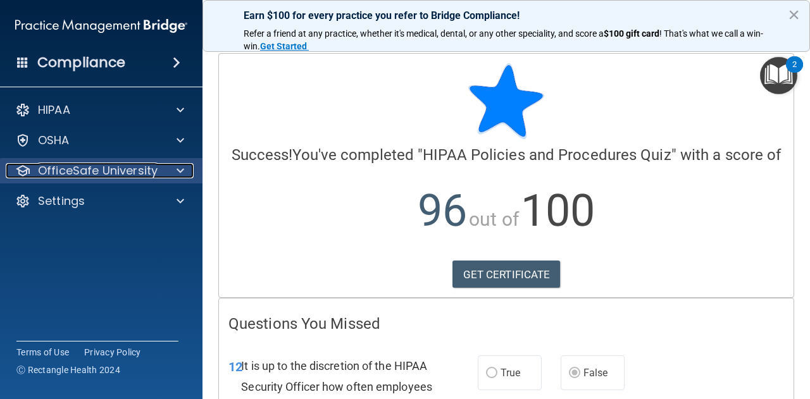
click at [181, 175] on span at bounding box center [181, 170] width 8 height 15
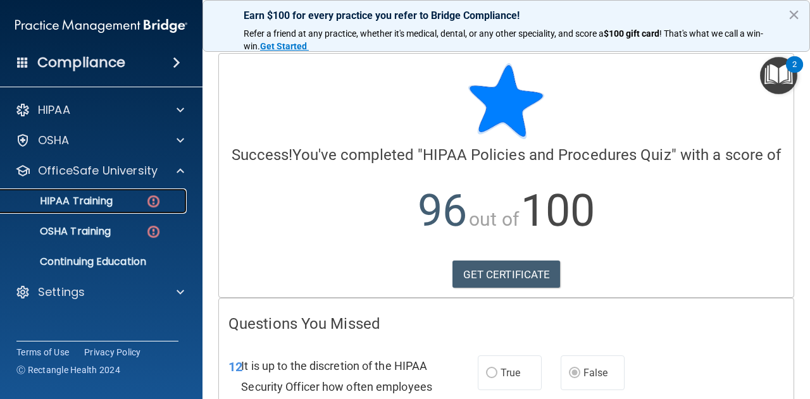
click at [154, 203] on img at bounding box center [154, 202] width 16 height 16
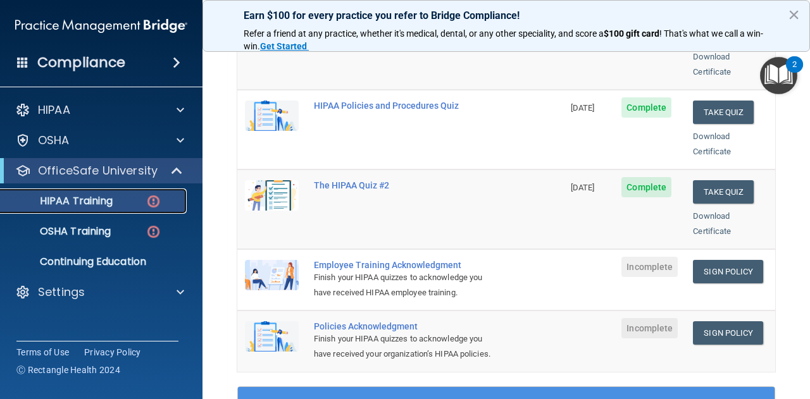
scroll to position [229, 0]
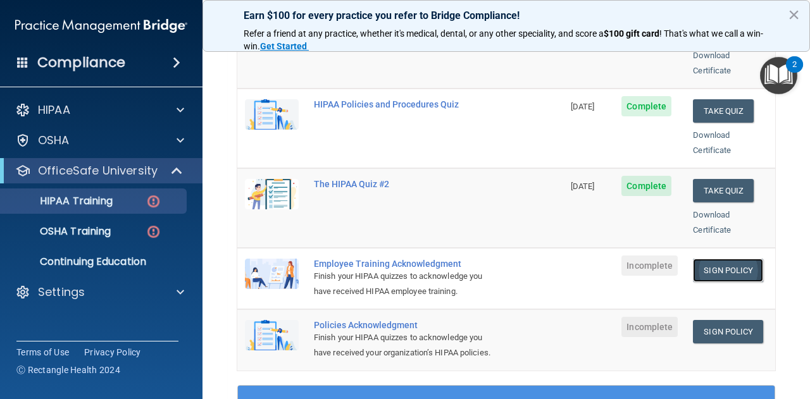
click at [725, 259] on link "Sign Policy" at bounding box center [728, 270] width 70 height 23
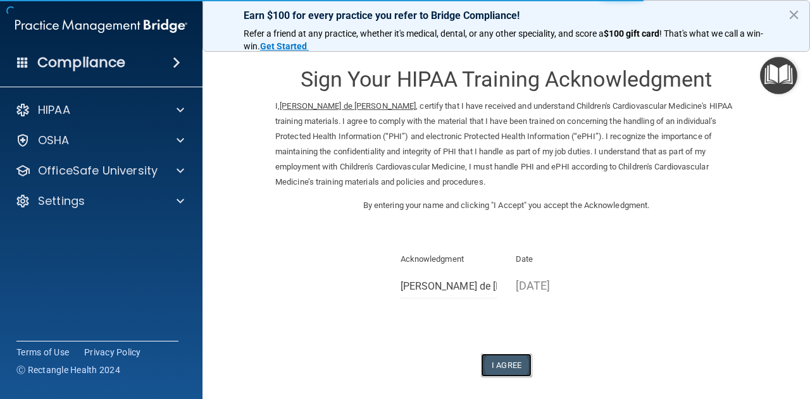
click at [504, 368] on button "I Agree" at bounding box center [506, 365] width 51 height 23
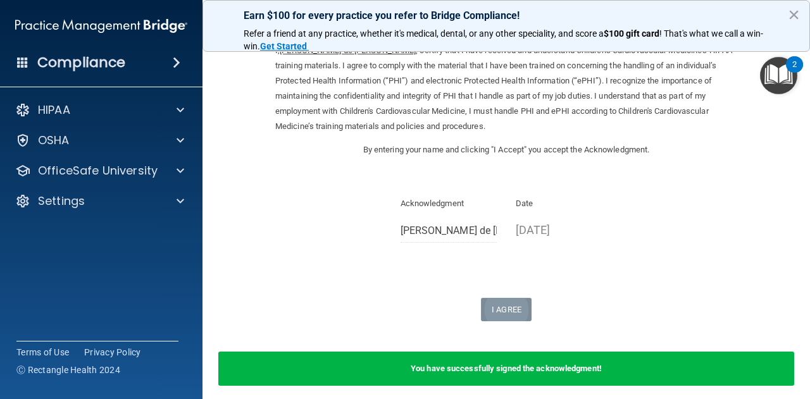
scroll to position [58, 0]
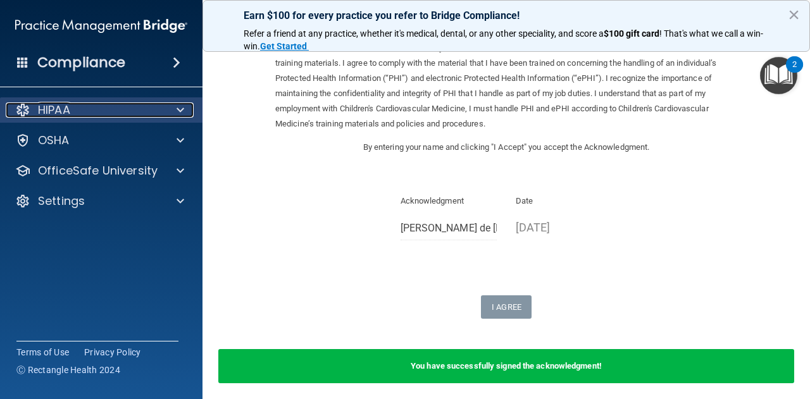
click at [181, 106] on span at bounding box center [181, 110] width 8 height 15
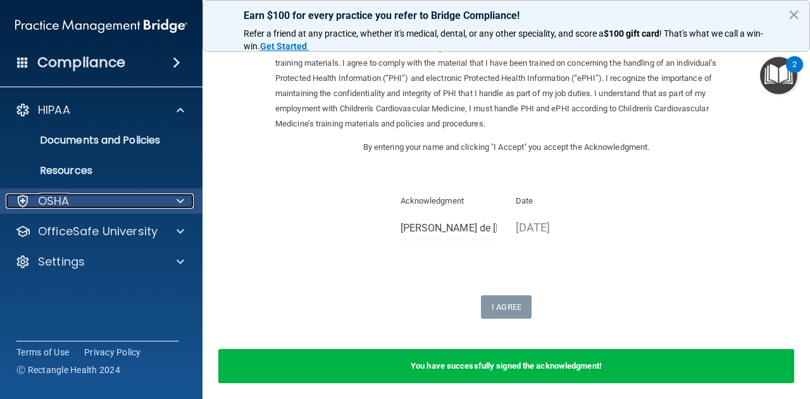
click at [178, 207] on span at bounding box center [181, 201] width 8 height 15
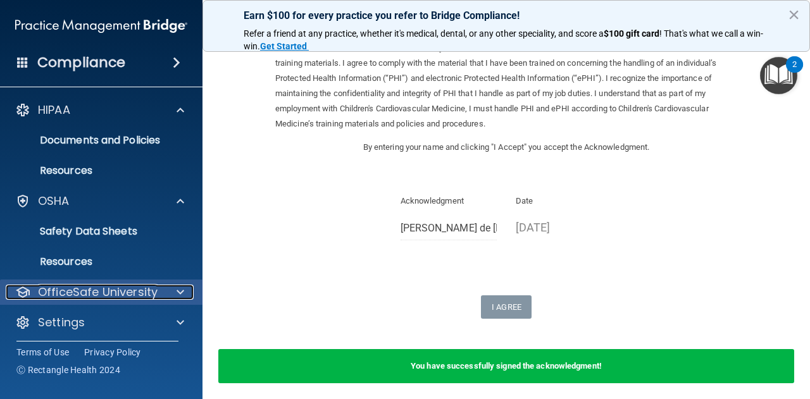
click at [179, 292] on span at bounding box center [181, 292] width 8 height 15
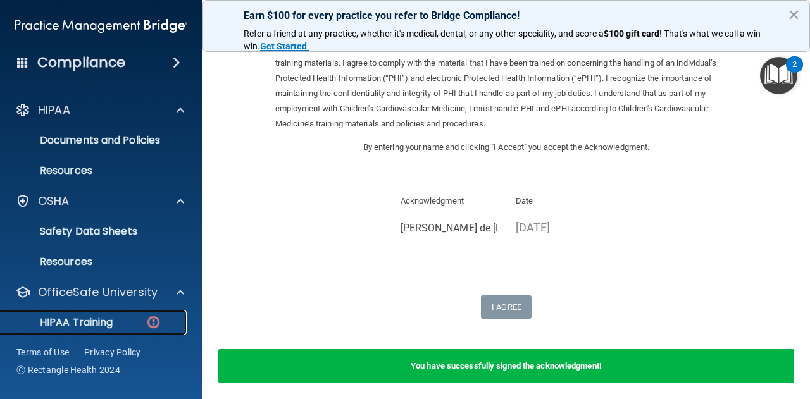
click at [155, 324] on img at bounding box center [154, 323] width 16 height 16
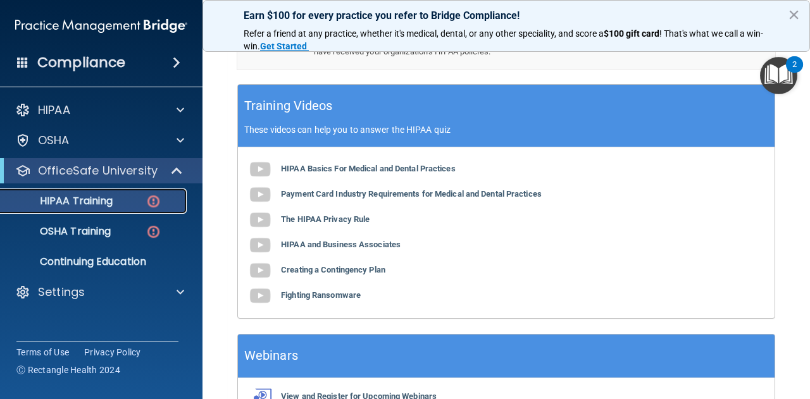
scroll to position [533, 0]
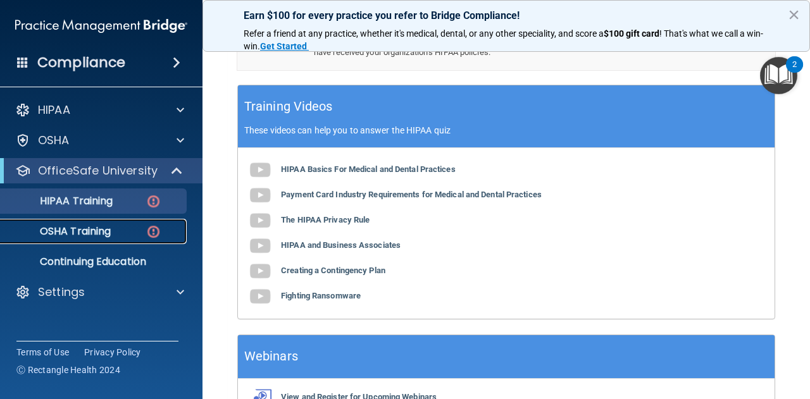
click at [159, 237] on img at bounding box center [154, 232] width 16 height 16
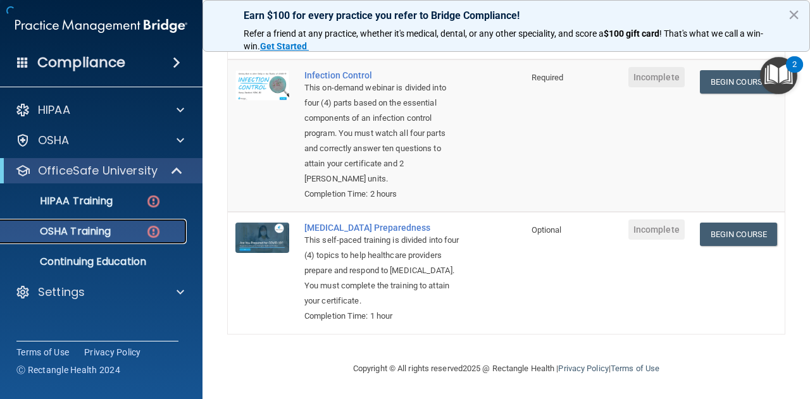
scroll to position [424, 0]
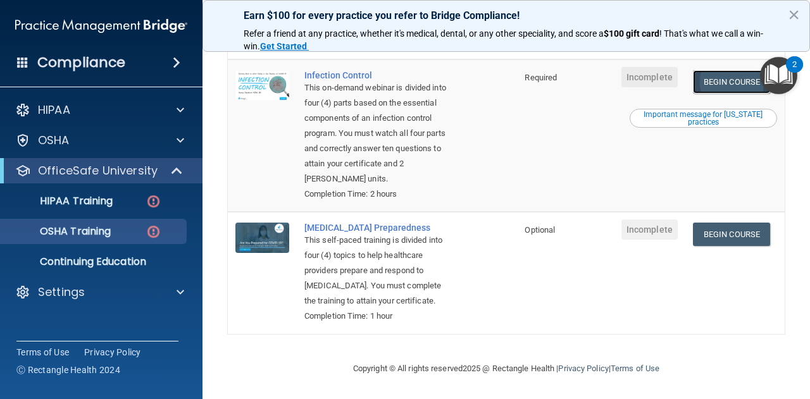
click at [728, 80] on link "Begin Course" at bounding box center [731, 81] width 77 height 23
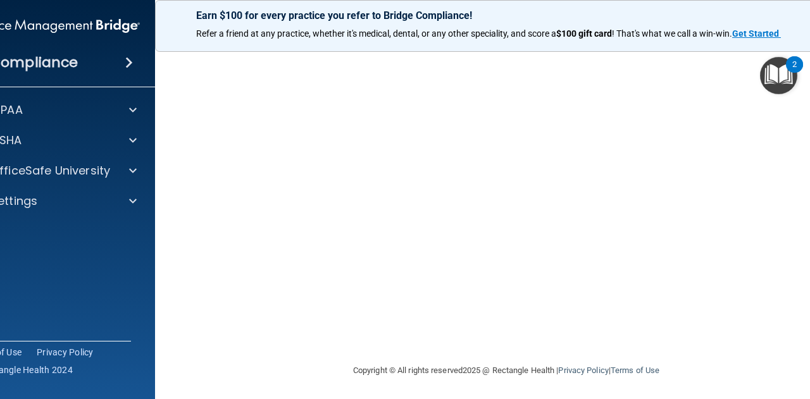
scroll to position [142, 0]
